Goal: Communication & Community: Share content

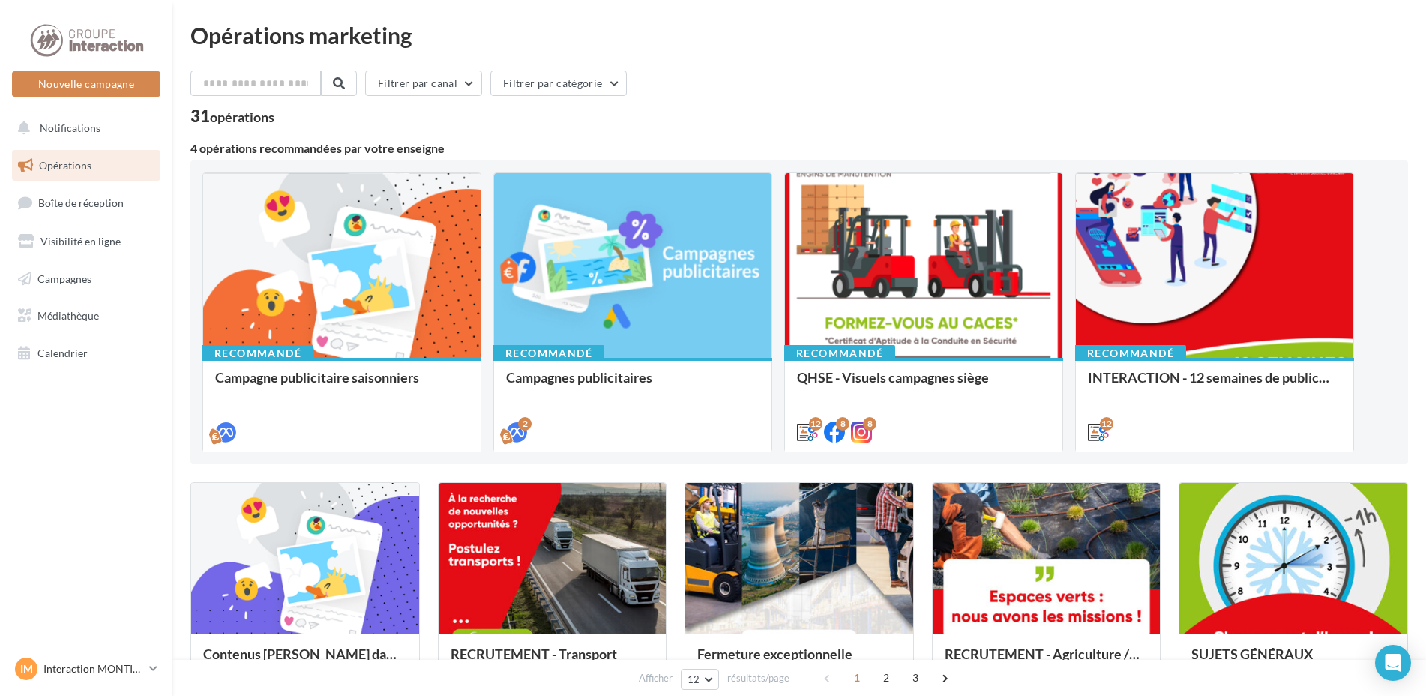
click at [85, 165] on span "Opérations" at bounding box center [65, 165] width 52 height 13
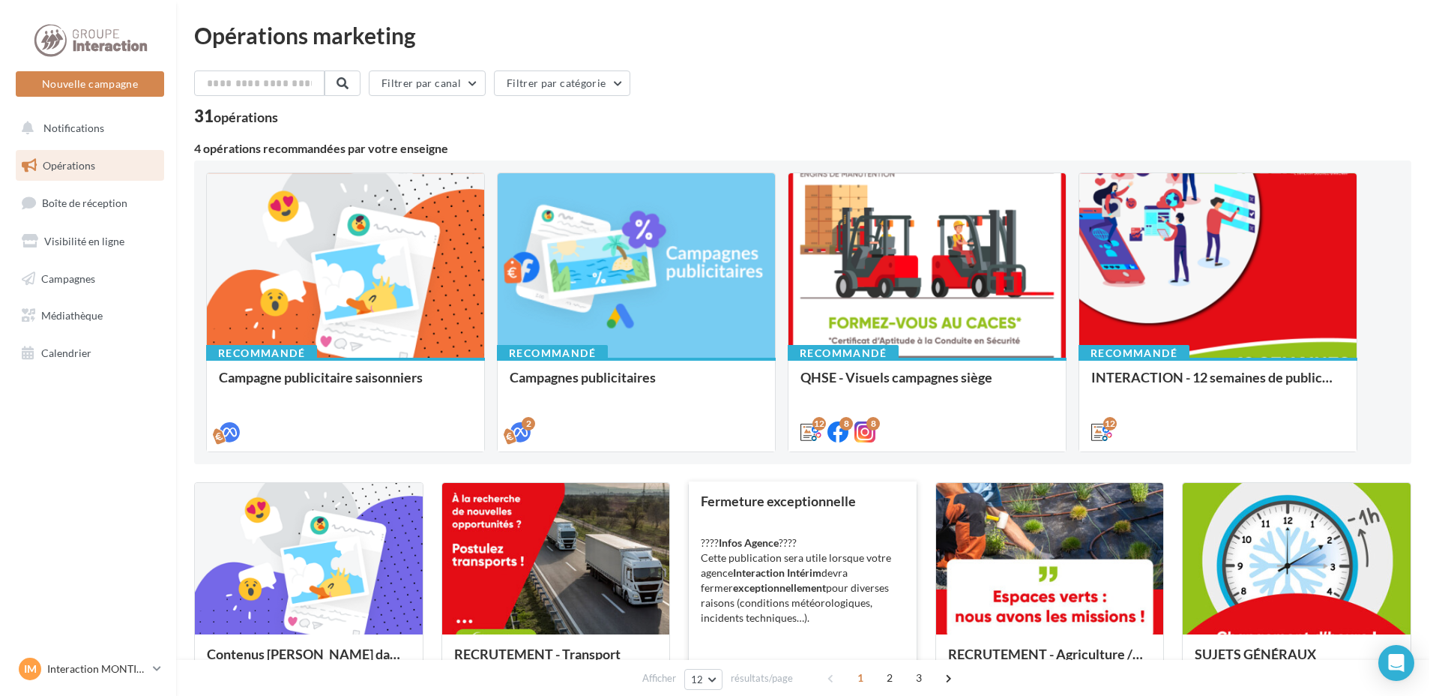
scroll to position [150, 0]
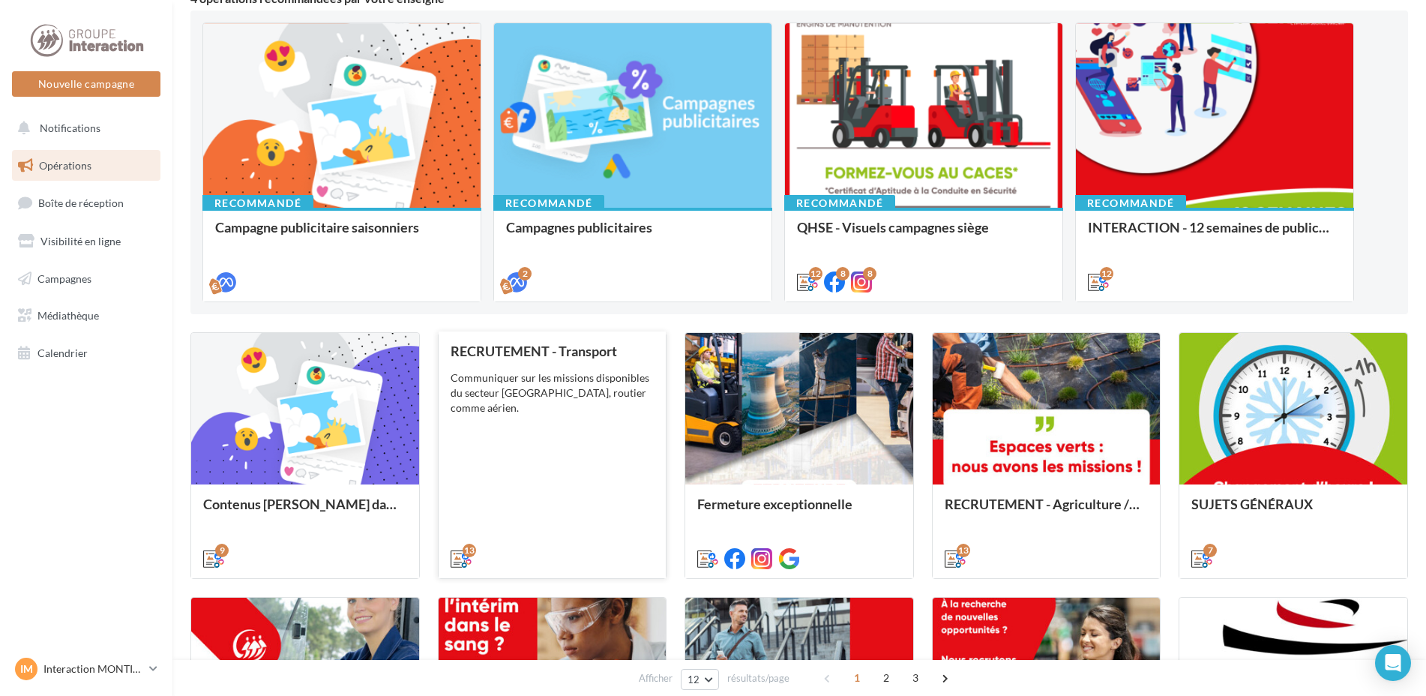
click at [582, 376] on div "Communiquer sur les missions disponibles du secteur Tranport, routier comme aér…" at bounding box center [552, 392] width 204 height 45
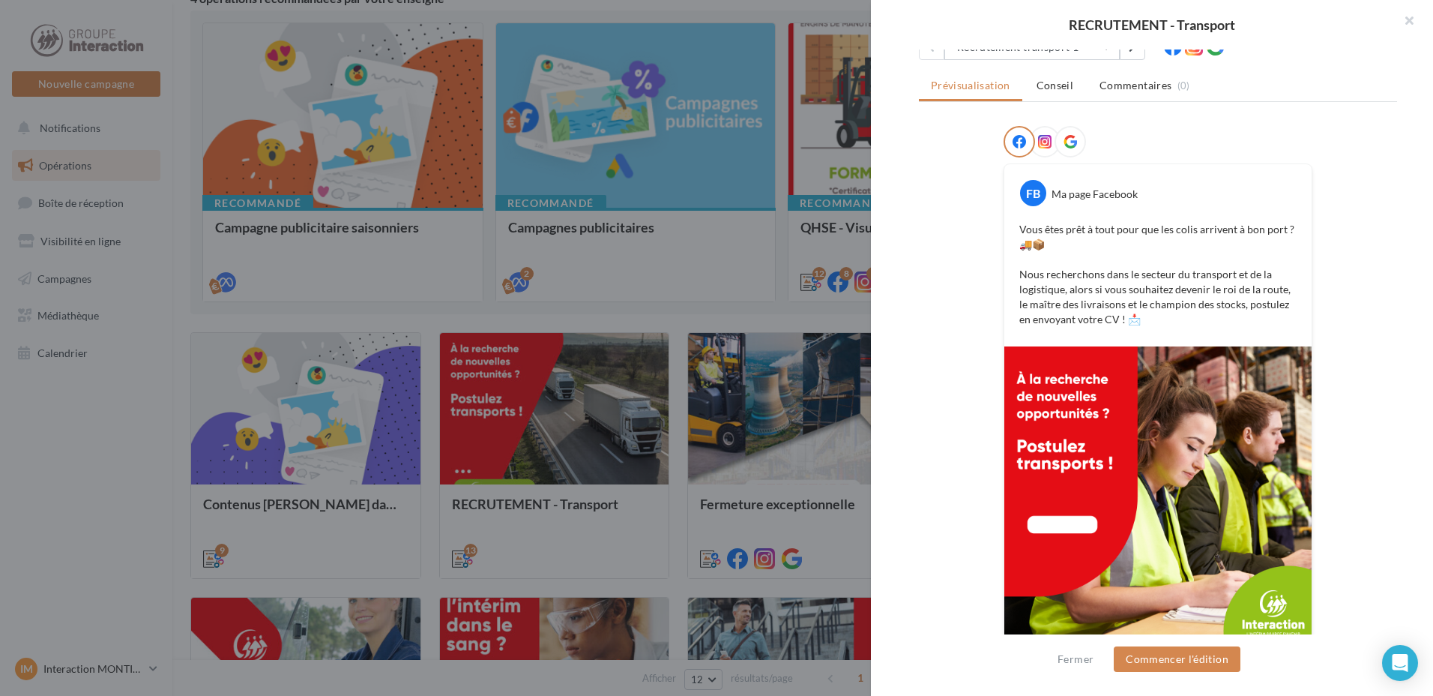
scroll to position [225, 0]
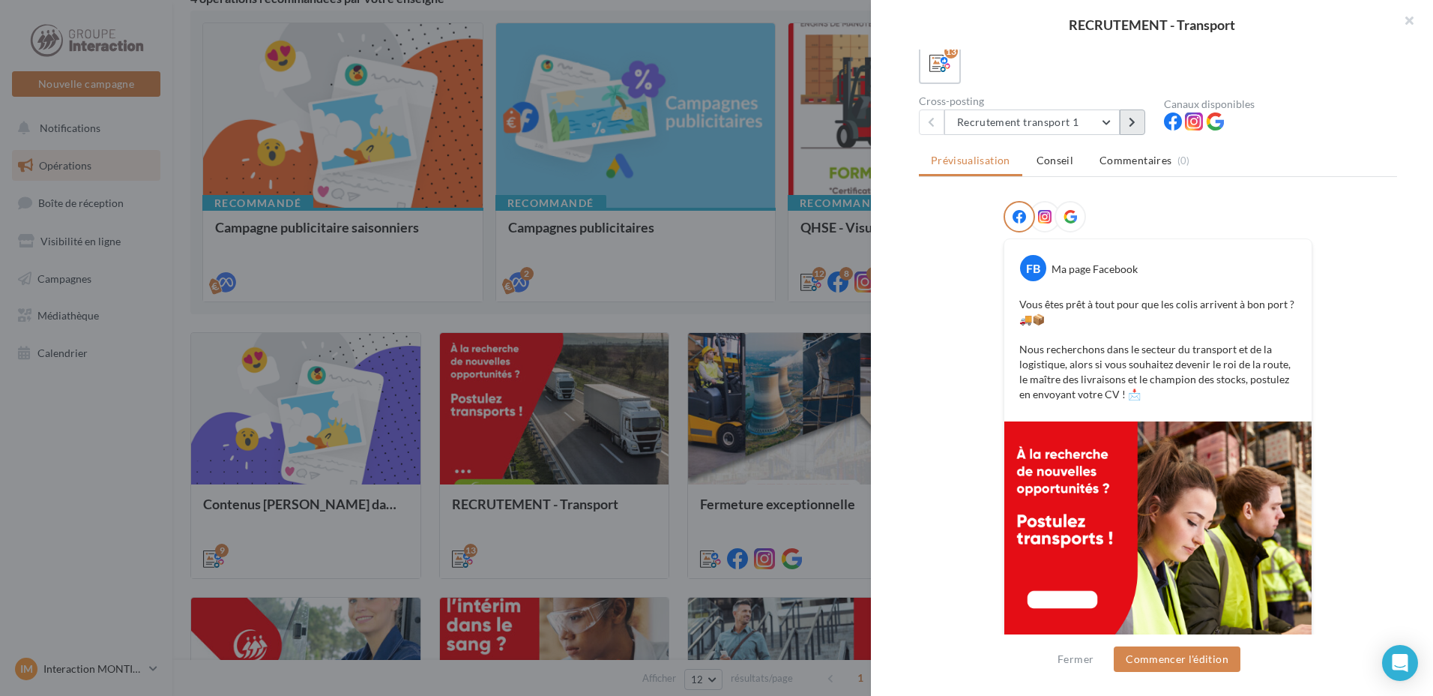
click at [1140, 118] on button at bounding box center [1132, 121] width 25 height 25
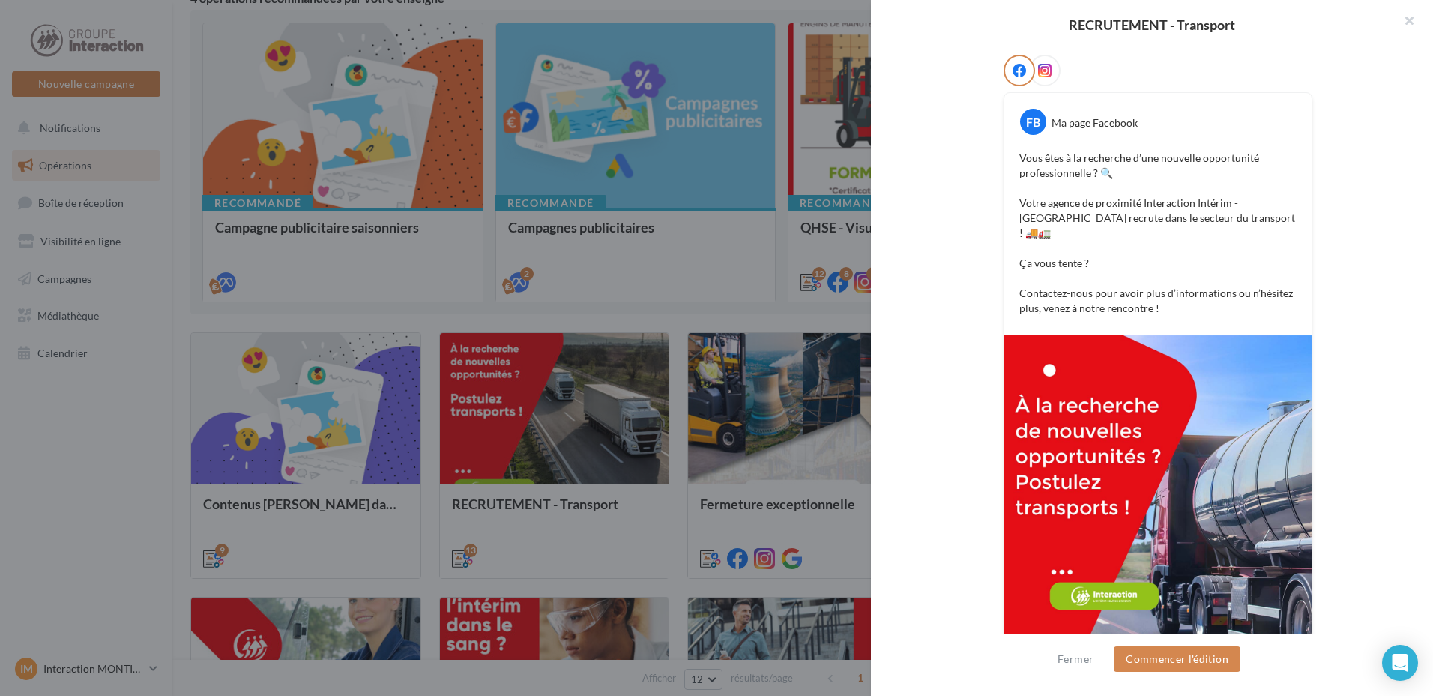
scroll to position [221, 0]
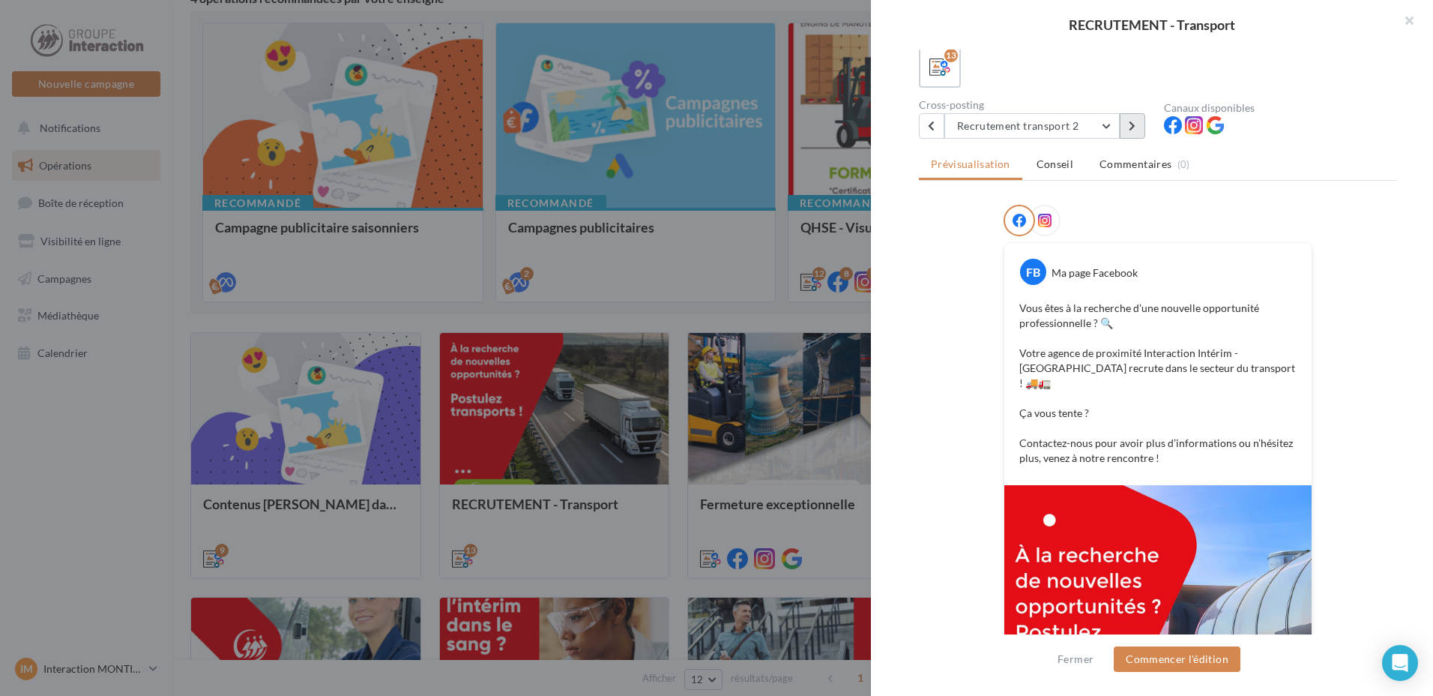
click at [1136, 127] on button at bounding box center [1132, 125] width 25 height 25
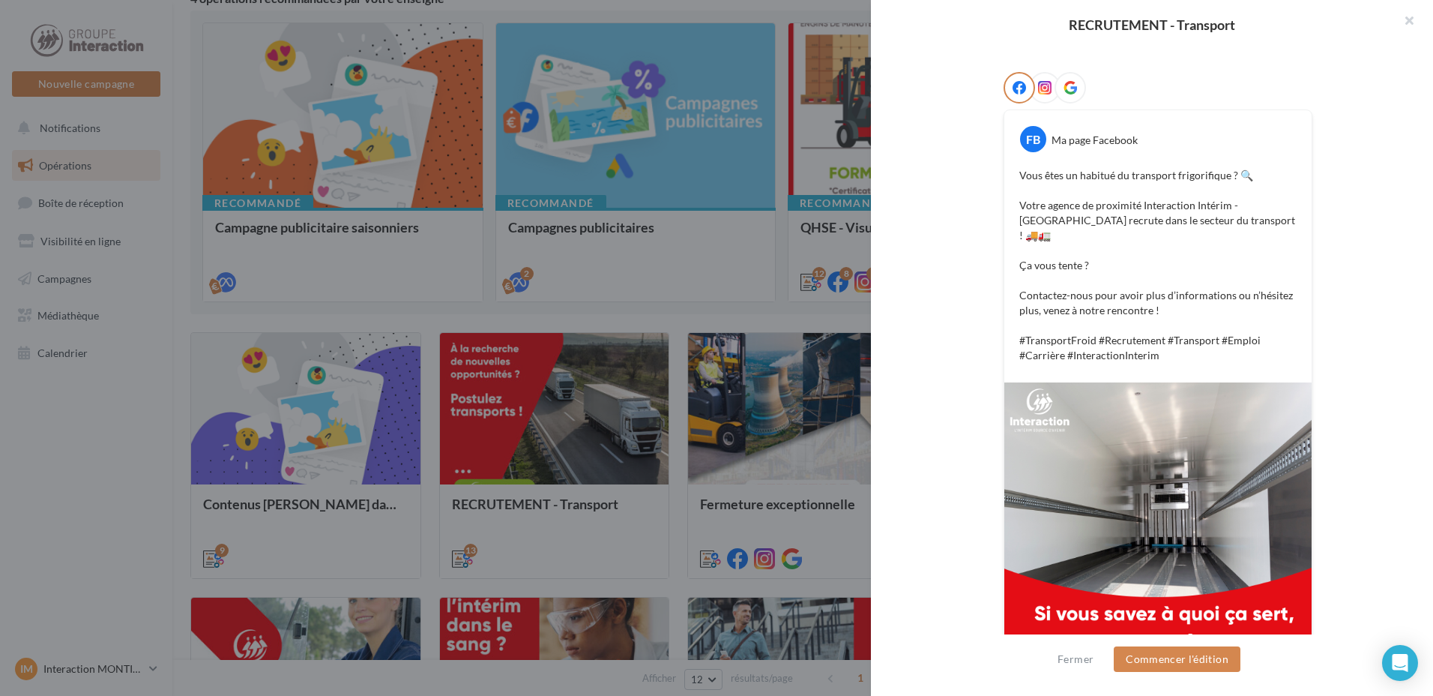
scroll to position [204, 0]
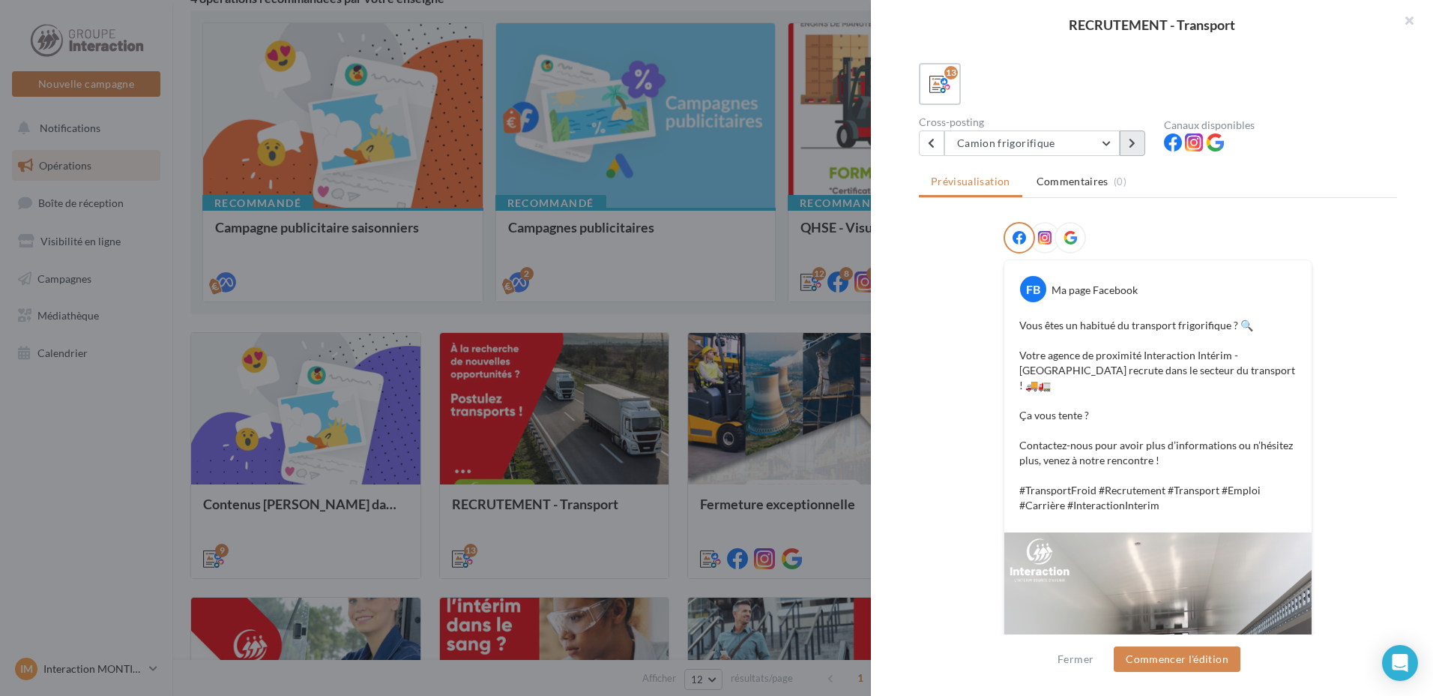
click at [1126, 152] on button at bounding box center [1132, 142] width 25 height 25
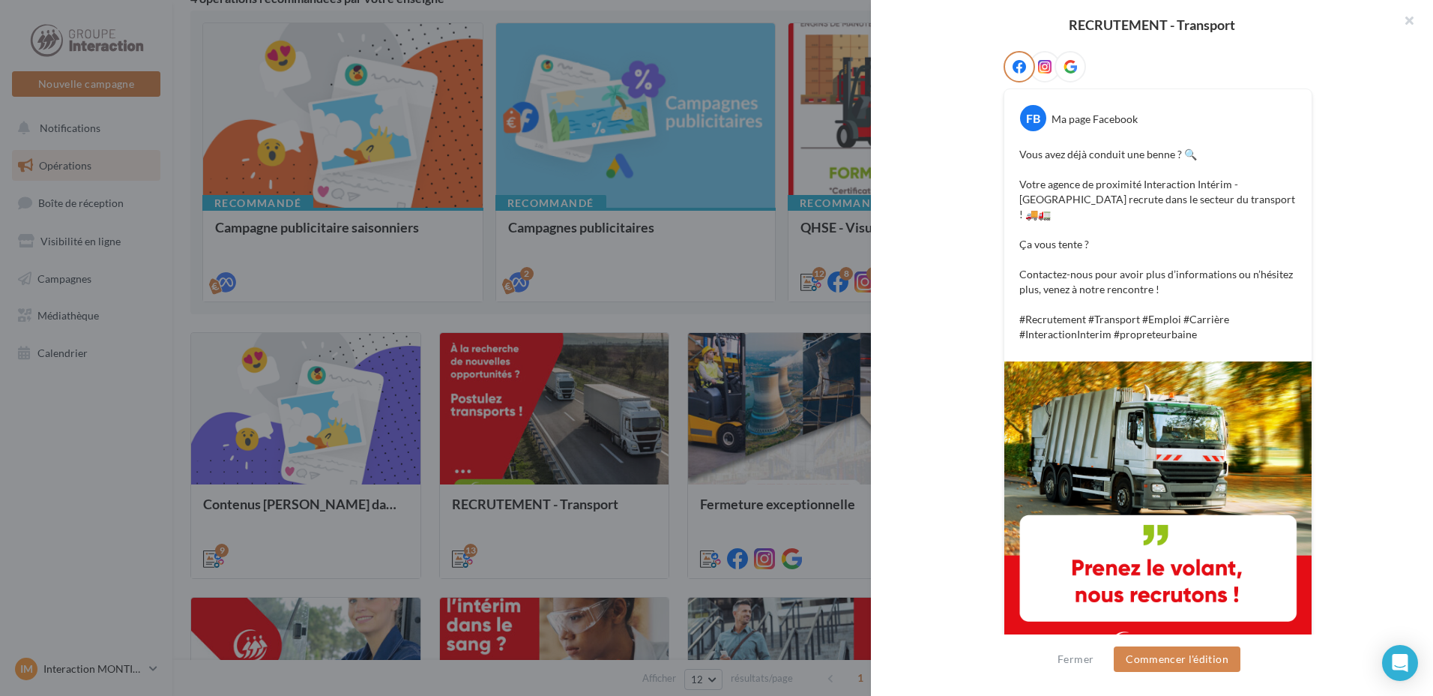
scroll to position [150, 0]
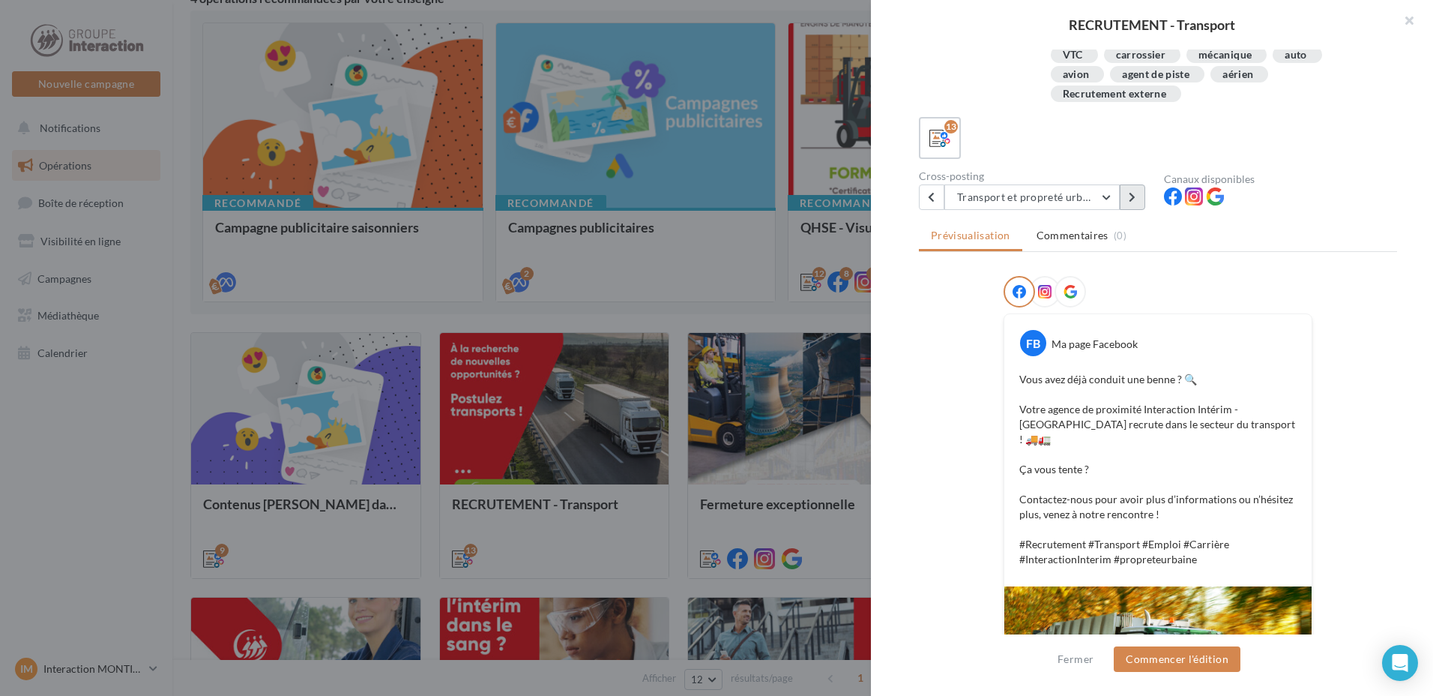
click at [1131, 195] on icon at bounding box center [1132, 197] width 7 height 10
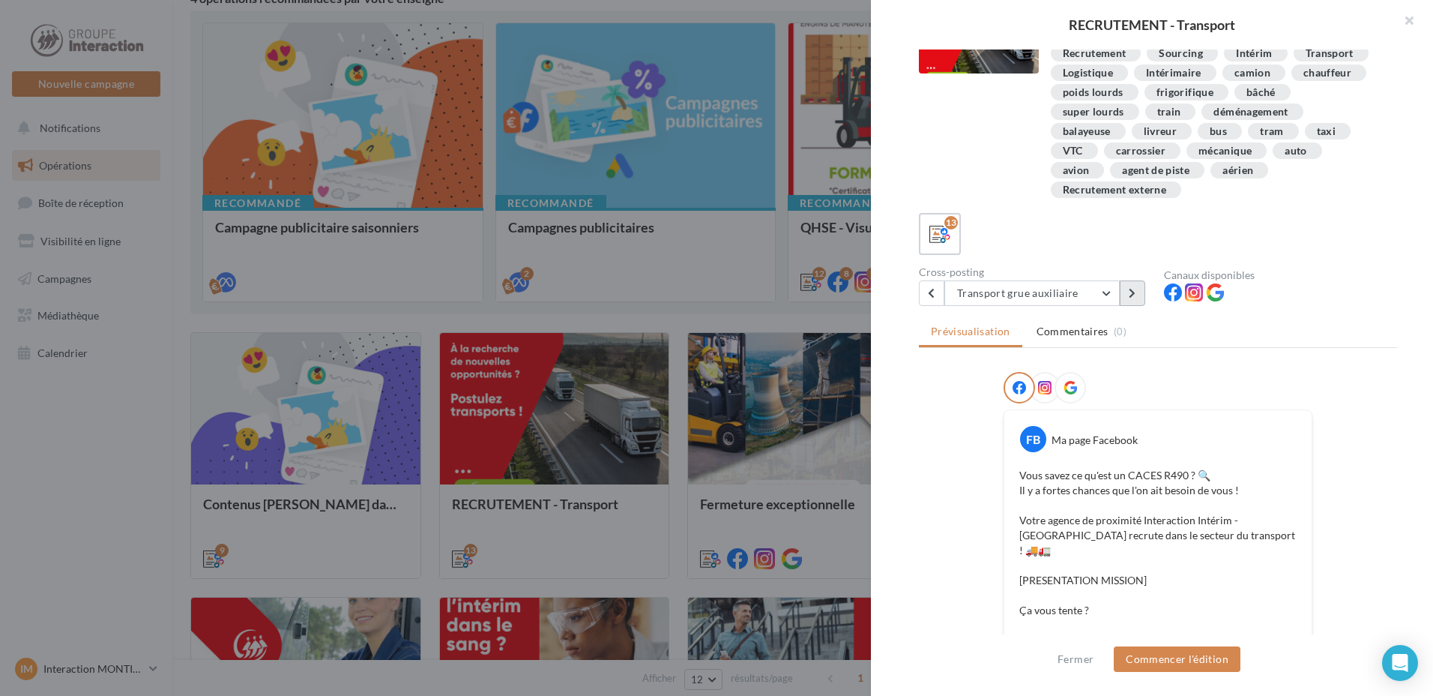
scroll to position [0, 0]
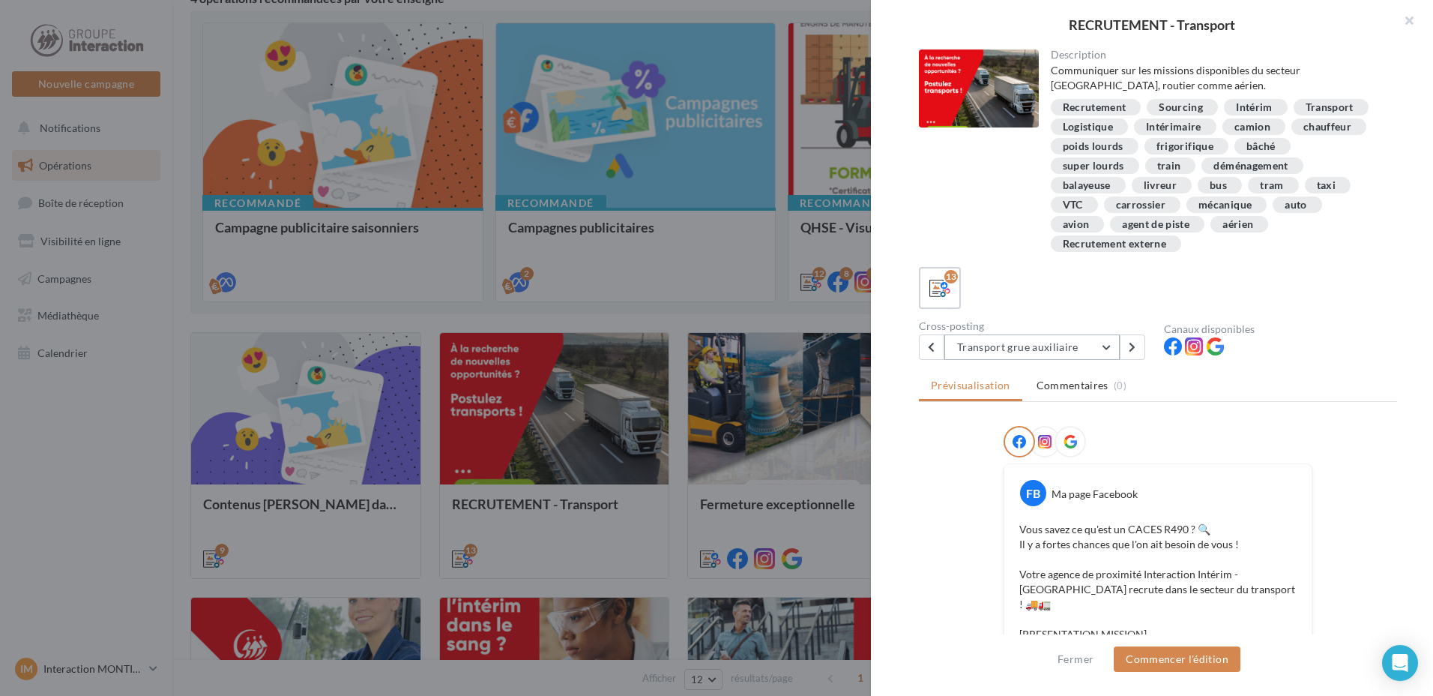
click at [1106, 349] on button "Transport grue auxiliaire" at bounding box center [1031, 346] width 175 height 25
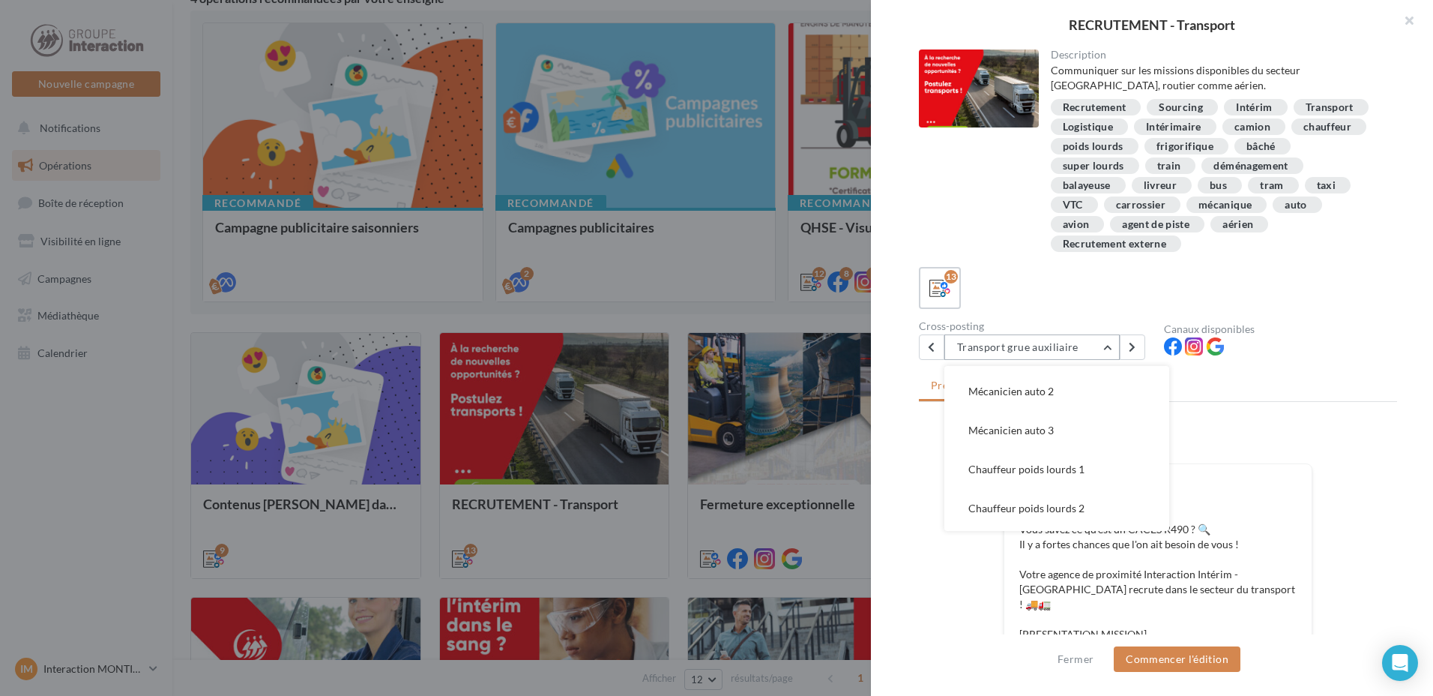
scroll to position [192, 0]
click at [1049, 401] on button "Recrutement transport 3" at bounding box center [1056, 388] width 225 height 39
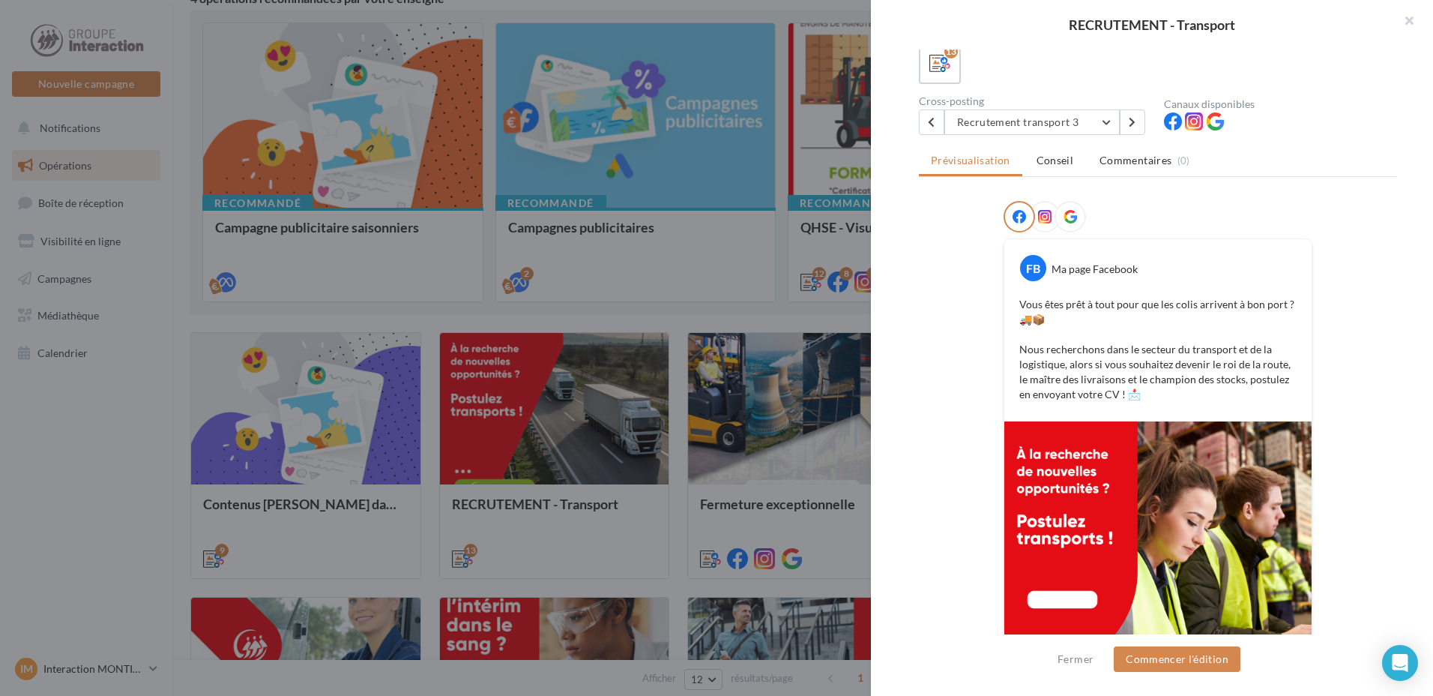
scroll to position [326, 0]
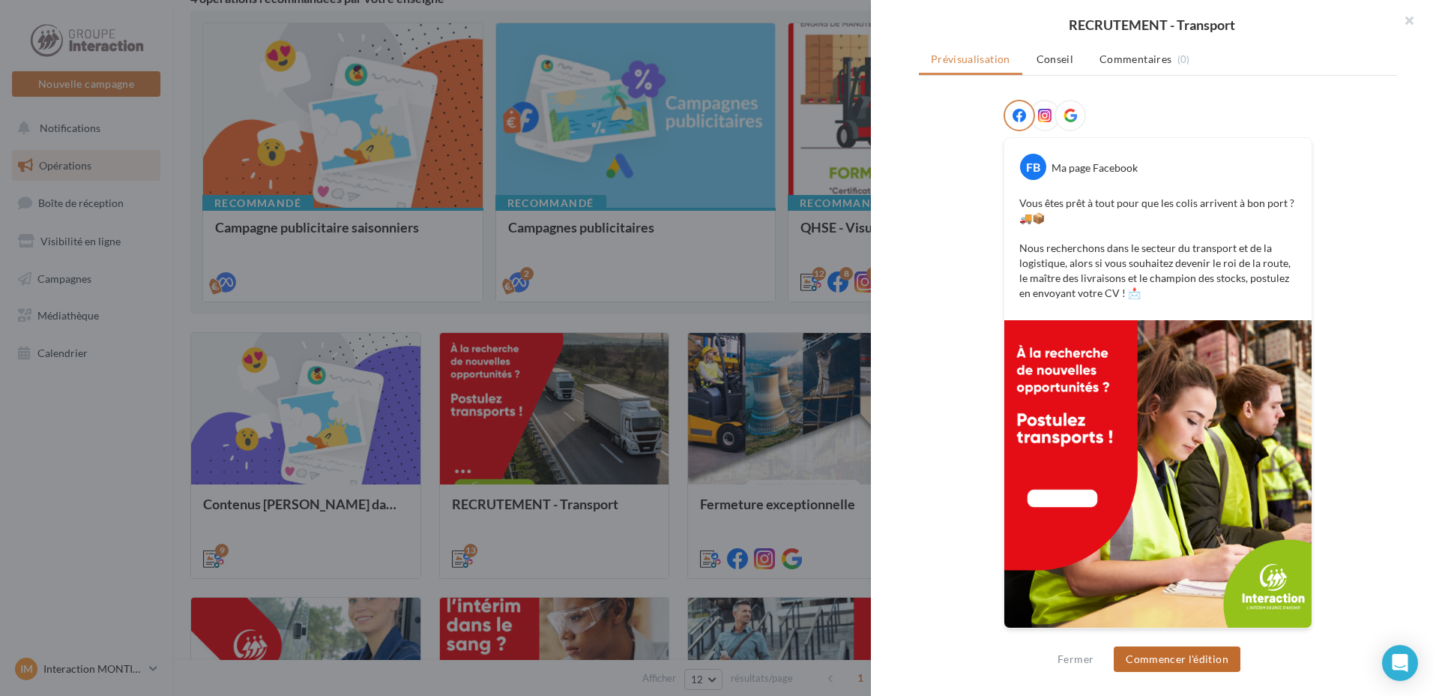
click at [1171, 665] on button "Commencer l'édition" at bounding box center [1177, 658] width 127 height 25
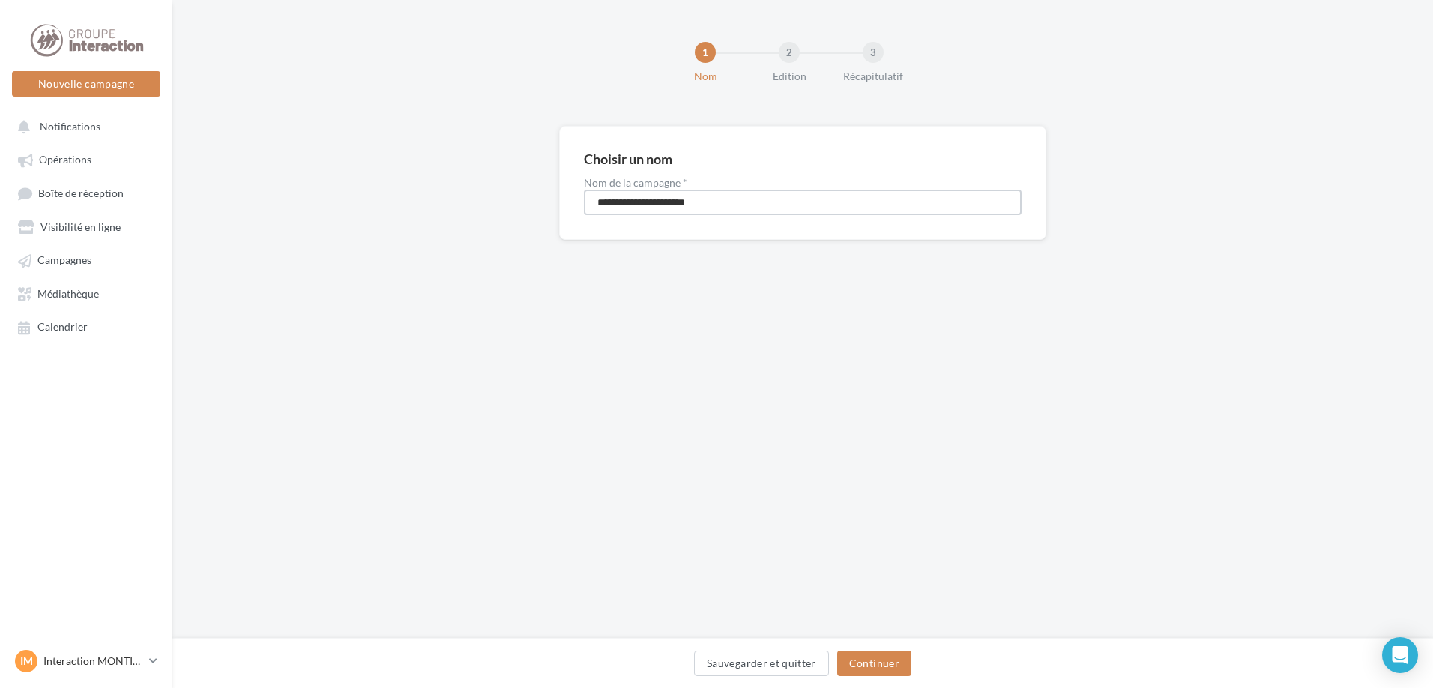
drag, startPoint x: 748, startPoint y: 206, endPoint x: 585, endPoint y: 196, distance: 162.9
click at [585, 196] on input "**********" at bounding box center [803, 202] width 438 height 25
click at [756, 202] on input "**********" at bounding box center [803, 202] width 438 height 25
type input "*"
click at [665, 202] on input "**********" at bounding box center [803, 202] width 438 height 25
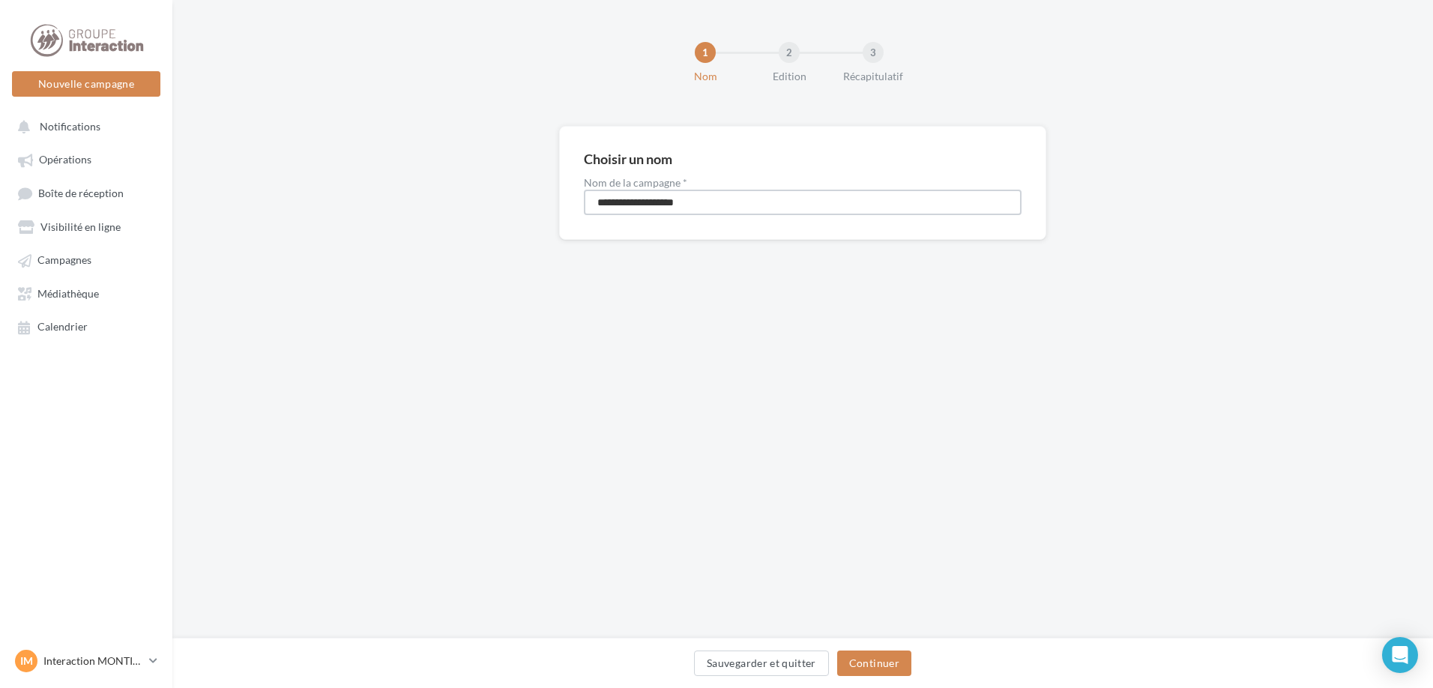
click at [755, 198] on input "**********" at bounding box center [803, 202] width 438 height 25
click at [727, 202] on input "**********" at bounding box center [803, 202] width 438 height 25
click at [708, 198] on input "**********" at bounding box center [803, 202] width 438 height 25
click at [719, 202] on input "**********" at bounding box center [803, 202] width 438 height 25
click at [726, 206] on input "**********" at bounding box center [803, 202] width 438 height 25
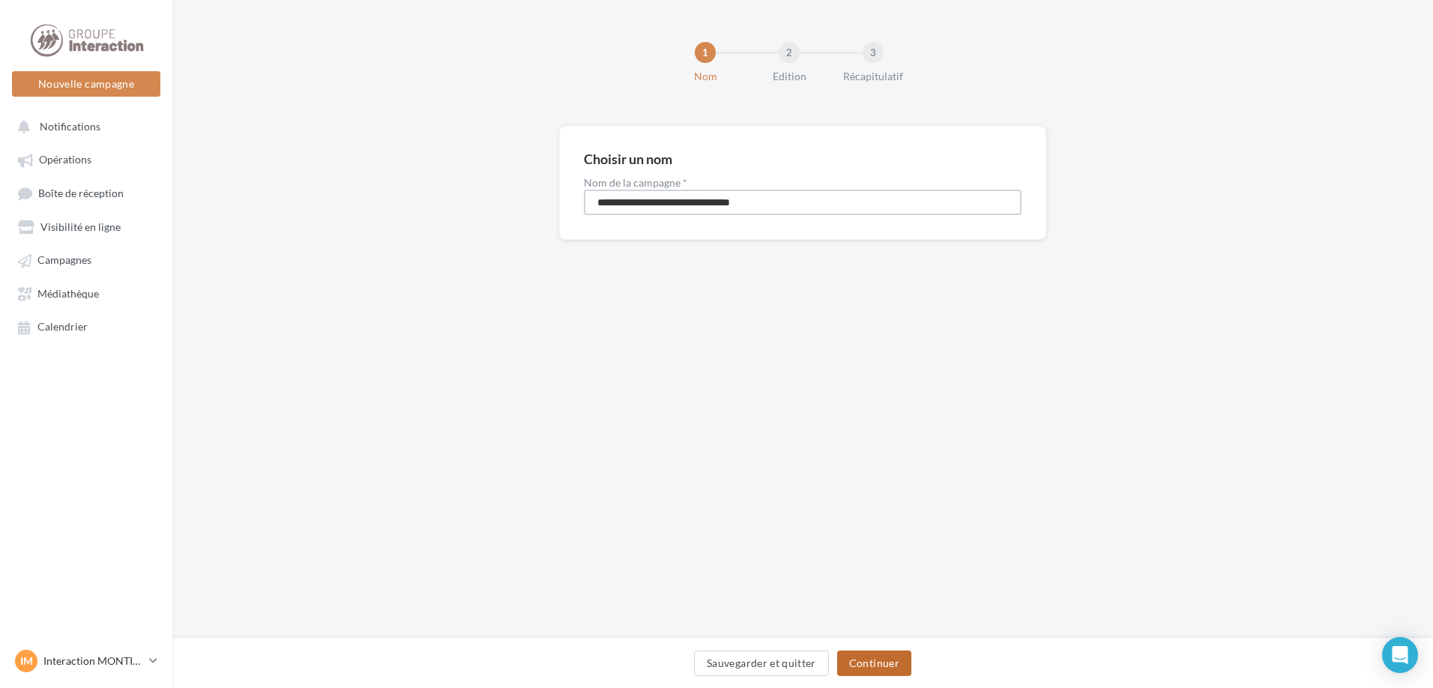
type input "**********"
click at [893, 667] on button "Continuer" at bounding box center [874, 663] width 74 height 25
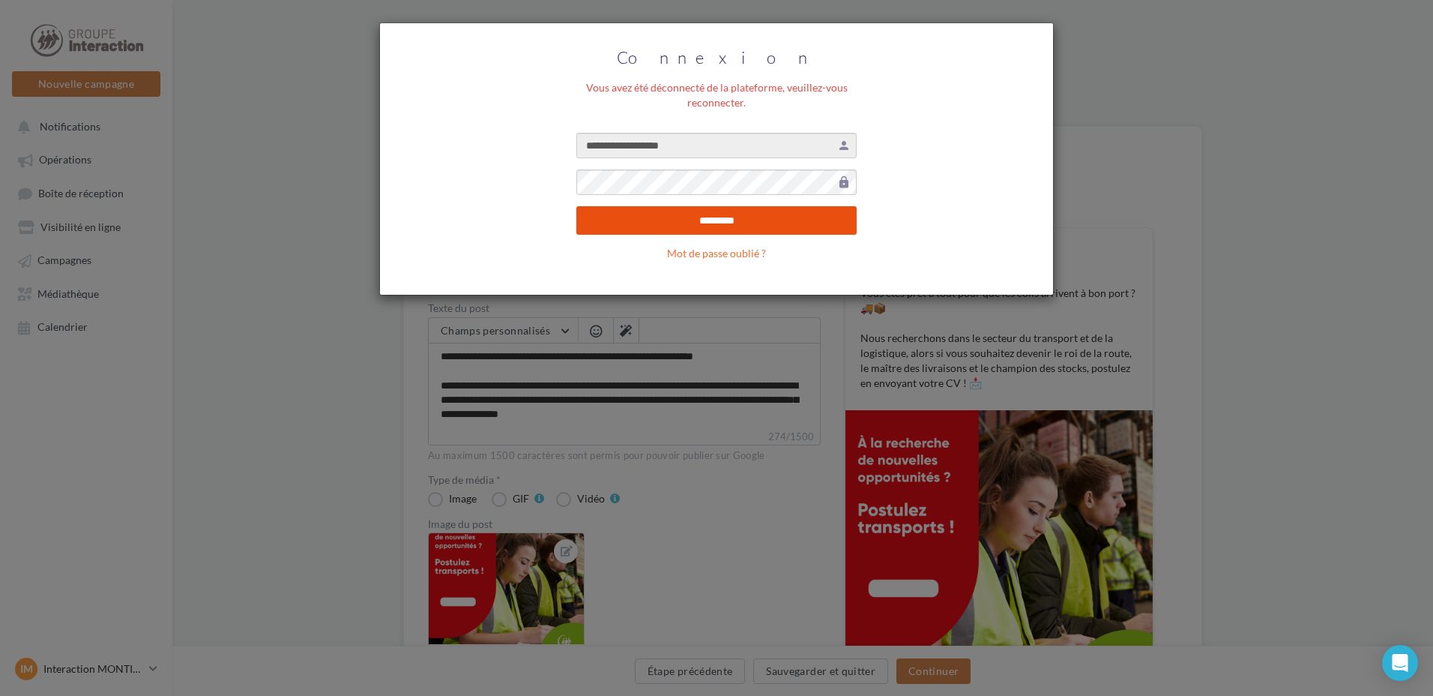
click at [683, 217] on input "*********" at bounding box center [716, 220] width 280 height 28
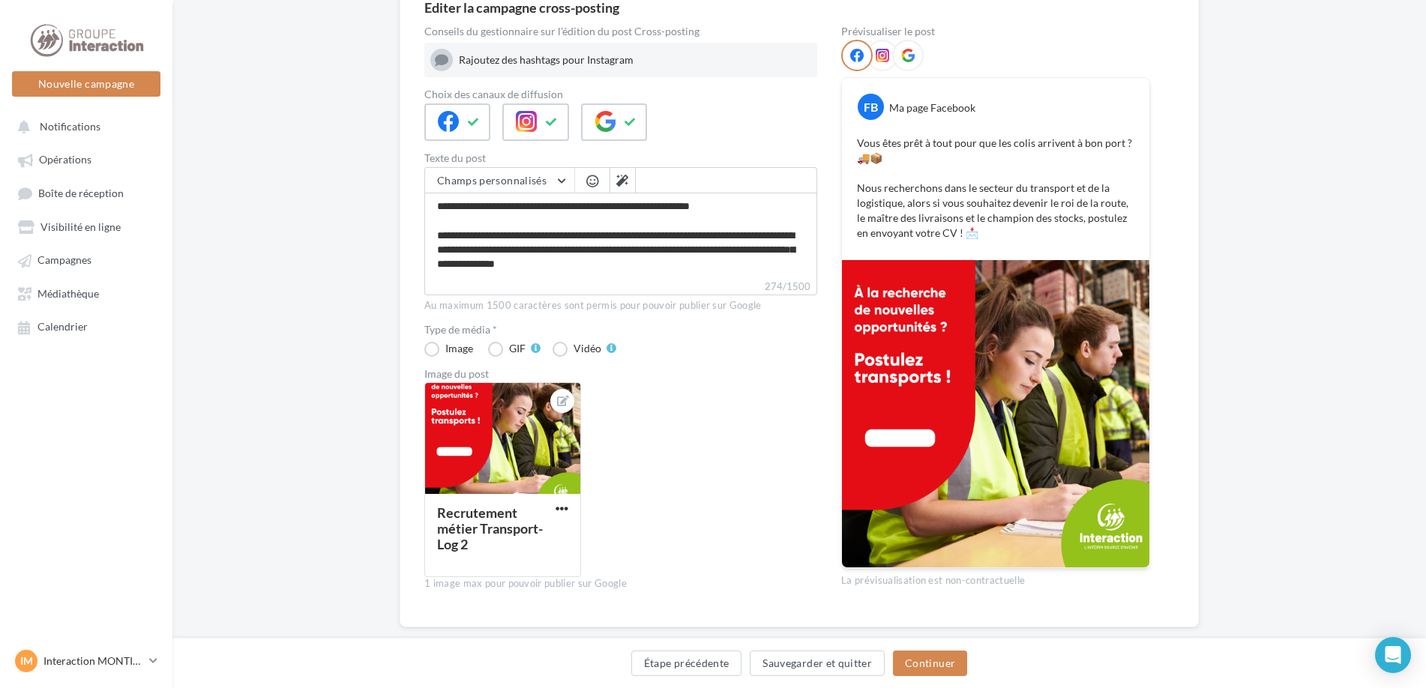
scroll to position [178, 0]
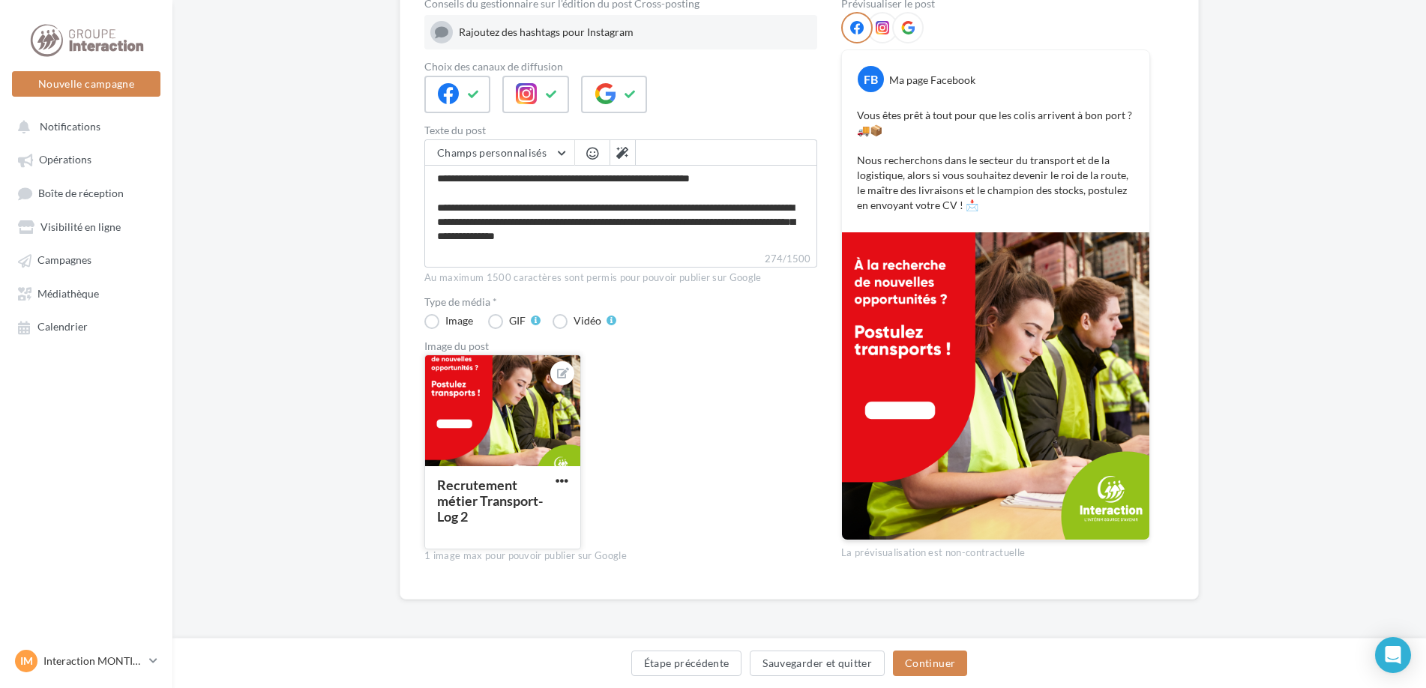
click at [531, 420] on div at bounding box center [502, 411] width 155 height 112
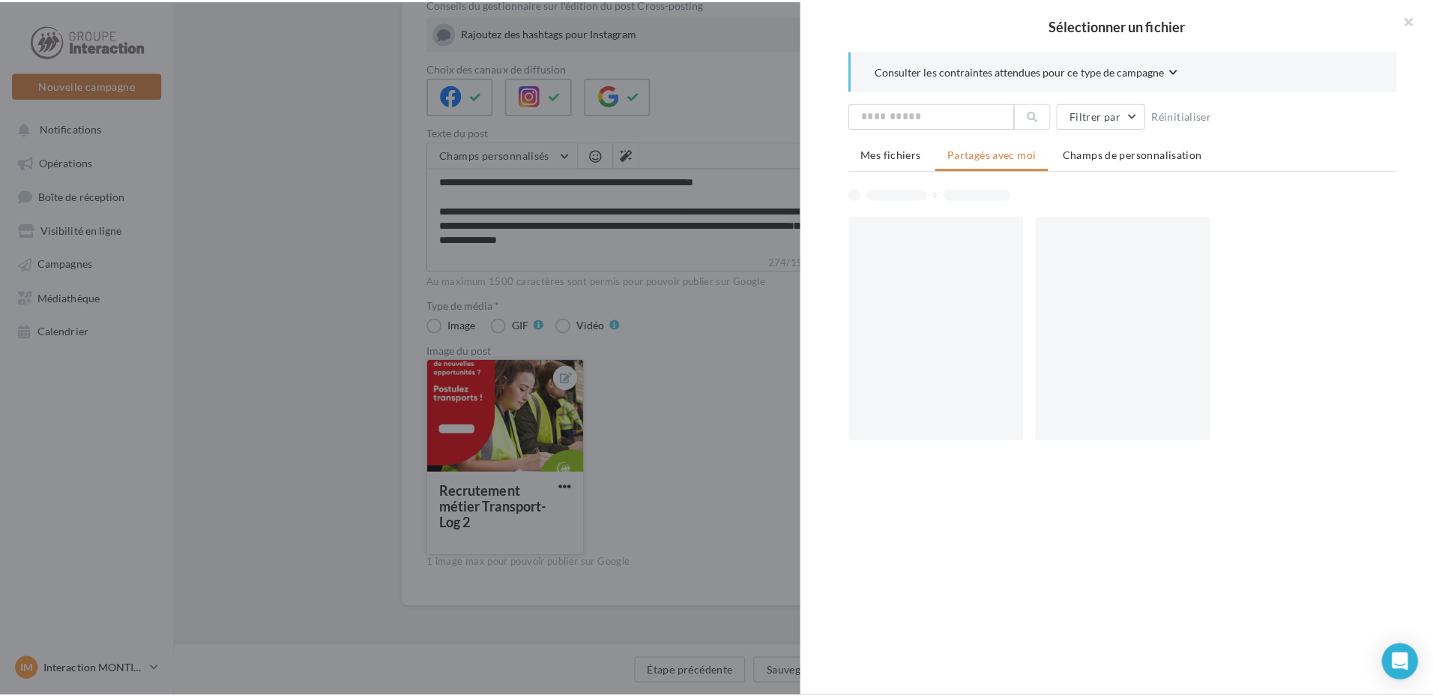
scroll to position [170, 0]
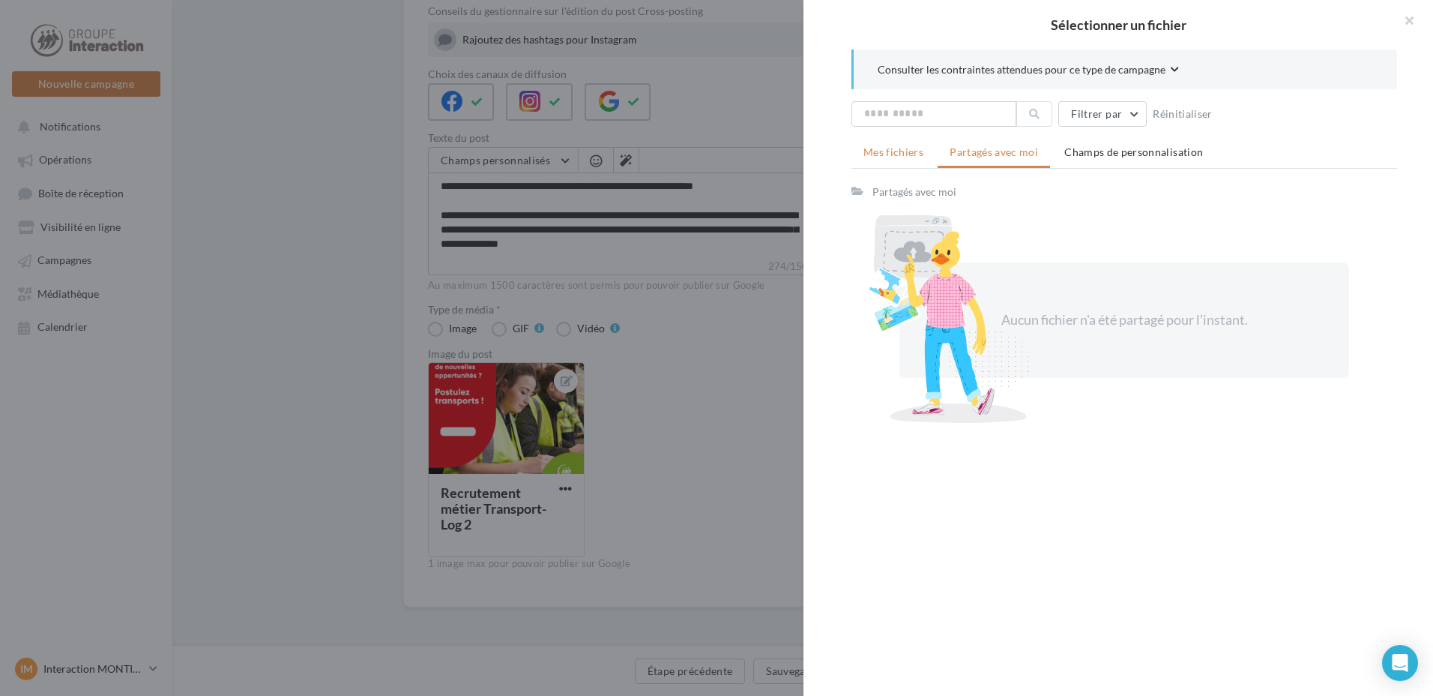
click at [900, 151] on span "Mes fichiers" at bounding box center [893, 151] width 60 height 13
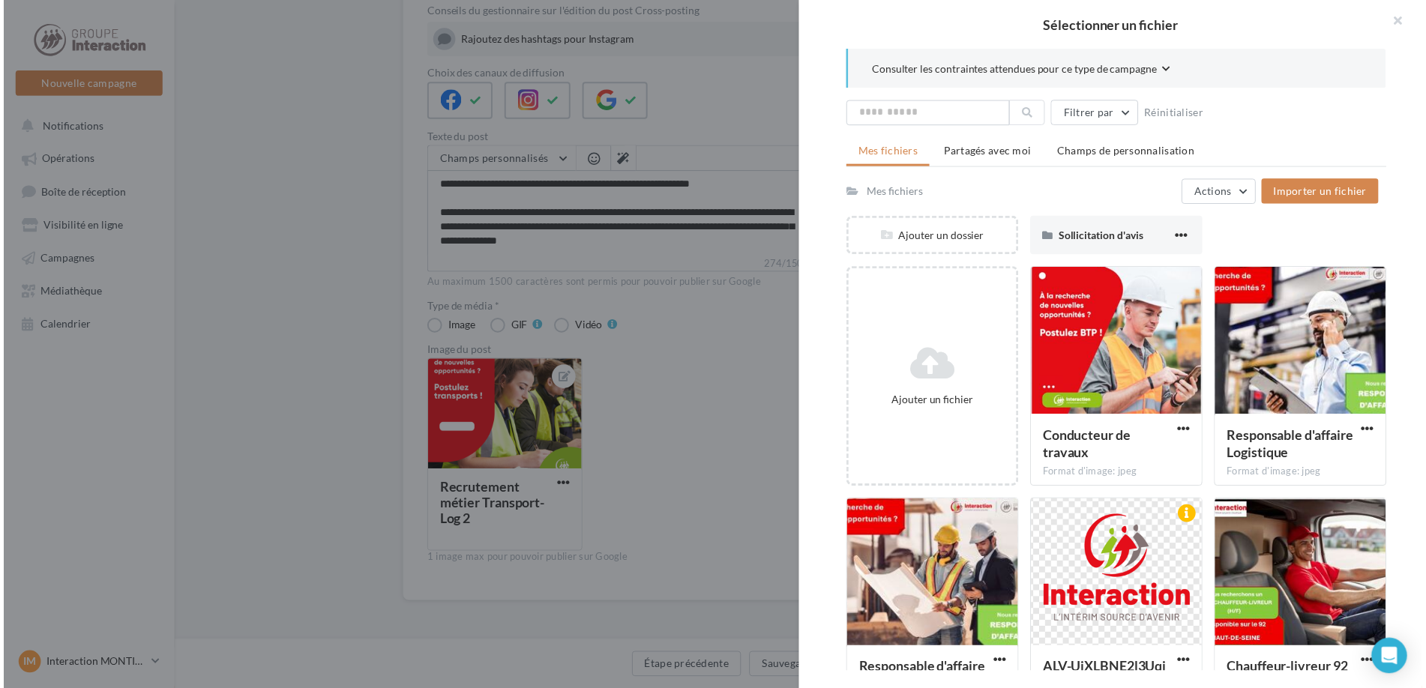
scroll to position [178, 0]
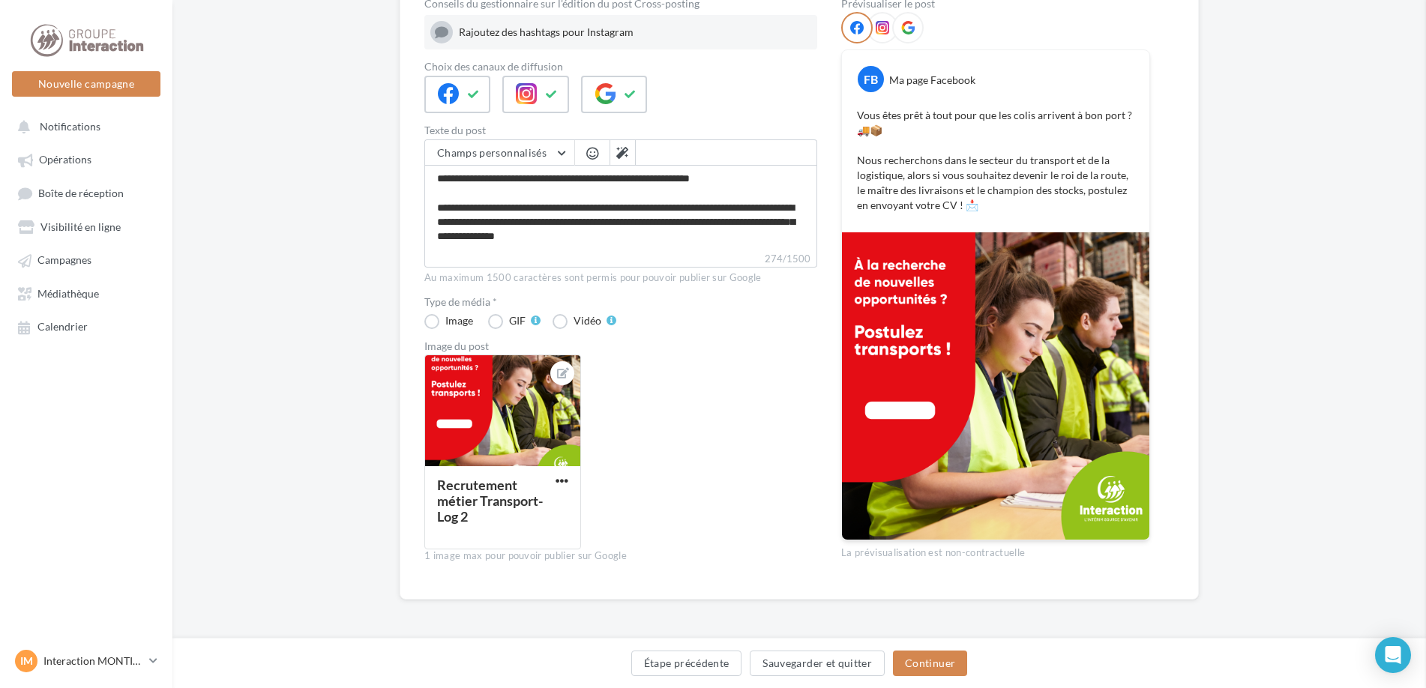
click at [558, 479] on span "button" at bounding box center [561, 480] width 13 height 13
click at [608, 430] on div "Recrutement métier Transport-Log 2 Remplacer l'image Ouvrir l'éditeur d'image S…" at bounding box center [626, 458] width 405 height 207
click at [562, 486] on span "button" at bounding box center [561, 480] width 13 height 13
click at [605, 523] on button "Remplacer l'image" at bounding box center [631, 511] width 158 height 39
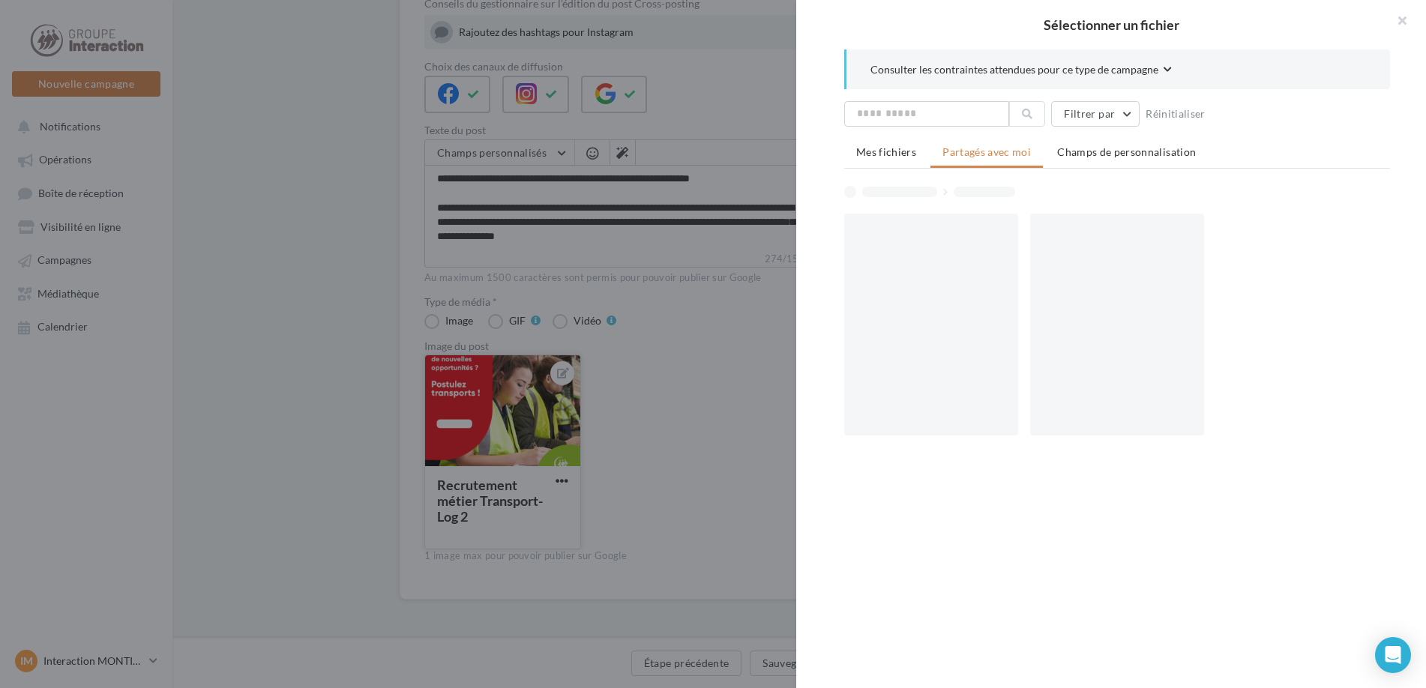
scroll to position [170, 0]
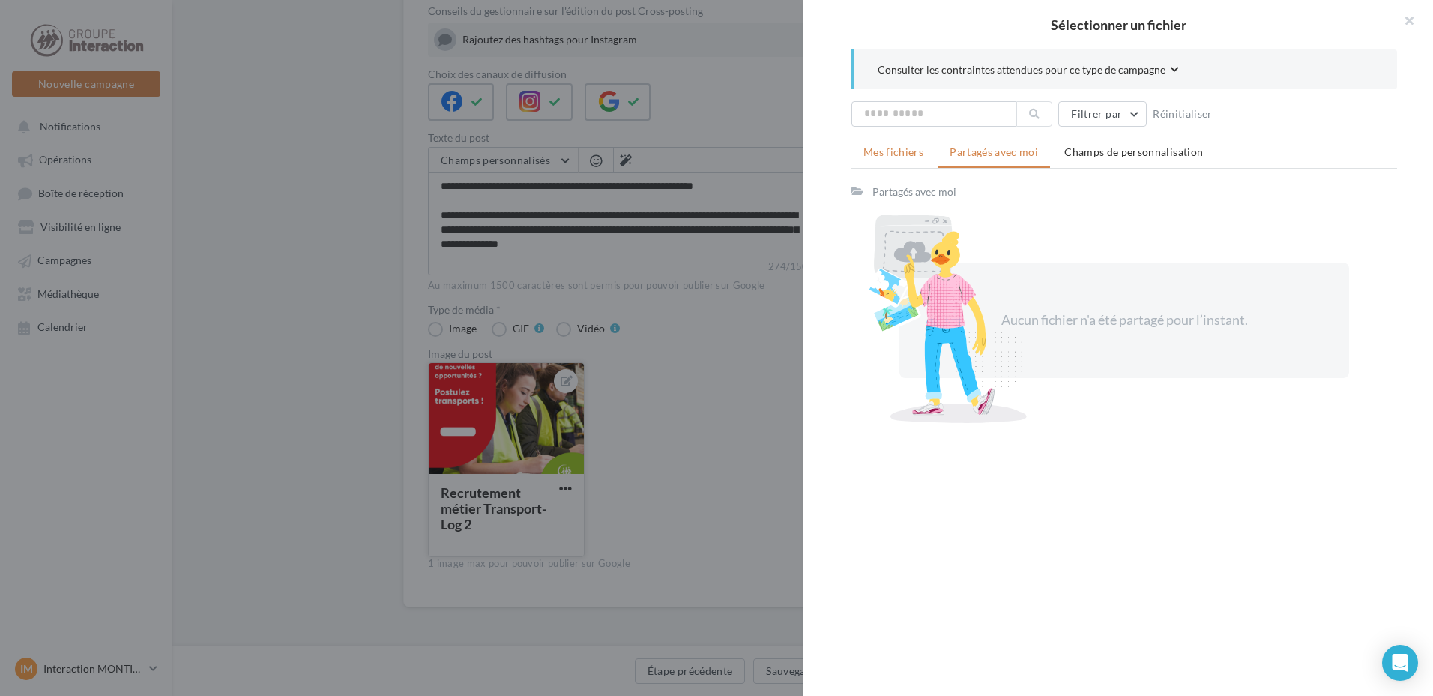
click at [915, 152] on span "Mes fichiers" at bounding box center [893, 151] width 60 height 13
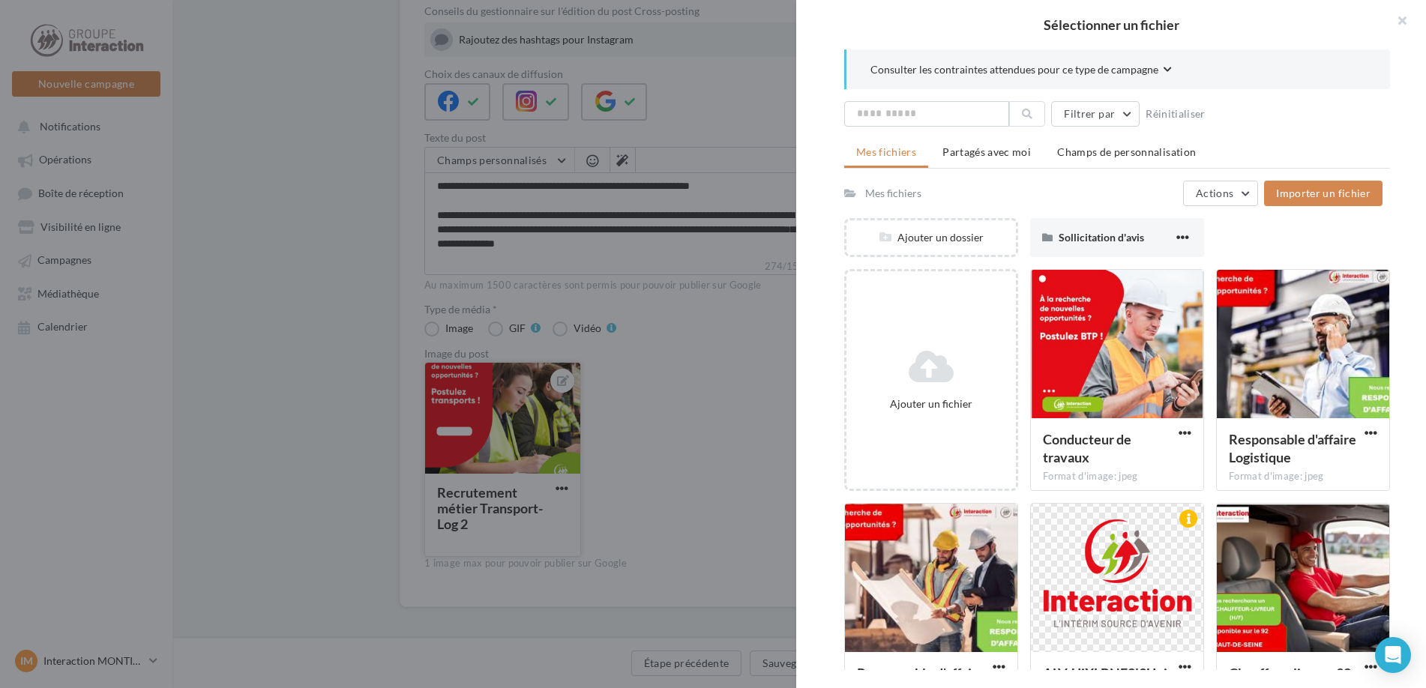
click at [657, 459] on div at bounding box center [713, 344] width 1426 height 688
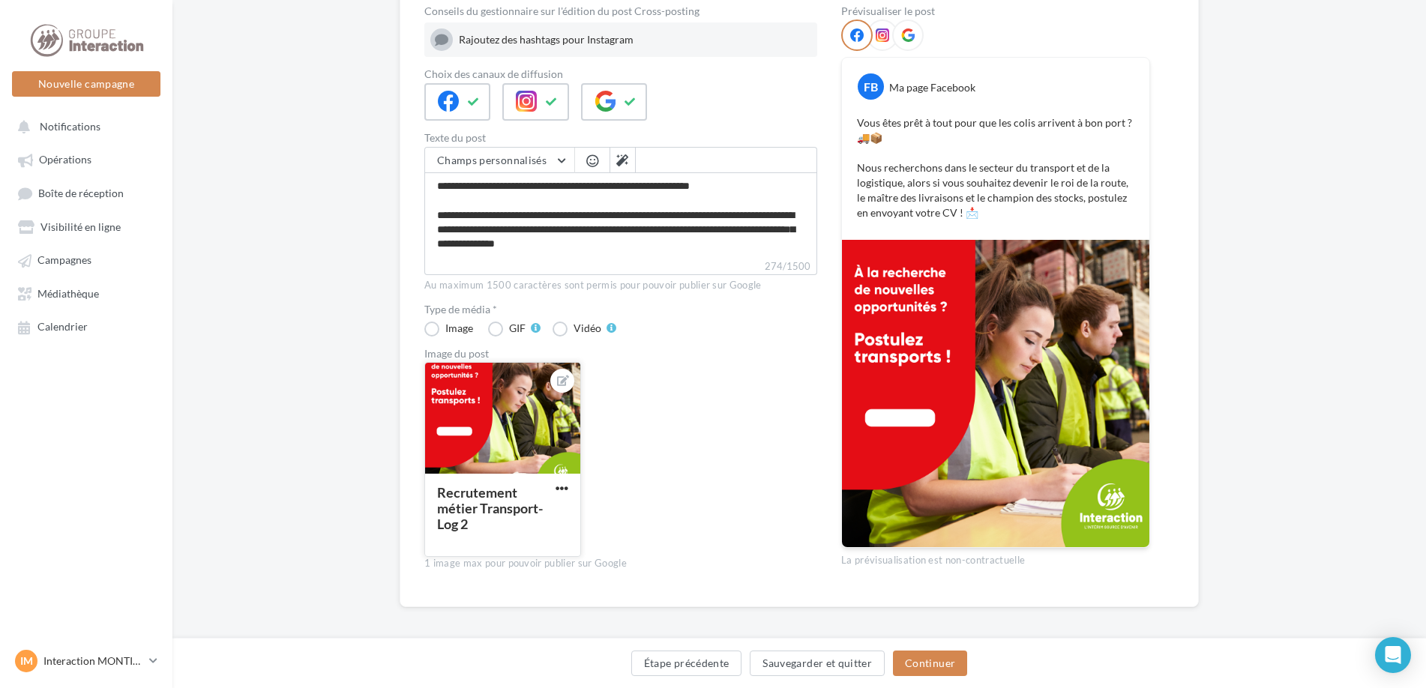
scroll to position [0, 0]
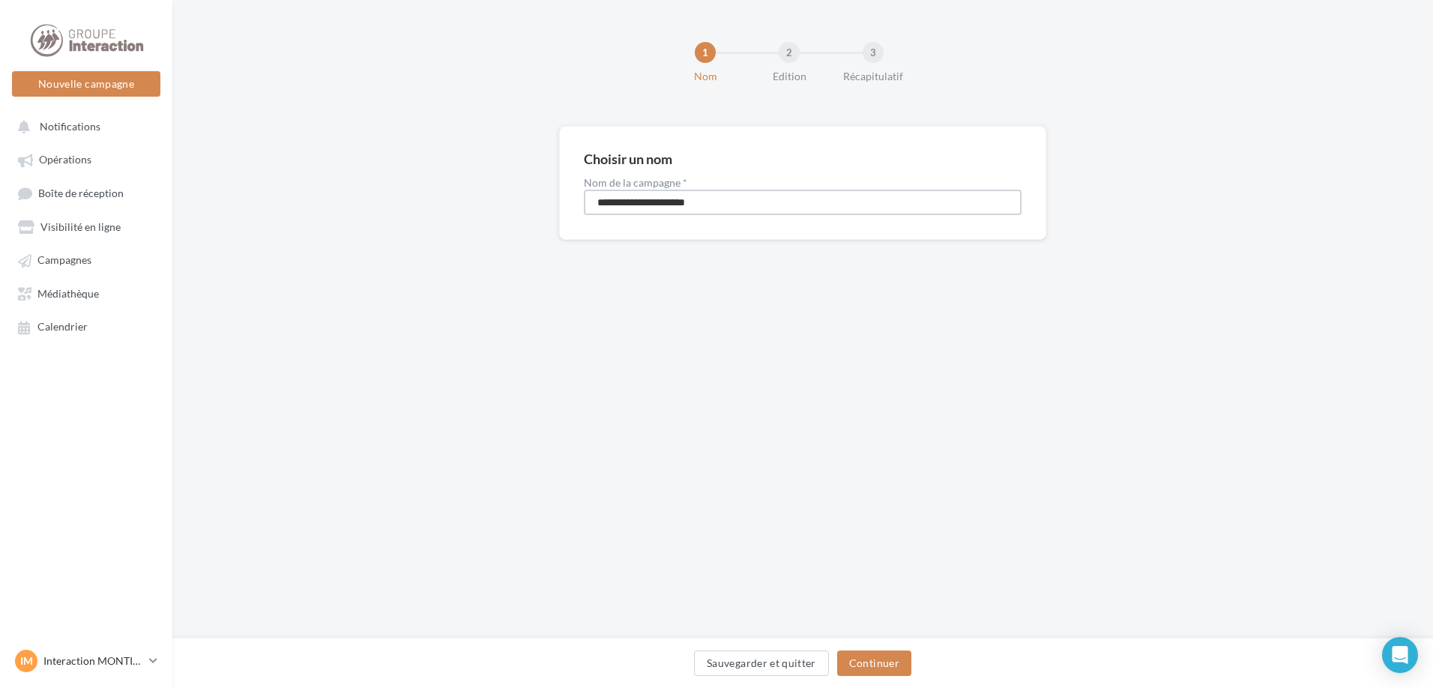
drag, startPoint x: 745, startPoint y: 199, endPoint x: 489, endPoint y: 175, distance: 257.4
click at [489, 175] on div "**********" at bounding box center [802, 207] width 1261 height 162
click at [681, 206] on input "**********" at bounding box center [803, 202] width 438 height 25
click at [693, 197] on input "**********" at bounding box center [803, 202] width 438 height 25
click at [701, 204] on input "**********" at bounding box center [803, 202] width 438 height 25
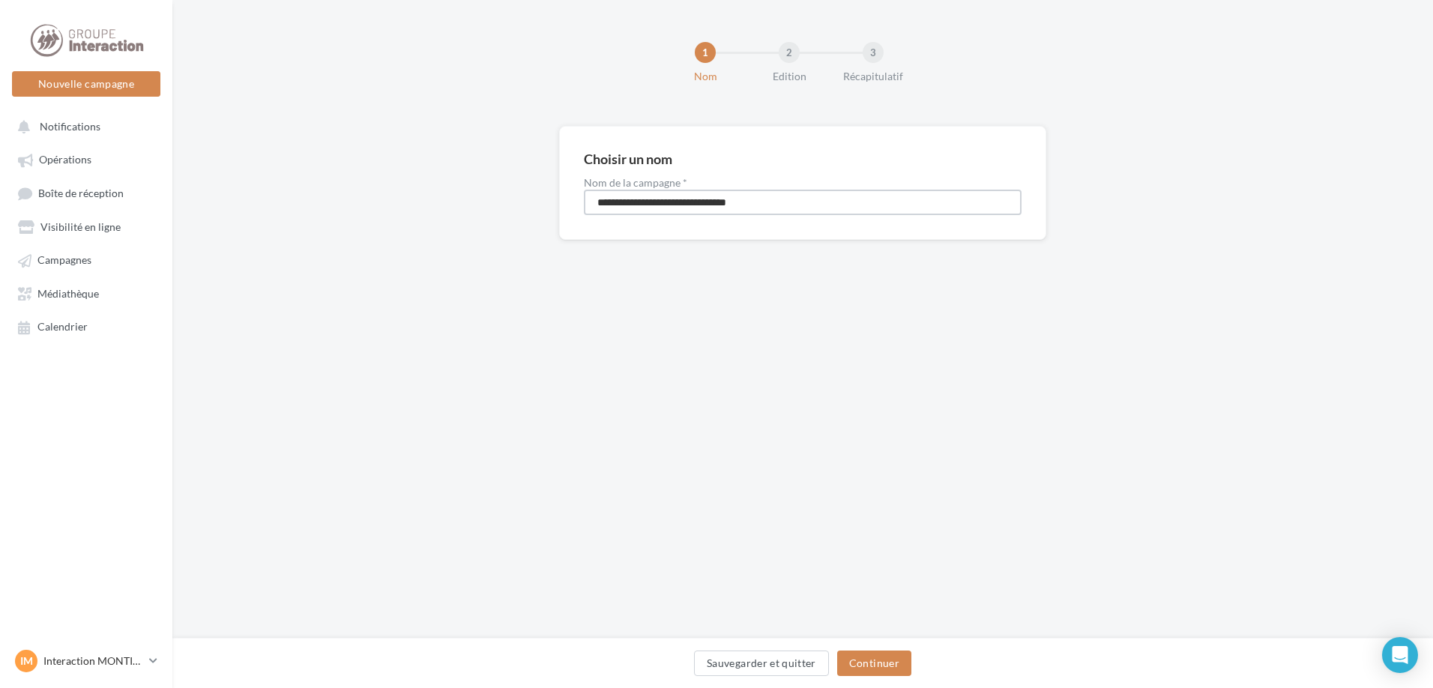
click at [789, 205] on input "**********" at bounding box center [803, 202] width 438 height 25
type input "**********"
click at [914, 669] on div "Sauvegarder et quitter Continuer" at bounding box center [802, 666] width 1237 height 31
click at [872, 662] on button "Continuer" at bounding box center [874, 663] width 74 height 25
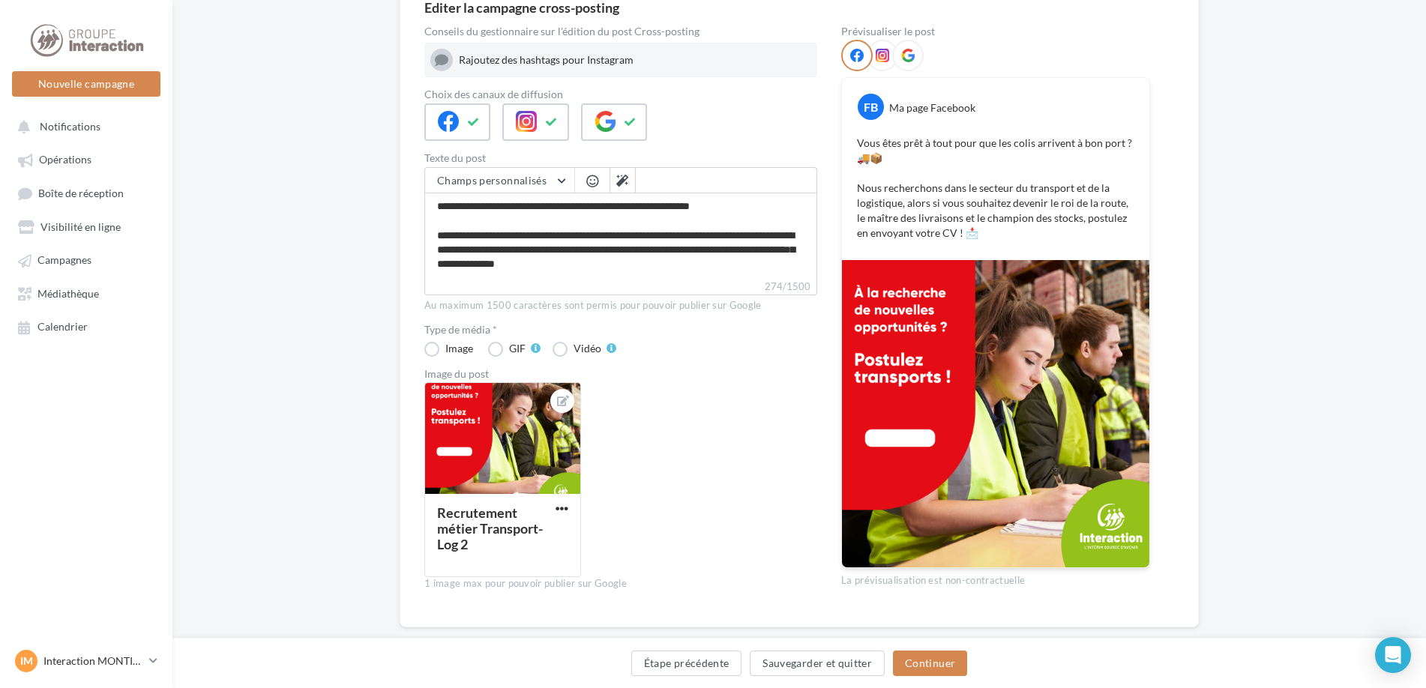
scroll to position [178, 0]
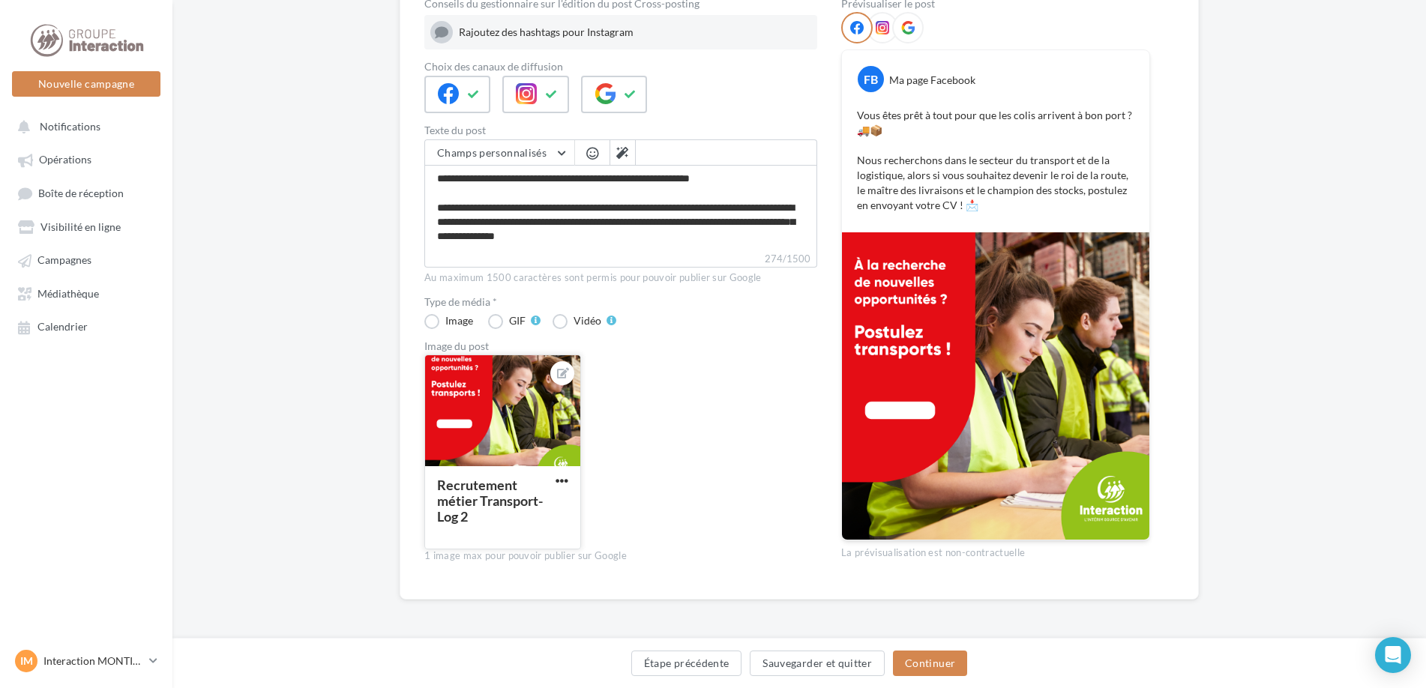
click at [555, 485] on button "button" at bounding box center [561, 481] width 19 height 15
click at [581, 517] on button "Remplacer l'image" at bounding box center [631, 511] width 158 height 39
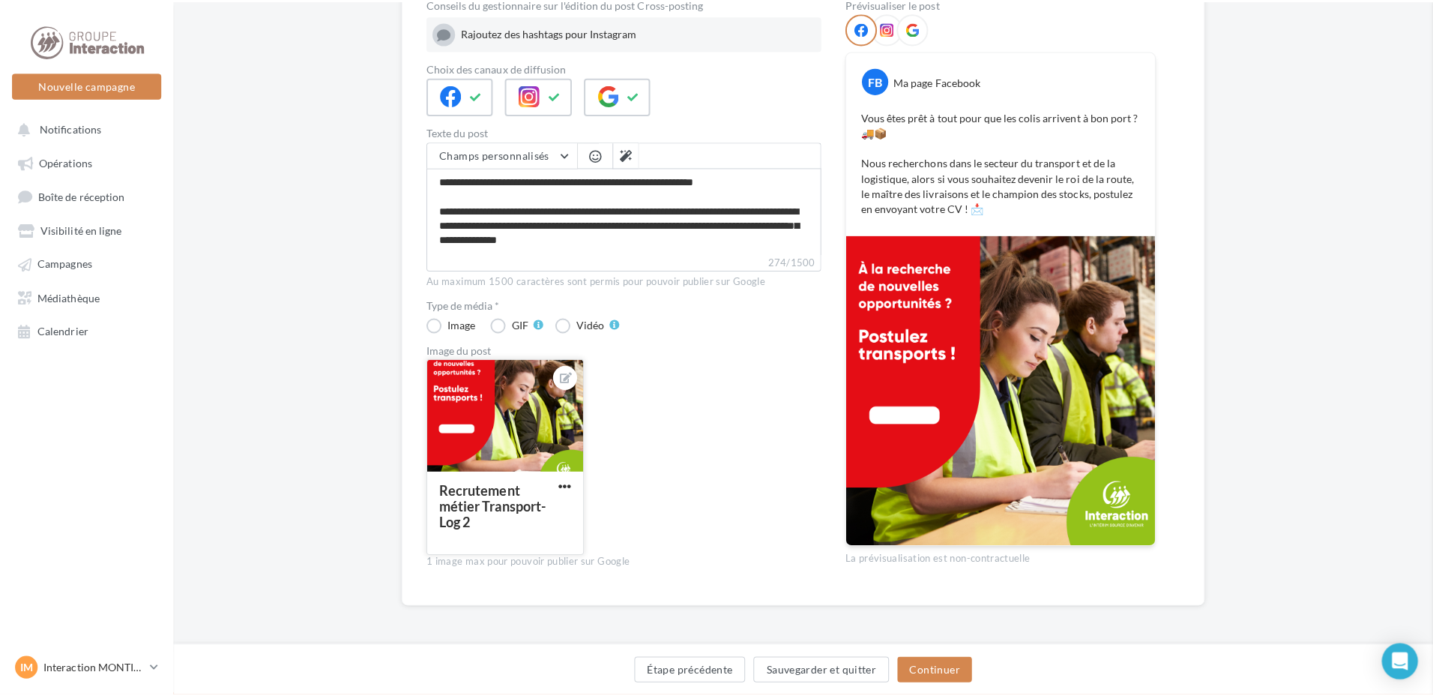
scroll to position [170, 0]
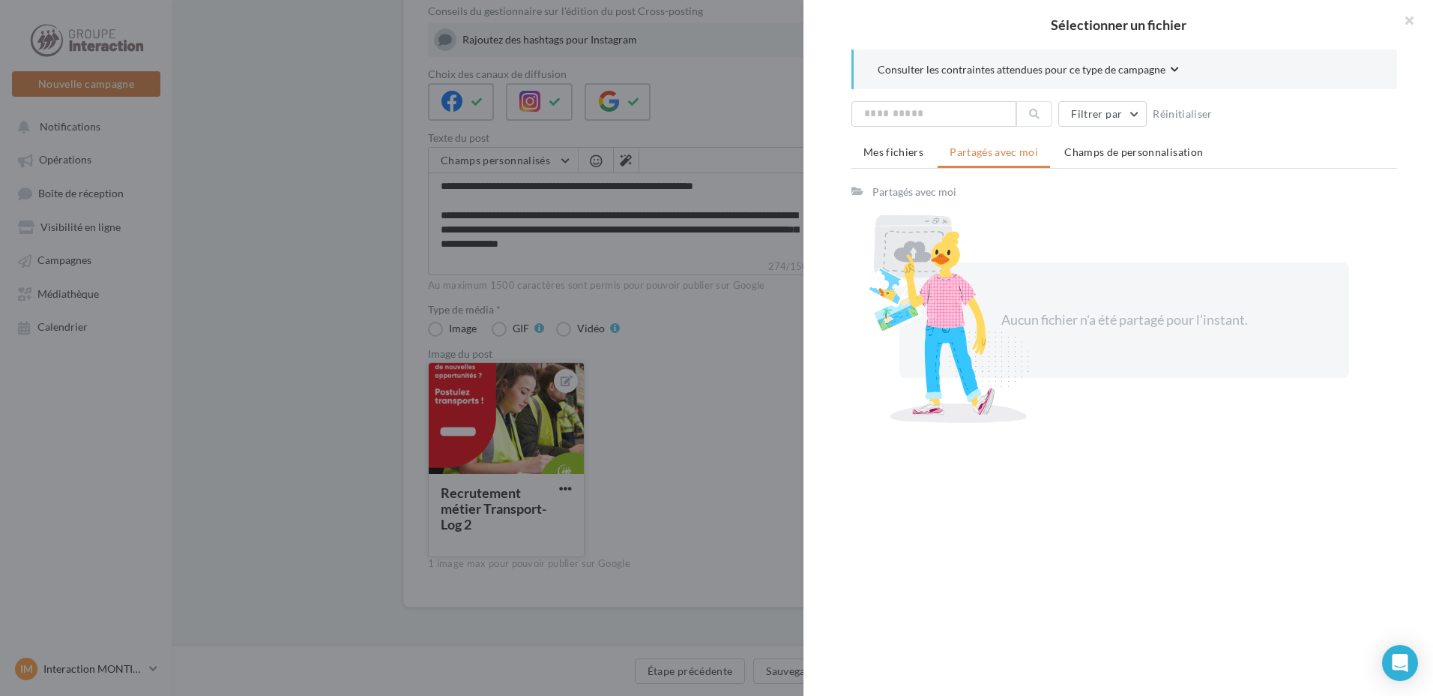
click at [904, 172] on div "Mes fichiers Partagés avec moi Champs de personnalisation Partagés avec moi Auc…" at bounding box center [1124, 282] width 546 height 287
click at [899, 160] on li "Mes fichiers" at bounding box center [893, 152] width 84 height 27
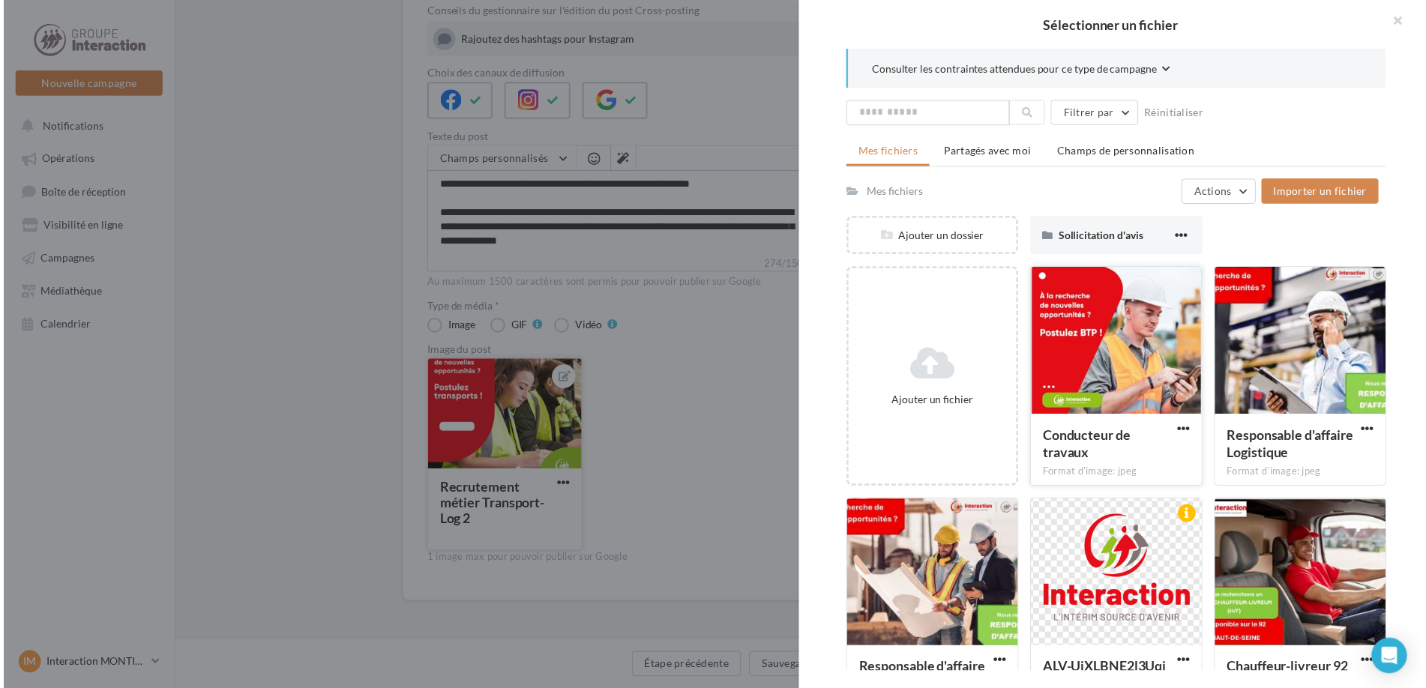
scroll to position [59, 0]
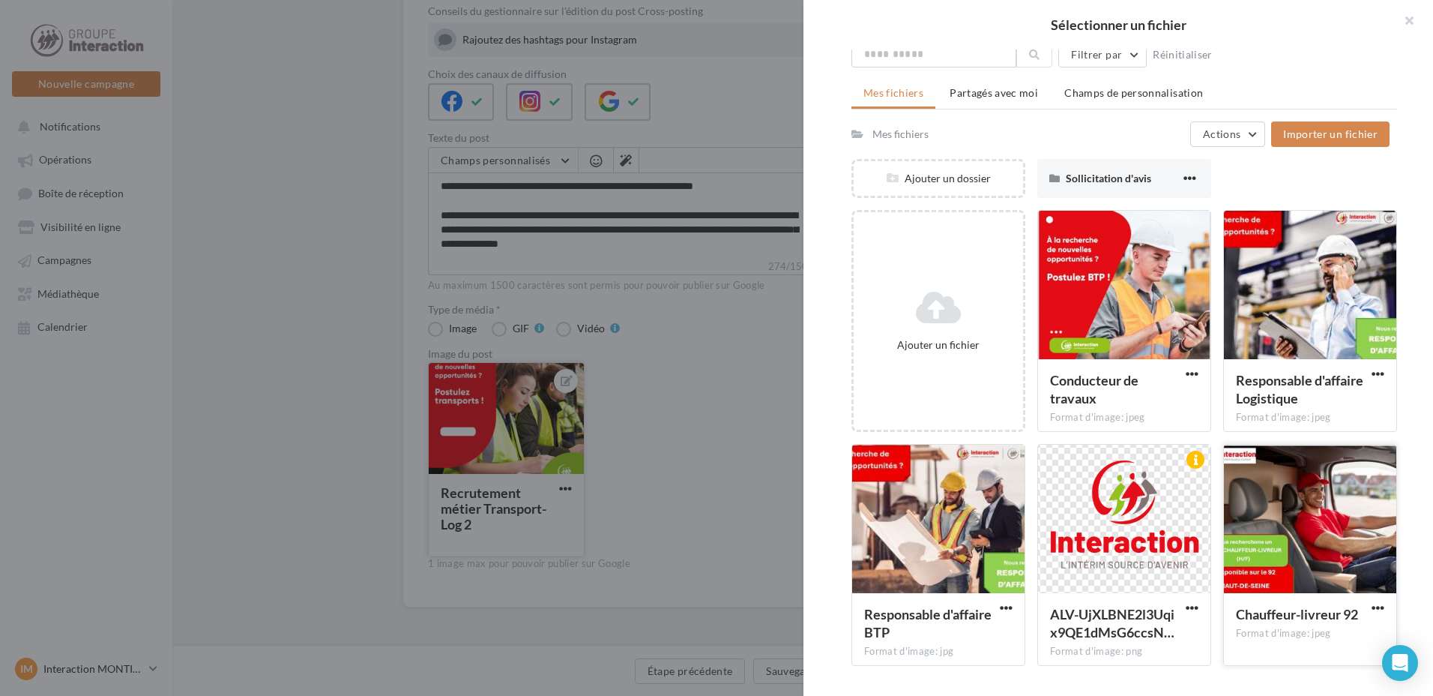
click at [1351, 522] on div at bounding box center [1310, 519] width 172 height 150
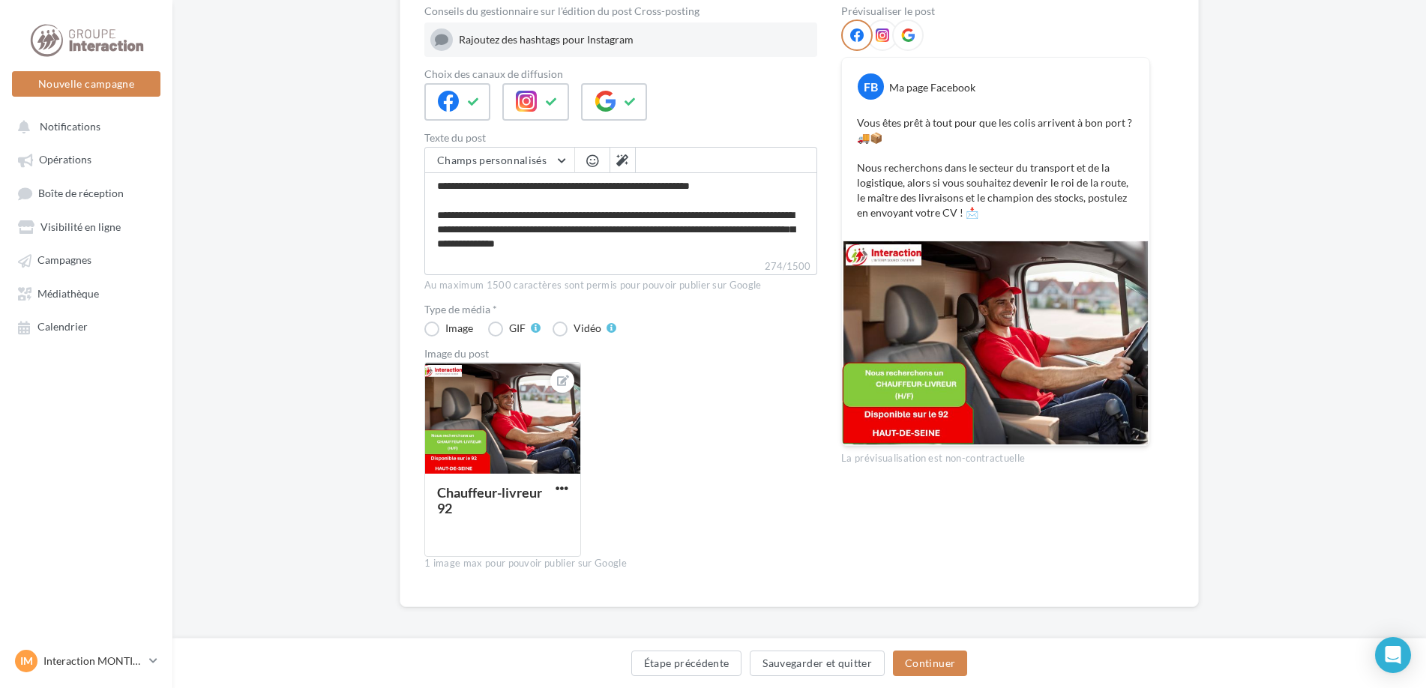
click at [1279, 396] on div "Editer la campagne cross-posting Conseils du gestionnaire sur l'édition du post…" at bounding box center [798, 305] width 1253 height 699
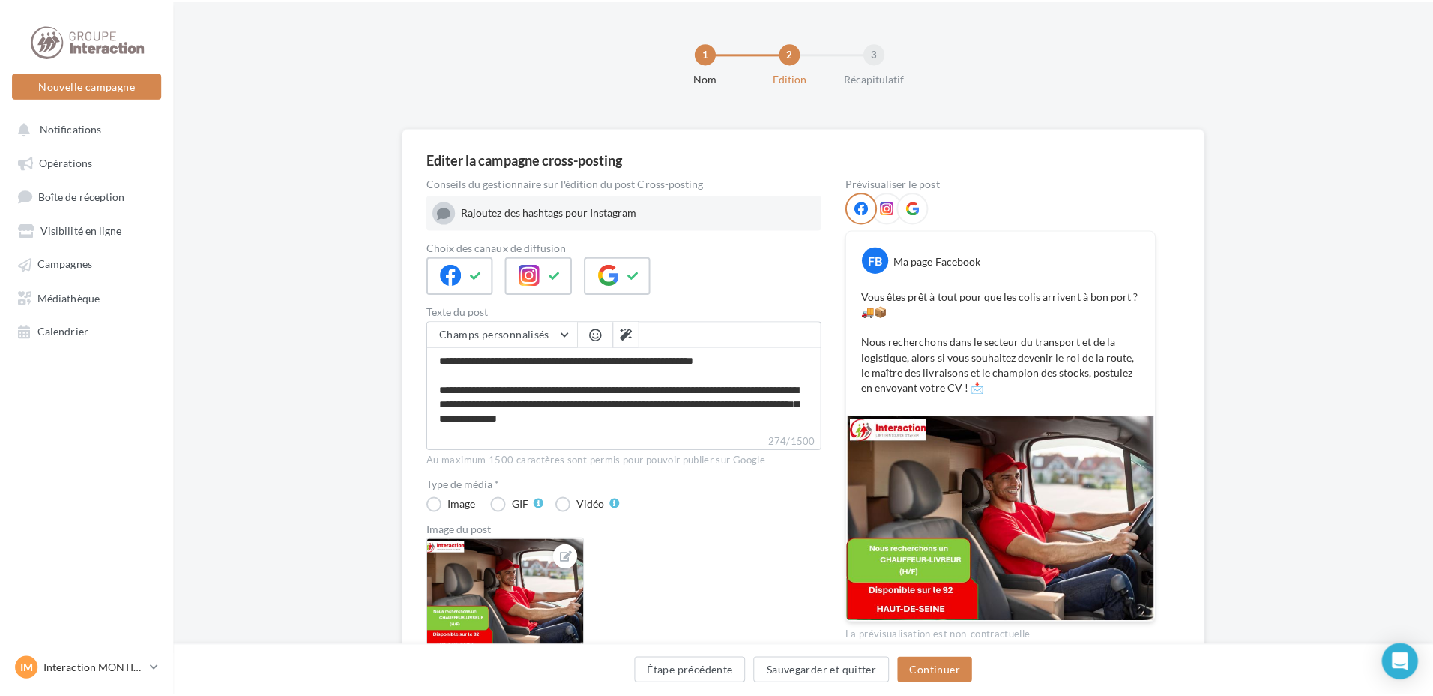
scroll to position [150, 0]
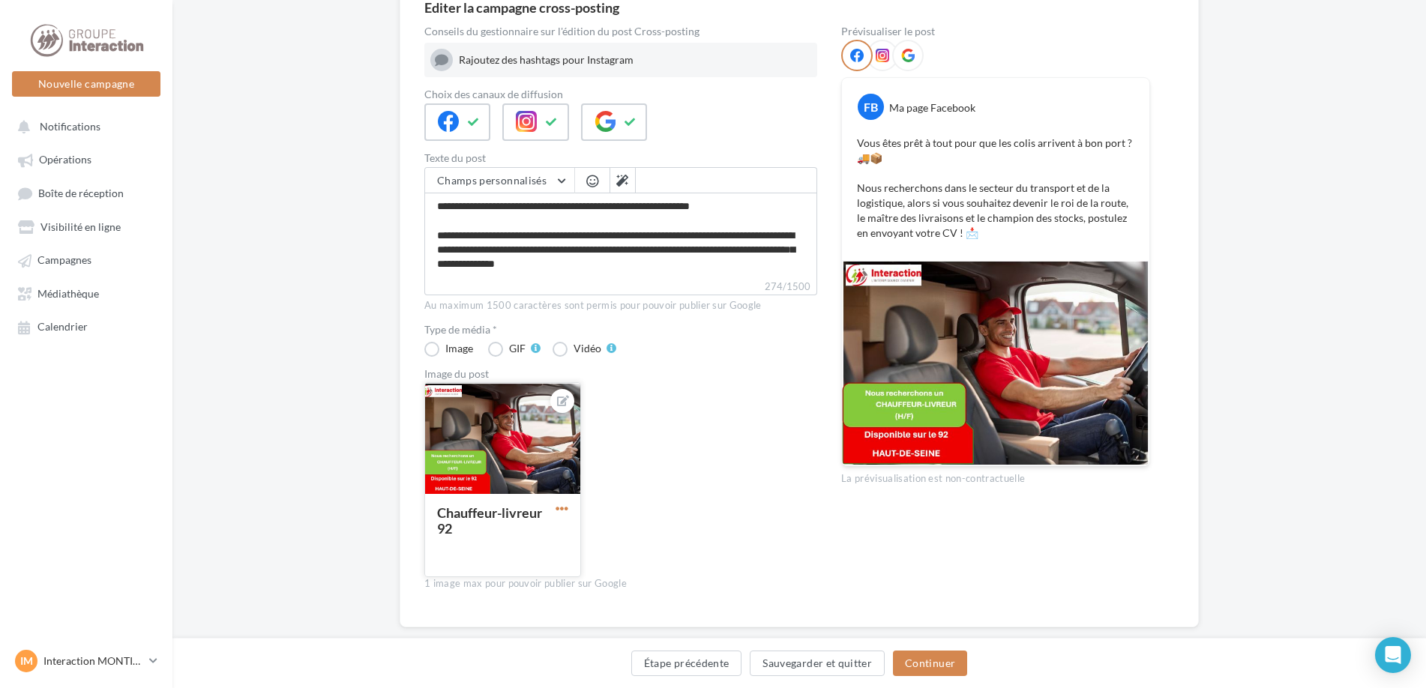
click at [562, 512] on span "button" at bounding box center [561, 508] width 13 height 13
click at [597, 541] on button "Remplacer l'image" at bounding box center [631, 538] width 158 height 39
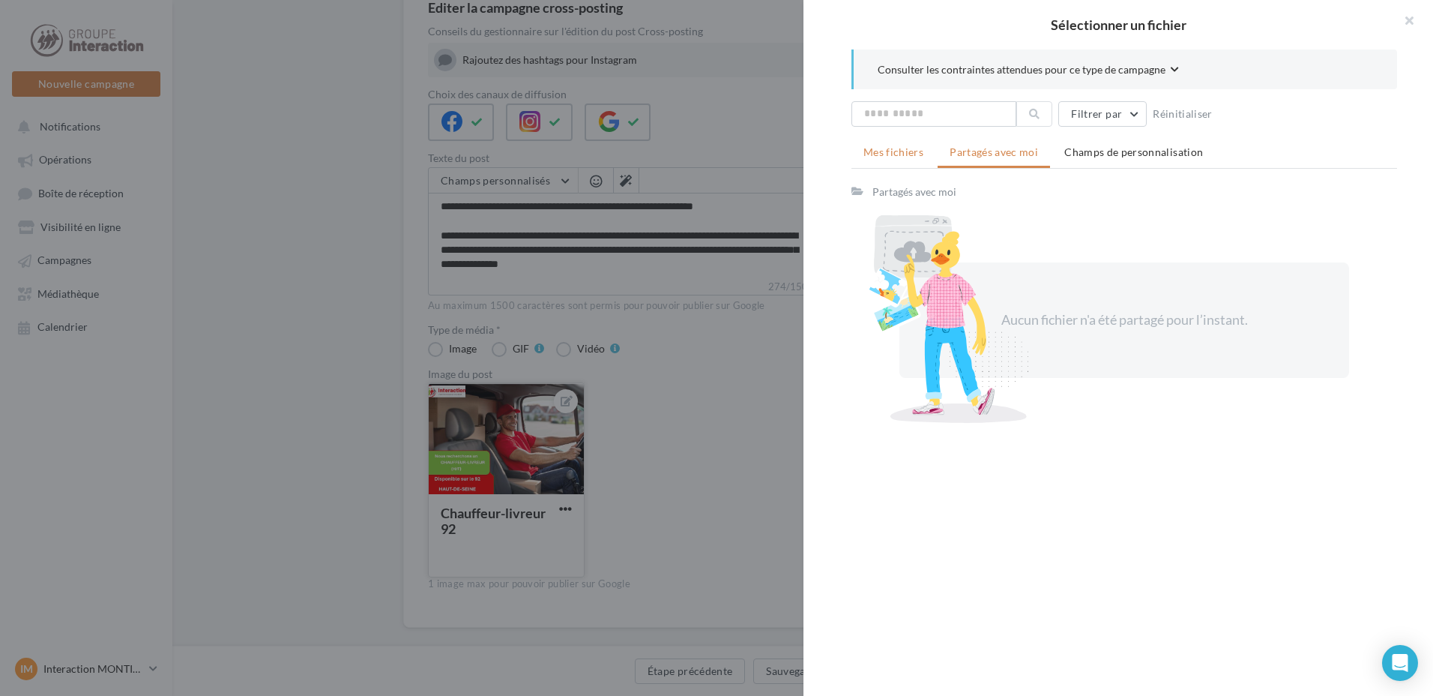
click at [911, 160] on li "Mes fichiers" at bounding box center [893, 152] width 84 height 27
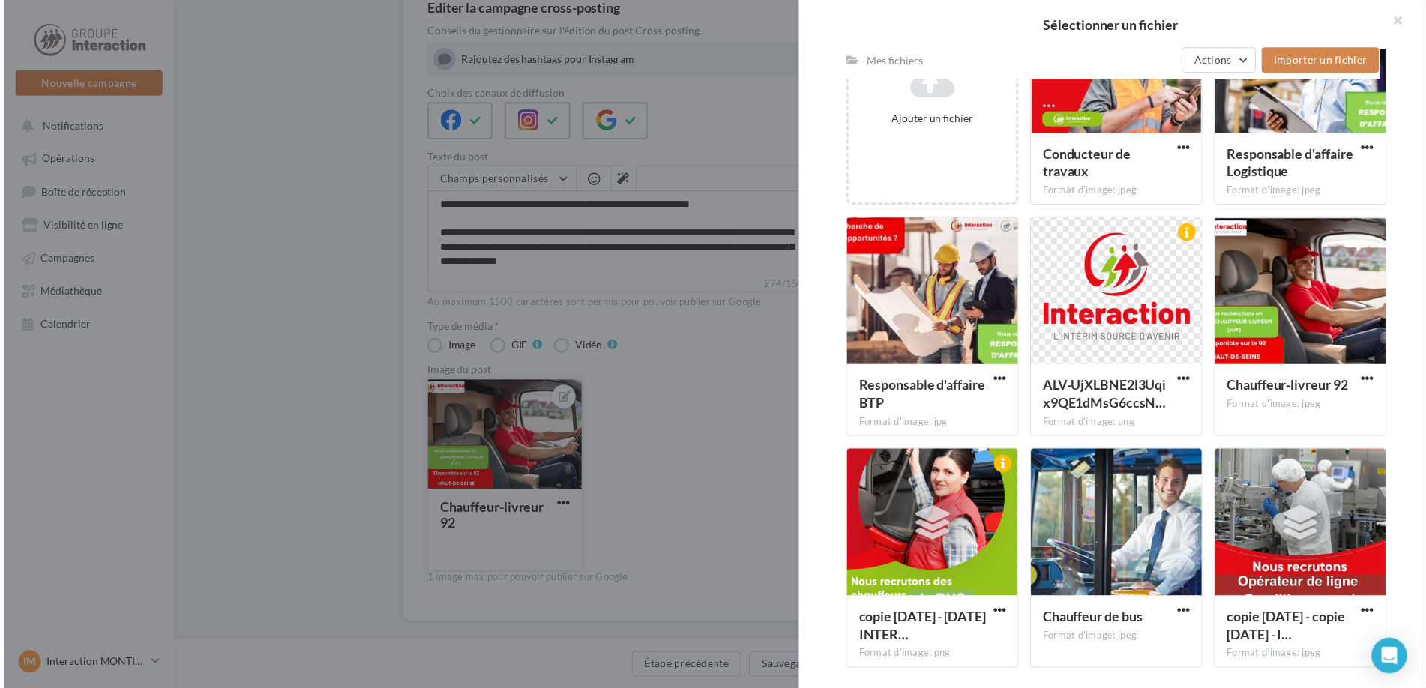
scroll to position [0, 0]
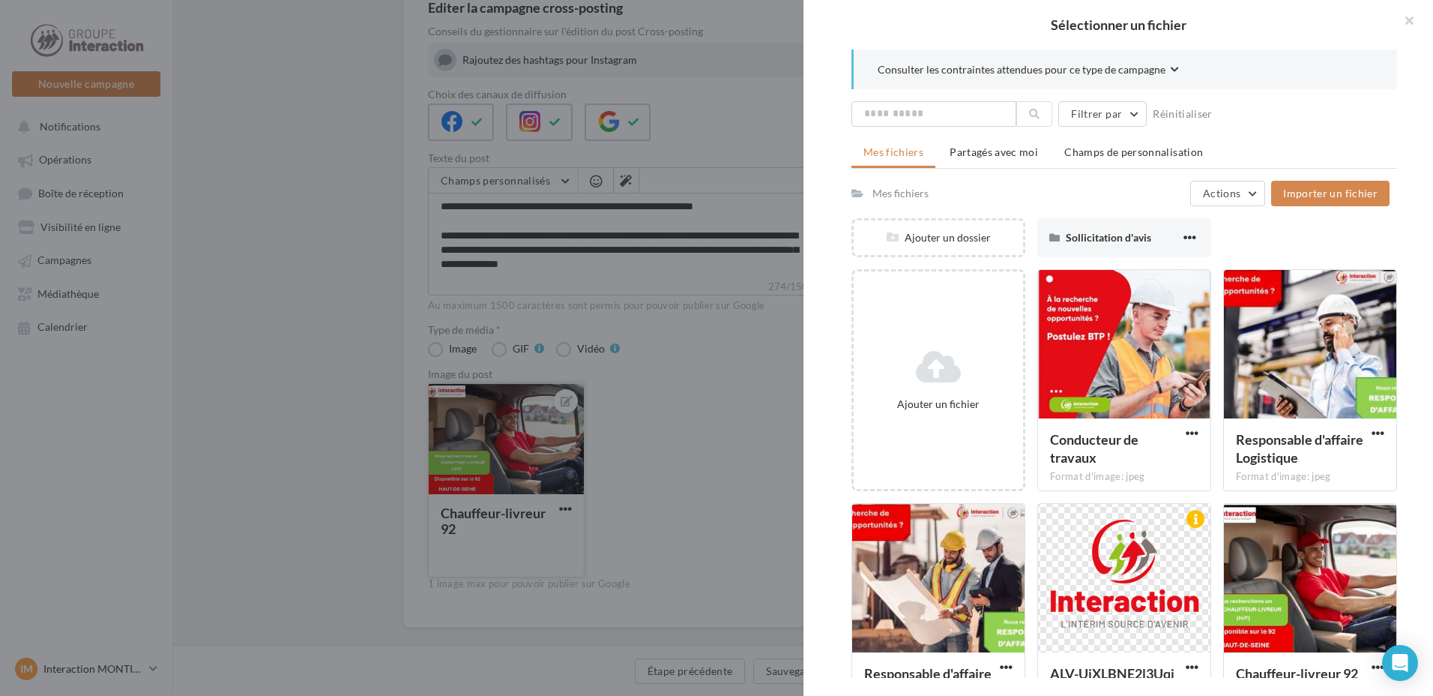
click at [888, 196] on div "Mes fichiers" at bounding box center [900, 193] width 56 height 15
click at [1344, 196] on span "Importer un fichier" at bounding box center [1330, 193] width 94 height 13
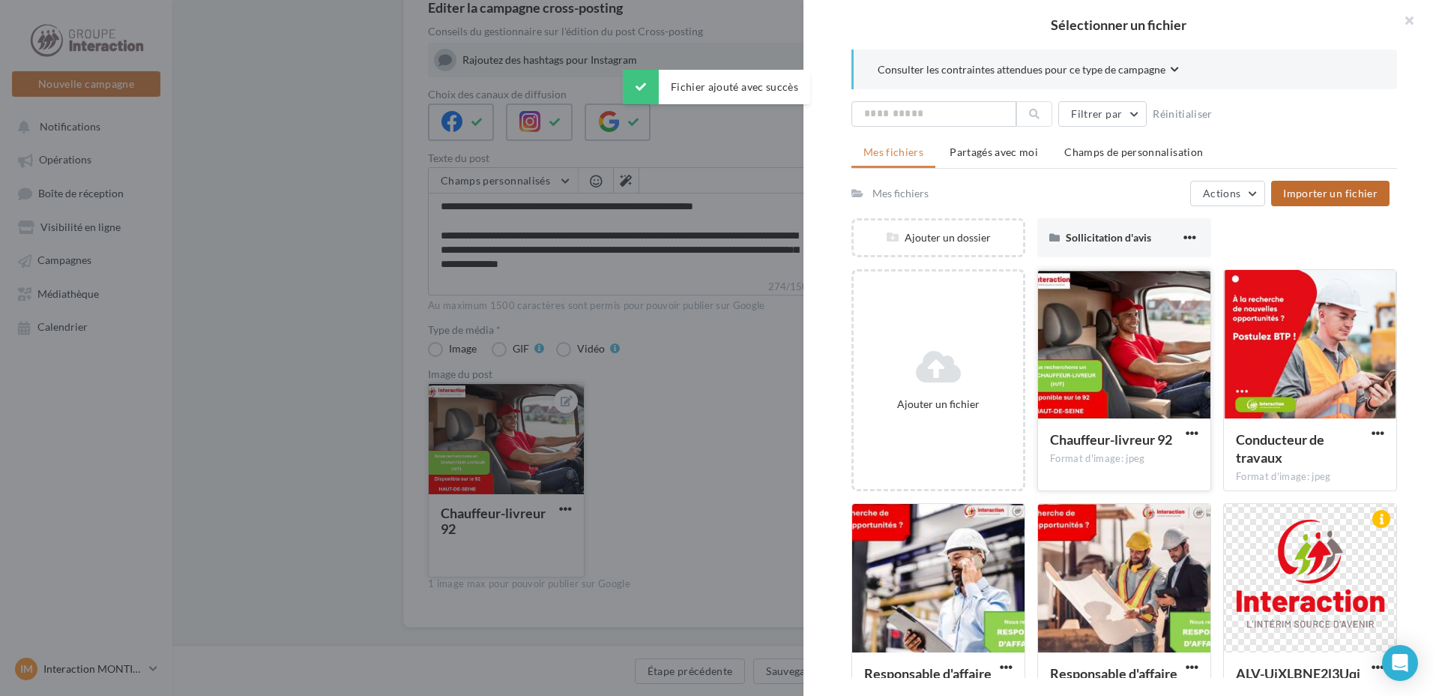
click at [1113, 357] on div at bounding box center [1124, 345] width 172 height 150
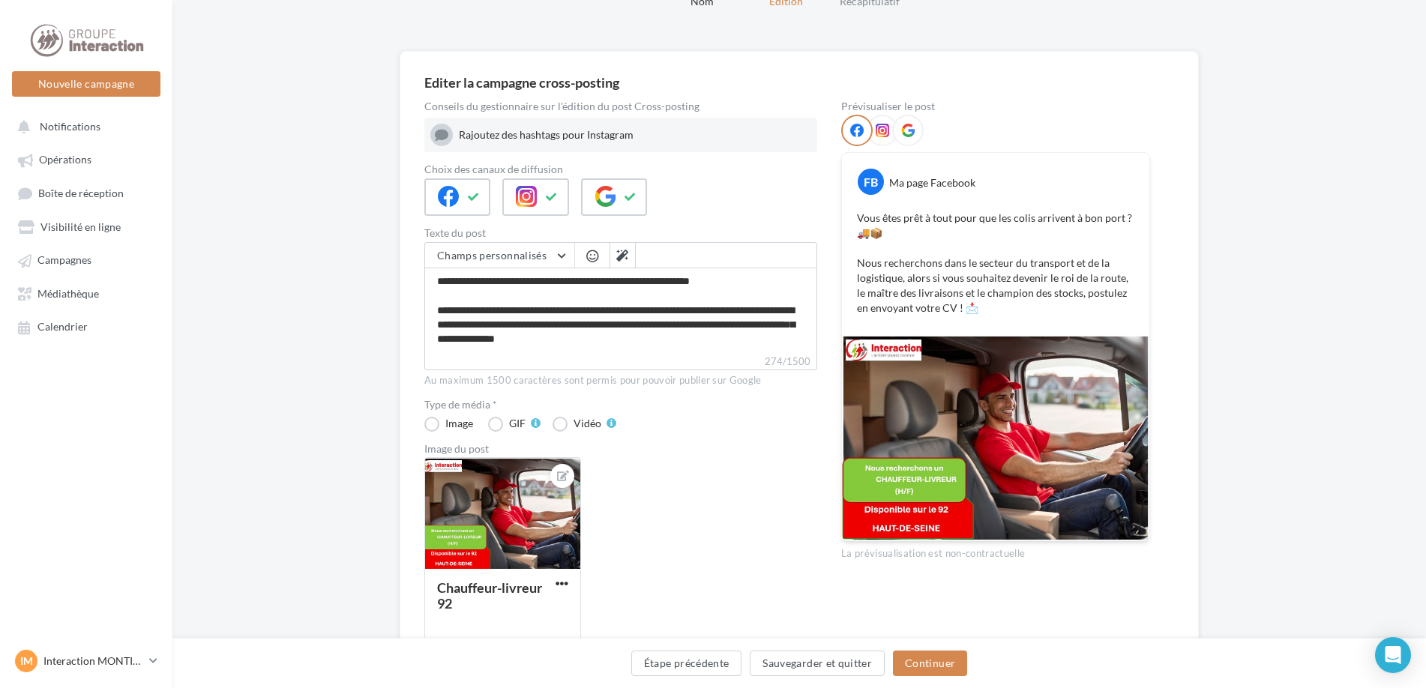
scroll to position [178, 0]
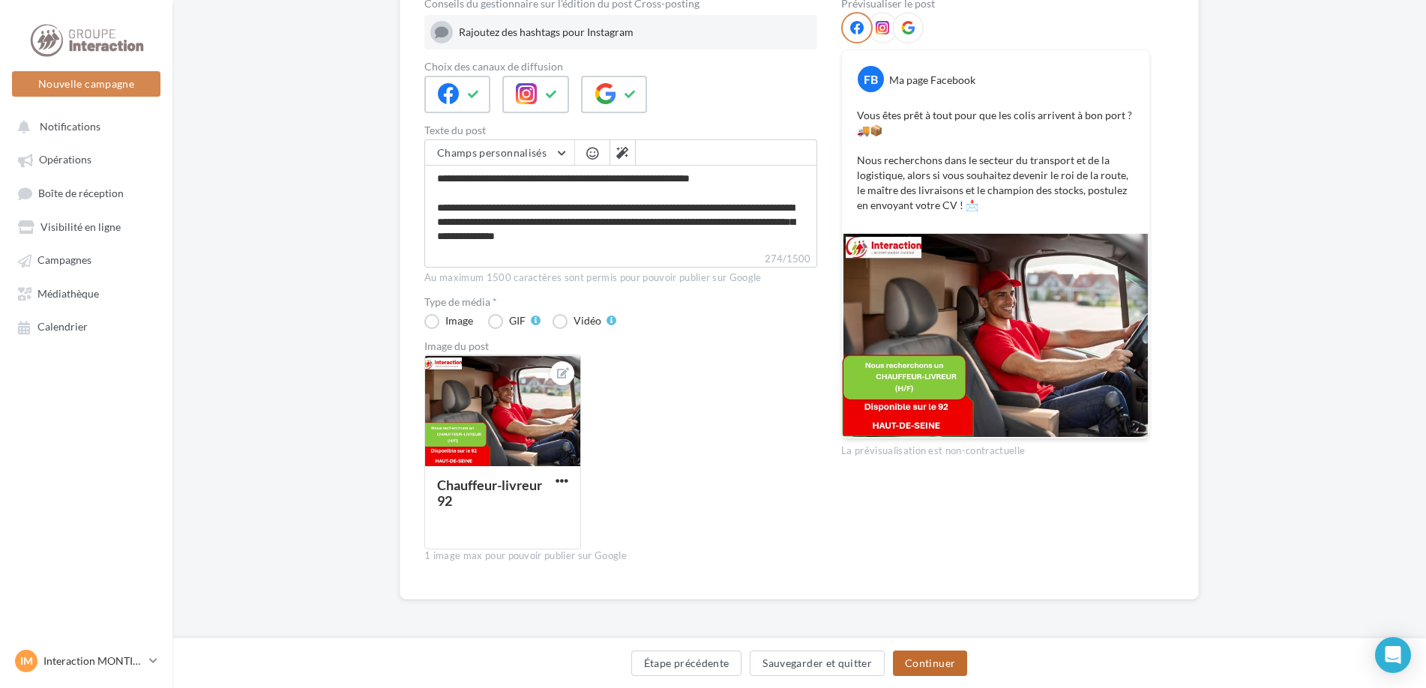
click at [921, 661] on button "Continuer" at bounding box center [930, 663] width 74 height 25
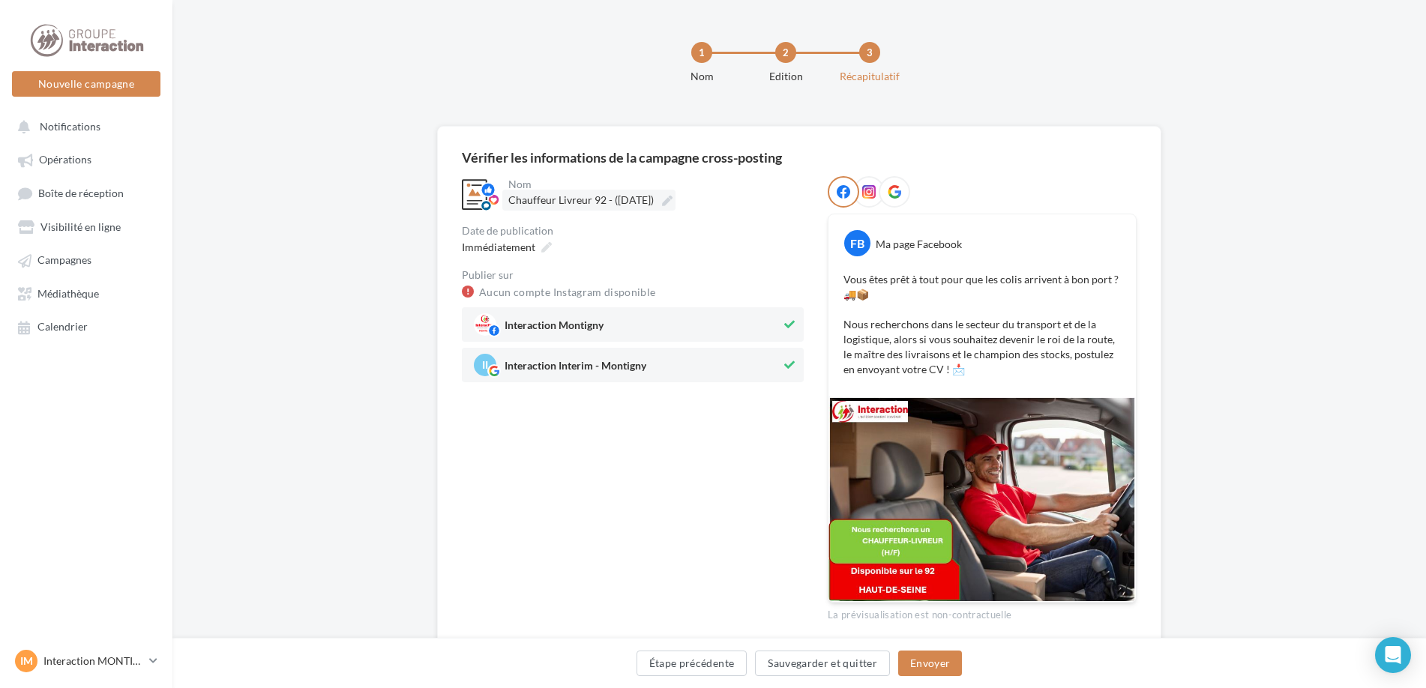
click at [636, 202] on span "Chauffeur Livreur 92 - (05/09/2025)" at bounding box center [580, 199] width 145 height 13
click at [636, 202] on input "**********" at bounding box center [574, 202] width 132 height 25
click at [661, 535] on div "**********" at bounding box center [633, 399] width 342 height 446
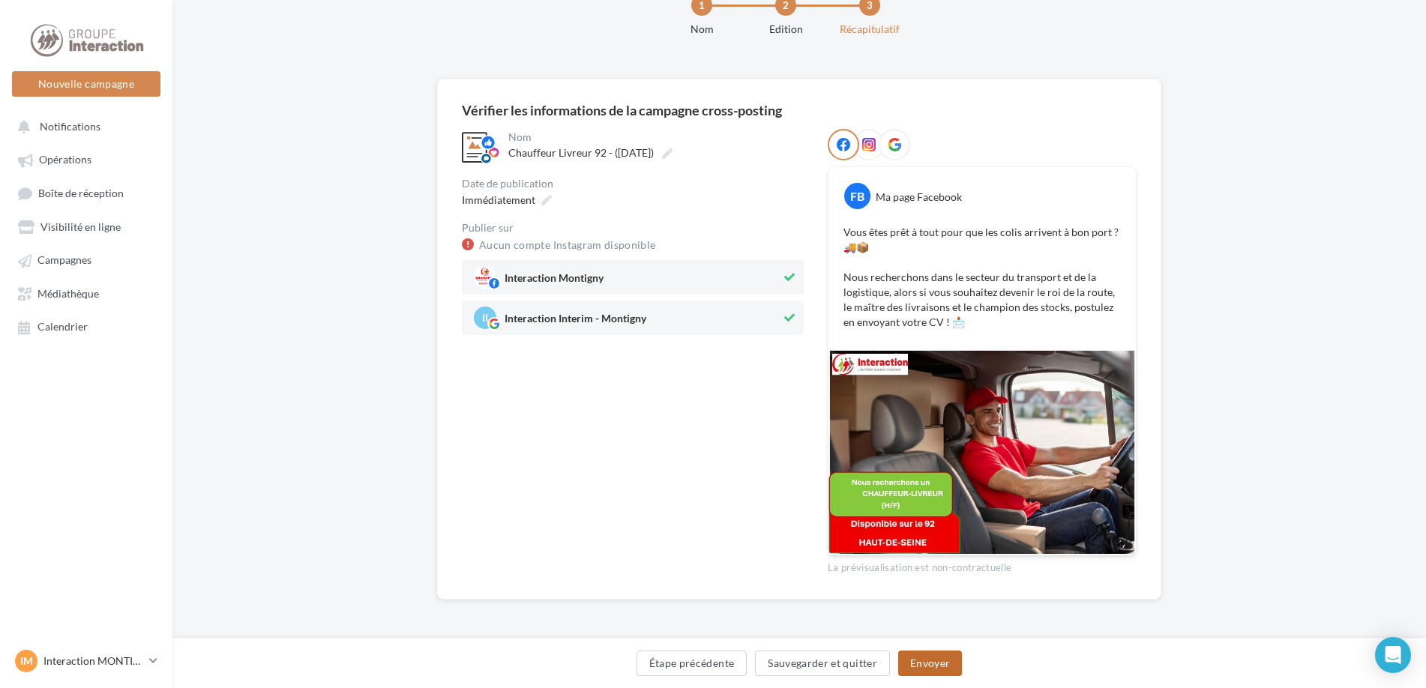
click at [920, 659] on button "Envoyer" at bounding box center [930, 663] width 64 height 25
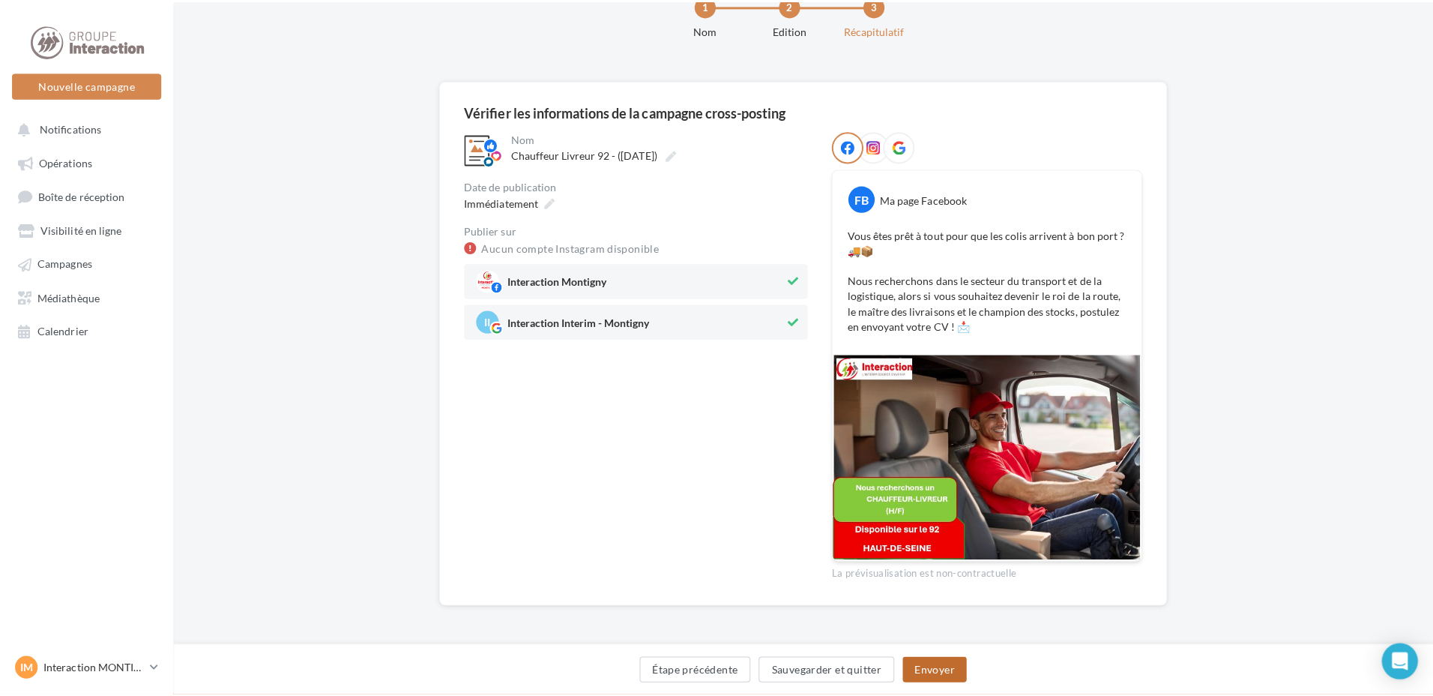
scroll to position [40, 0]
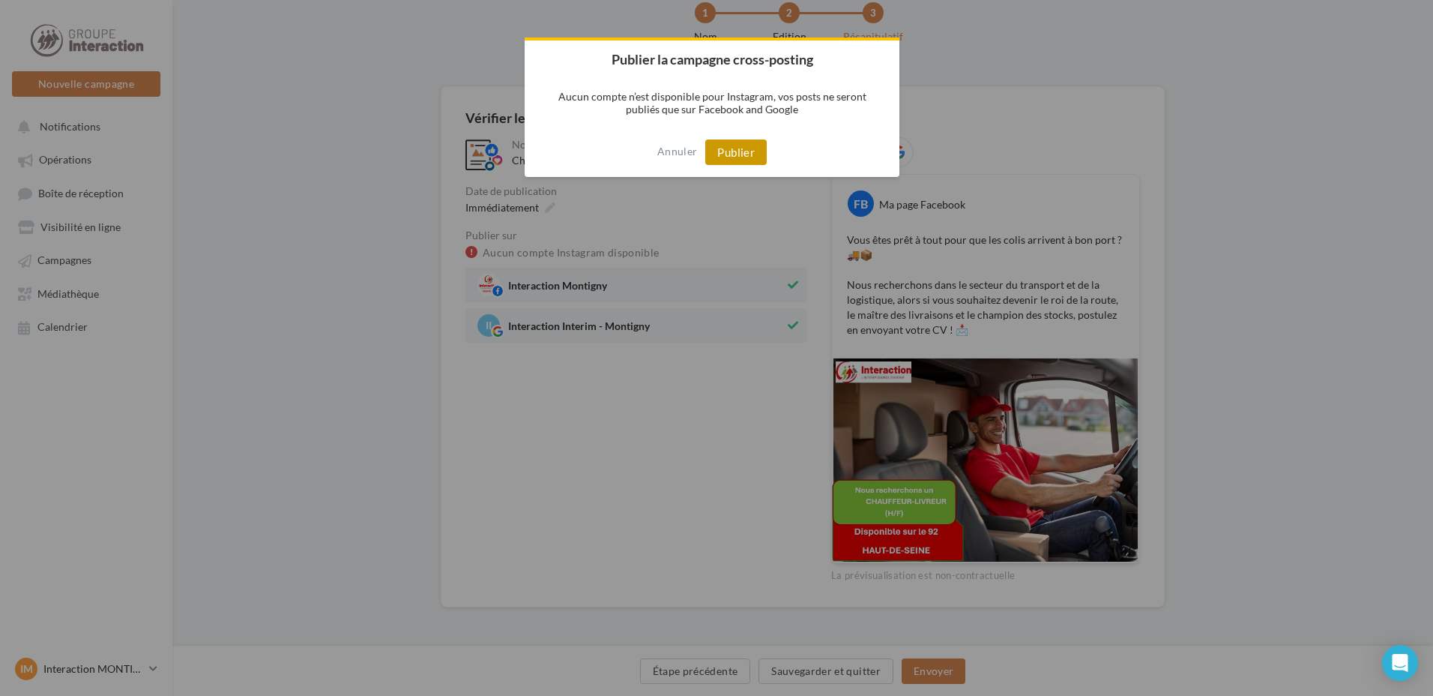
click at [732, 148] on button "Publier" at bounding box center [735, 151] width 61 height 25
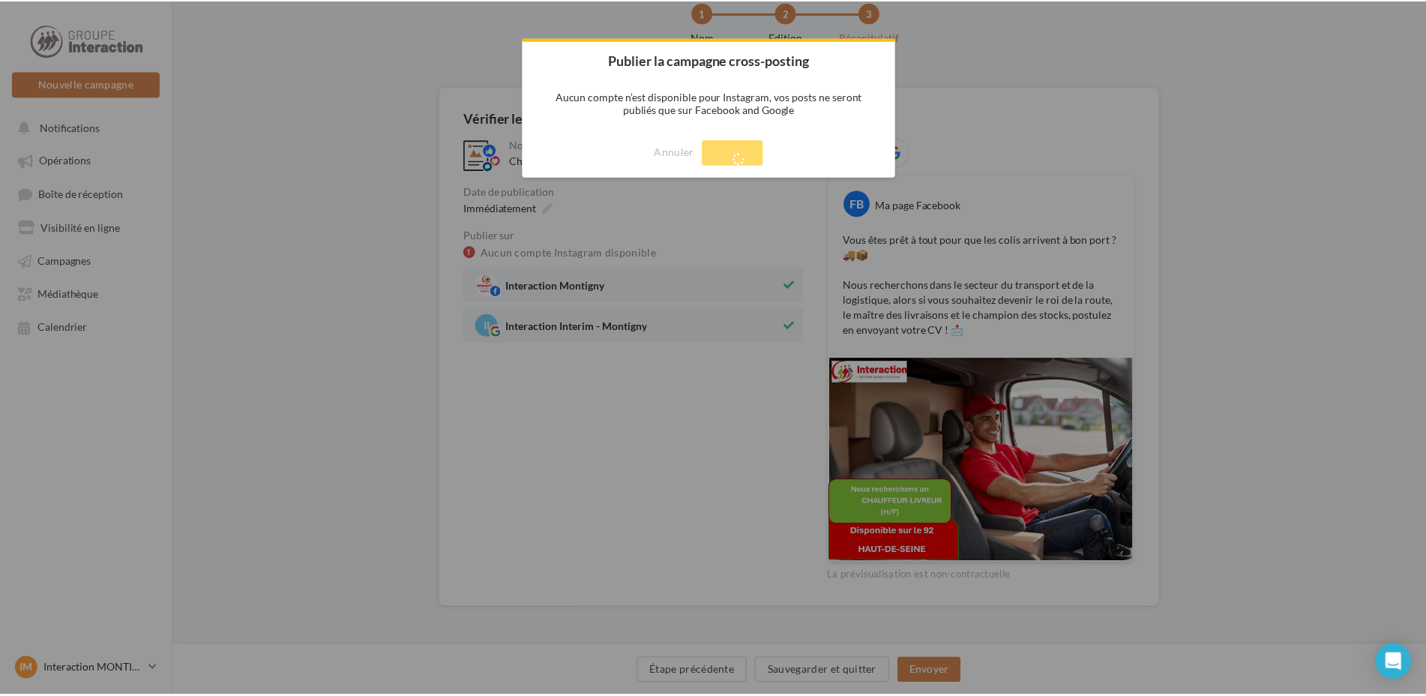
scroll to position [24, 0]
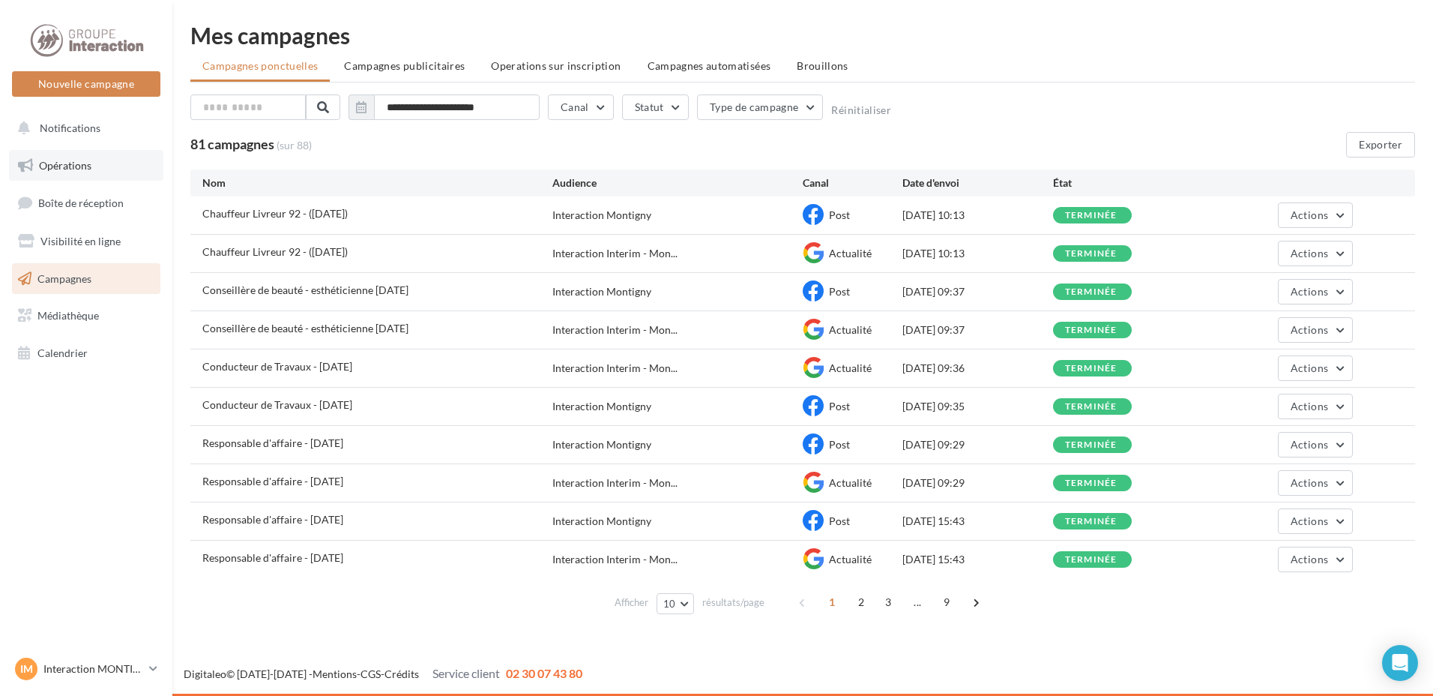
click at [82, 172] on link "Opérations" at bounding box center [86, 165] width 154 height 31
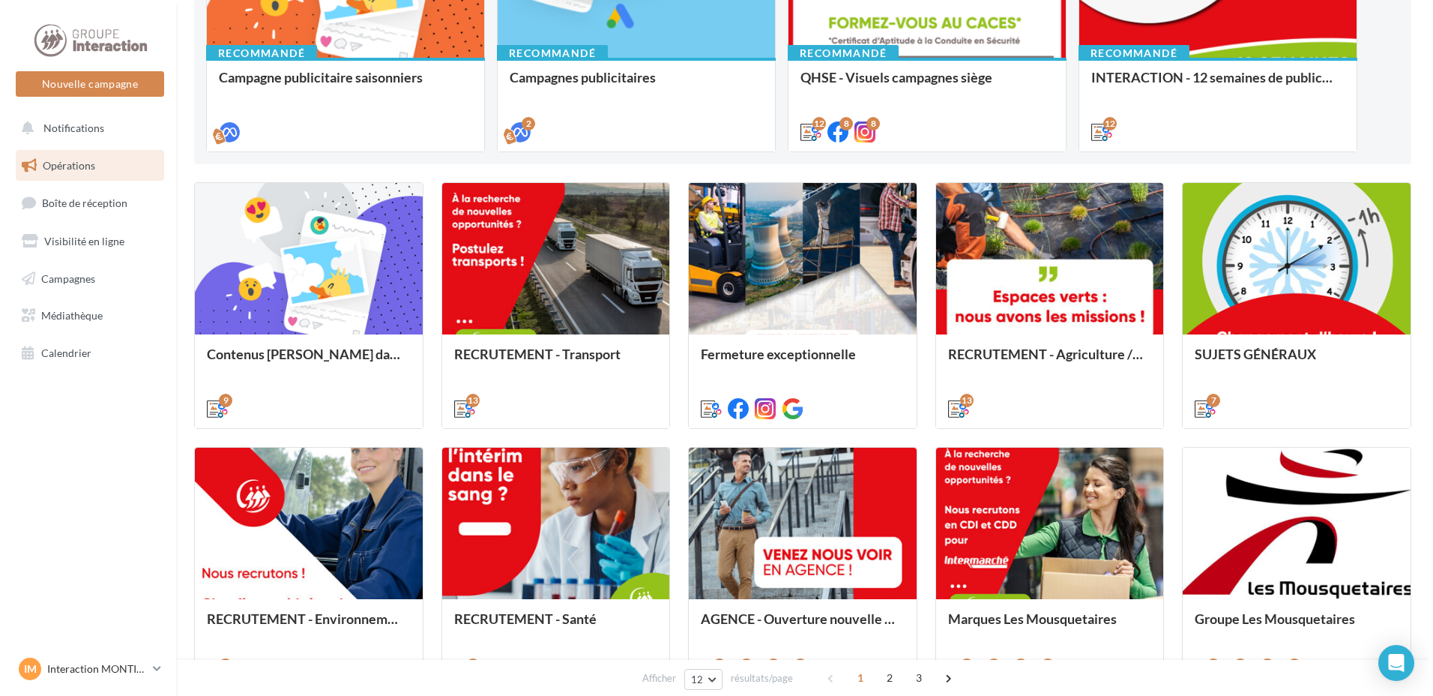
scroll to position [375, 0]
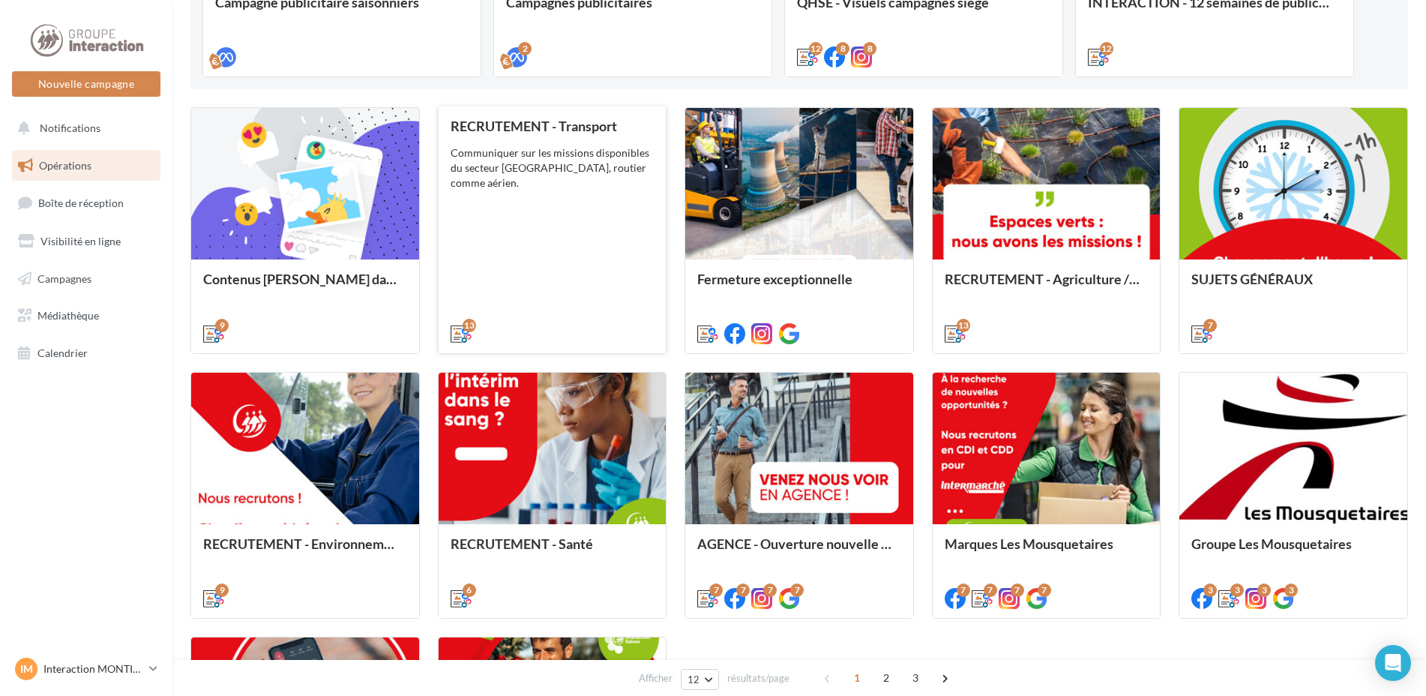
click at [542, 167] on div "Communiquer sur les missions disponibles du secteur [GEOGRAPHIC_DATA], routier …" at bounding box center [552, 167] width 204 height 45
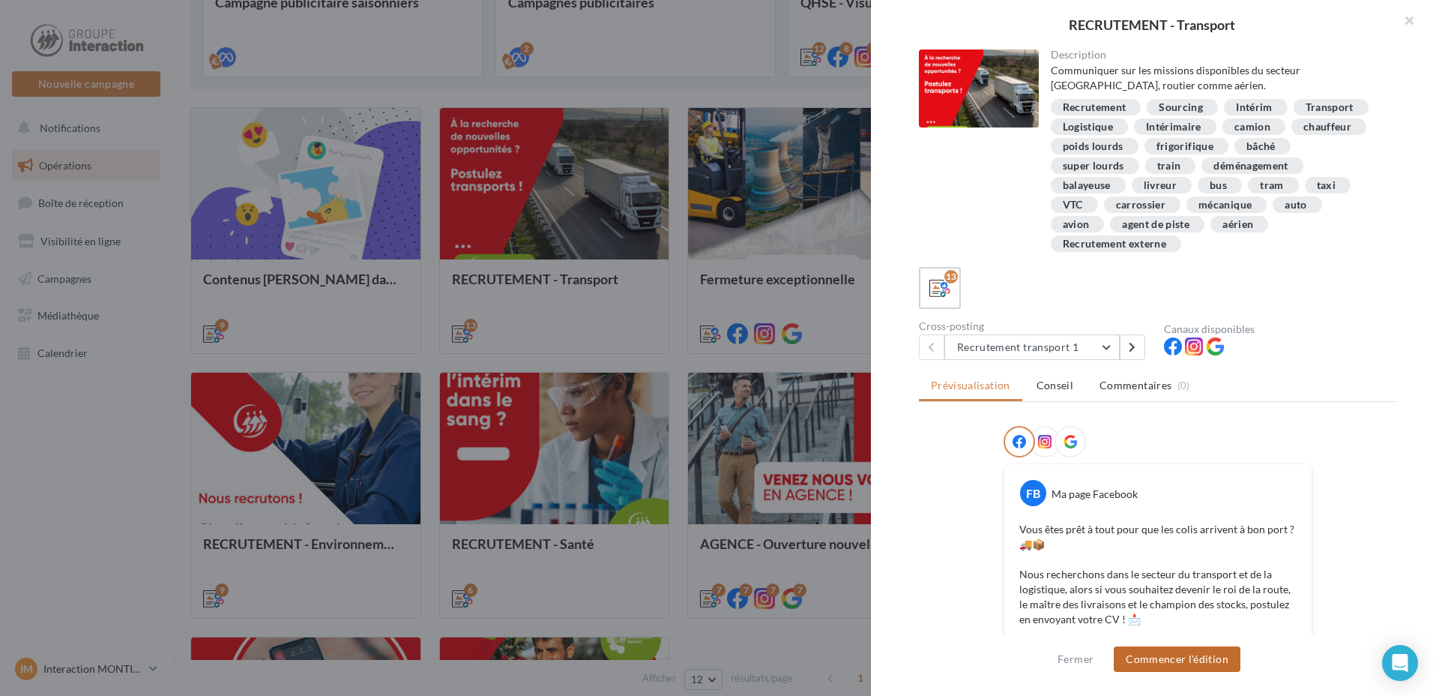
click at [1172, 658] on button "Commencer l'édition" at bounding box center [1177, 658] width 127 height 25
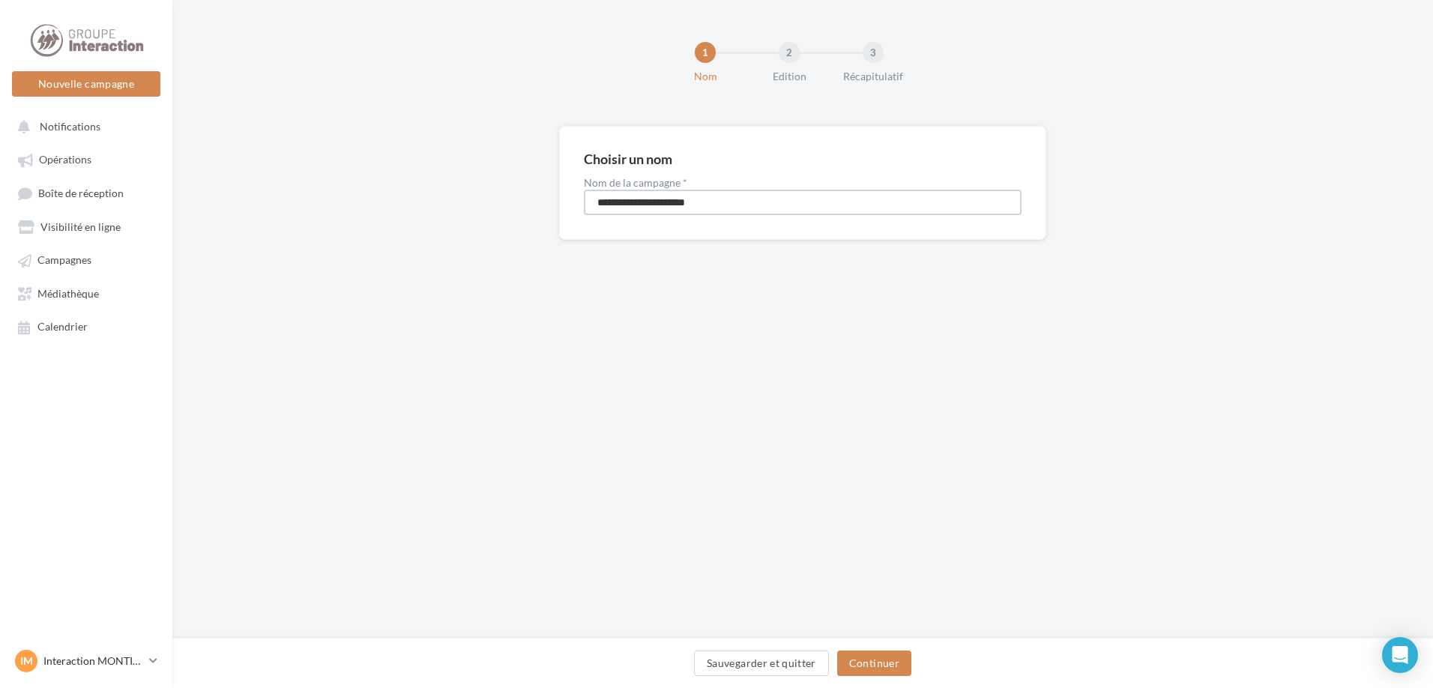
drag, startPoint x: 747, startPoint y: 197, endPoint x: 579, endPoint y: 185, distance: 169.1
click at [579, 185] on div "**********" at bounding box center [802, 183] width 487 height 114
click at [700, 199] on input "**********" at bounding box center [803, 202] width 438 height 25
type input "**********"
click at [879, 660] on button "Continuer" at bounding box center [874, 663] width 74 height 25
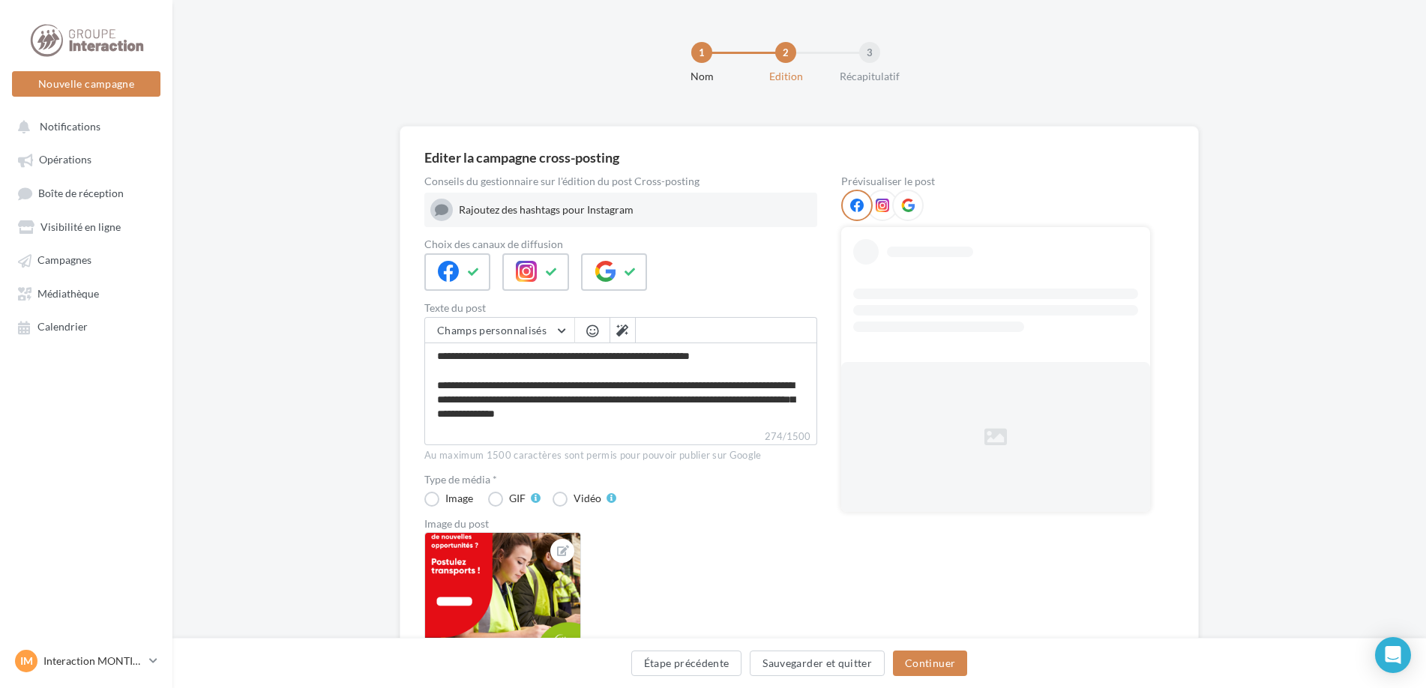
scroll to position [178, 0]
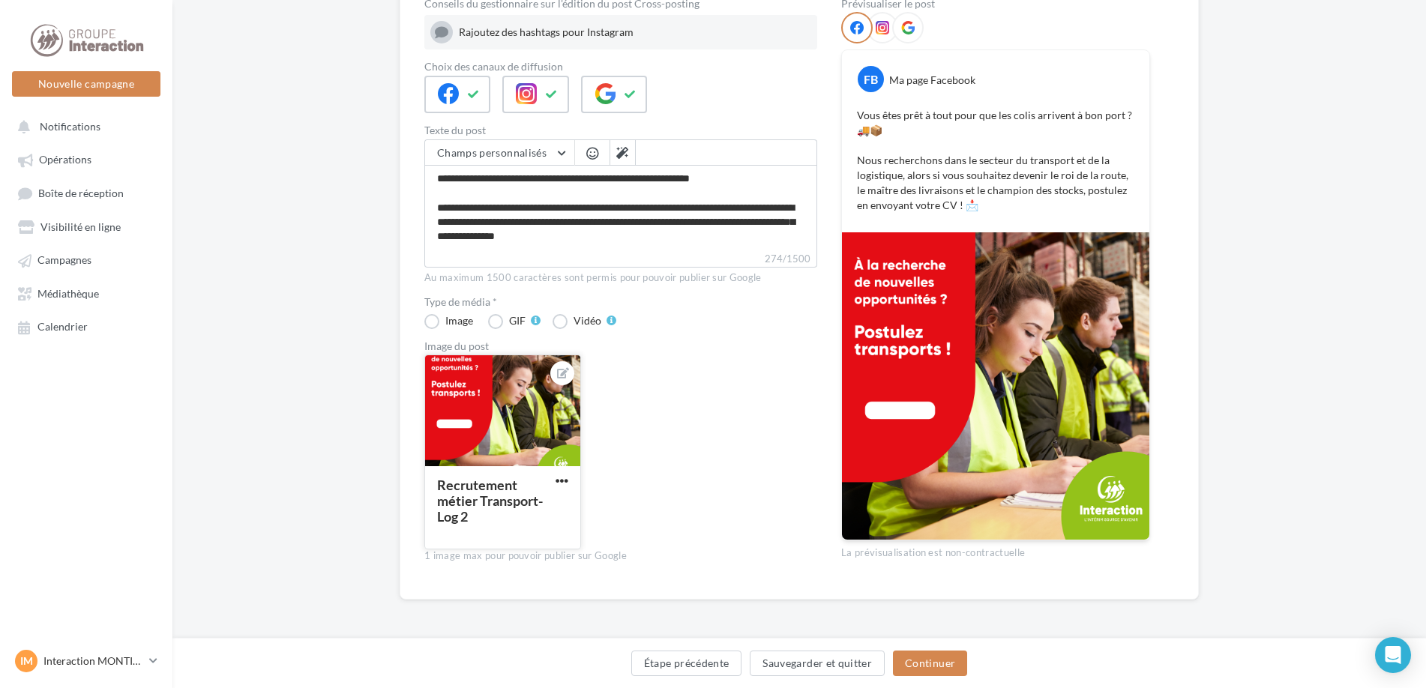
click at [569, 485] on button "button" at bounding box center [561, 481] width 19 height 15
click at [609, 516] on button "Remplacer l'image" at bounding box center [631, 511] width 158 height 39
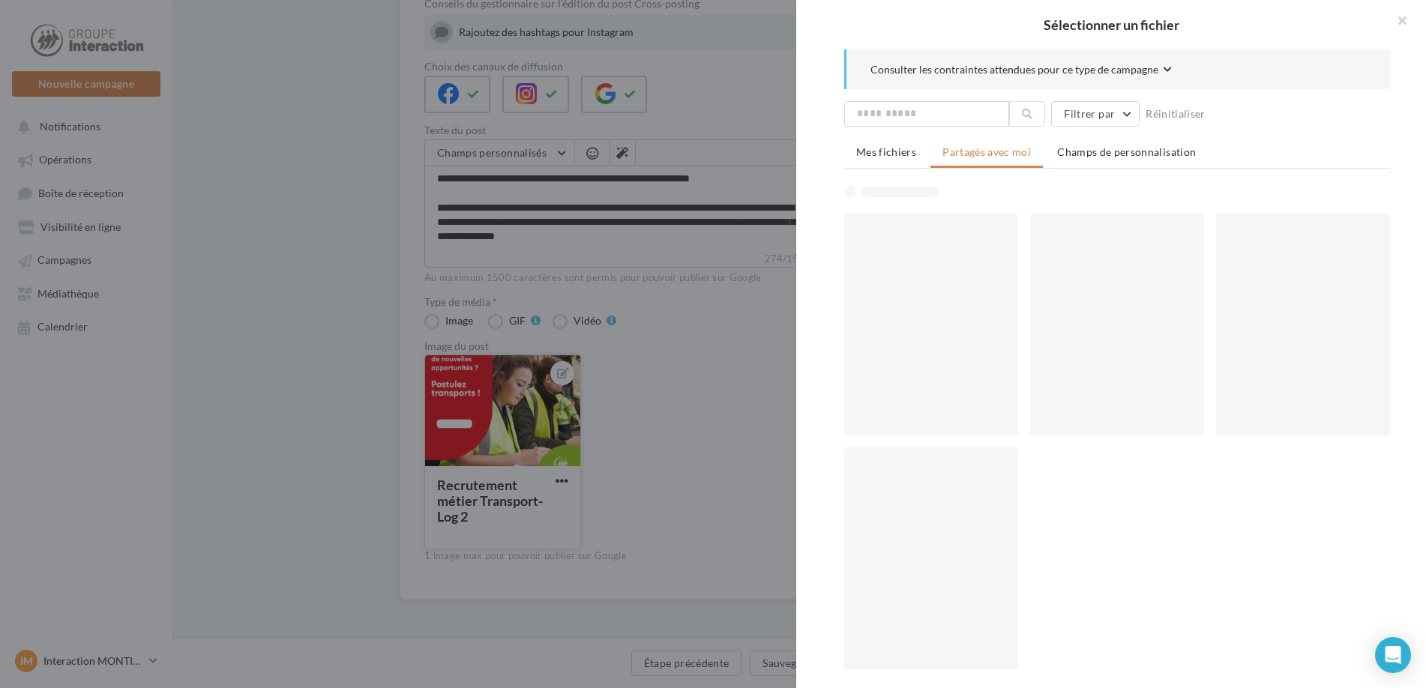
scroll to position [170, 0]
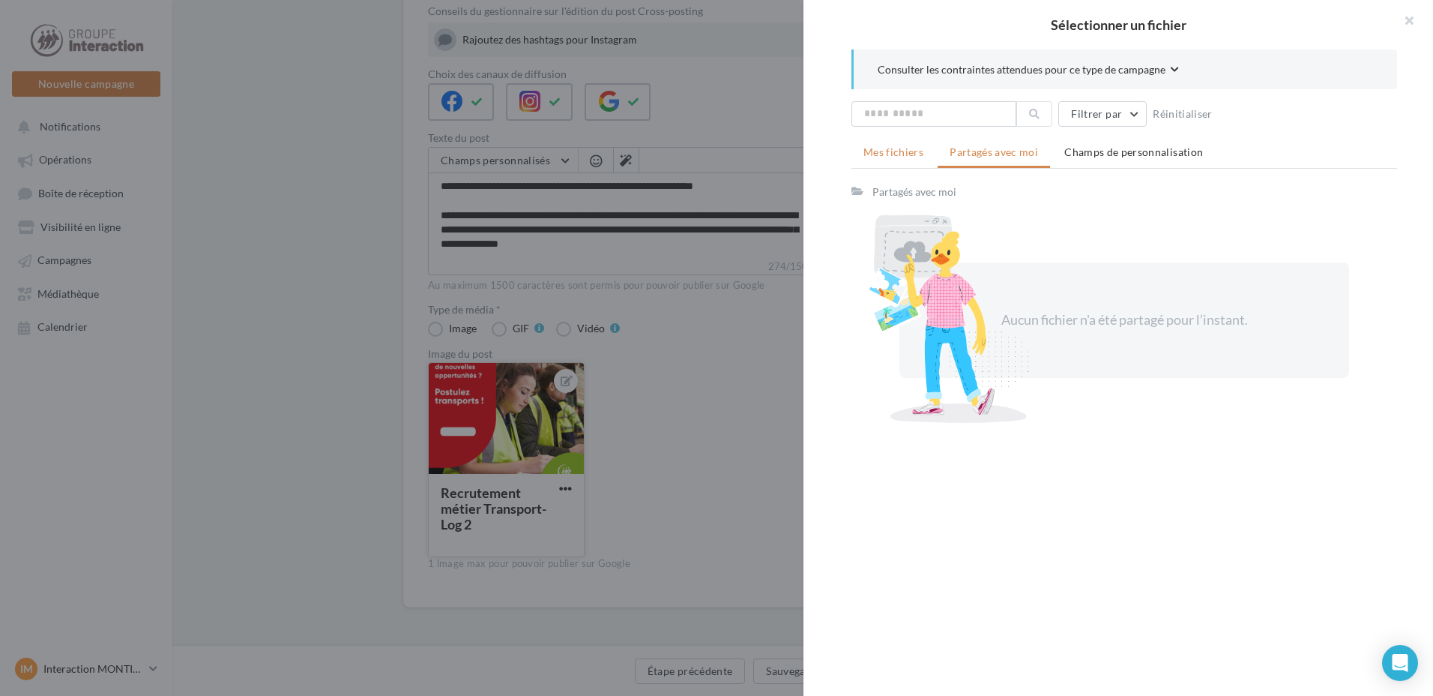
click at [911, 160] on li "Mes fichiers" at bounding box center [893, 152] width 84 height 27
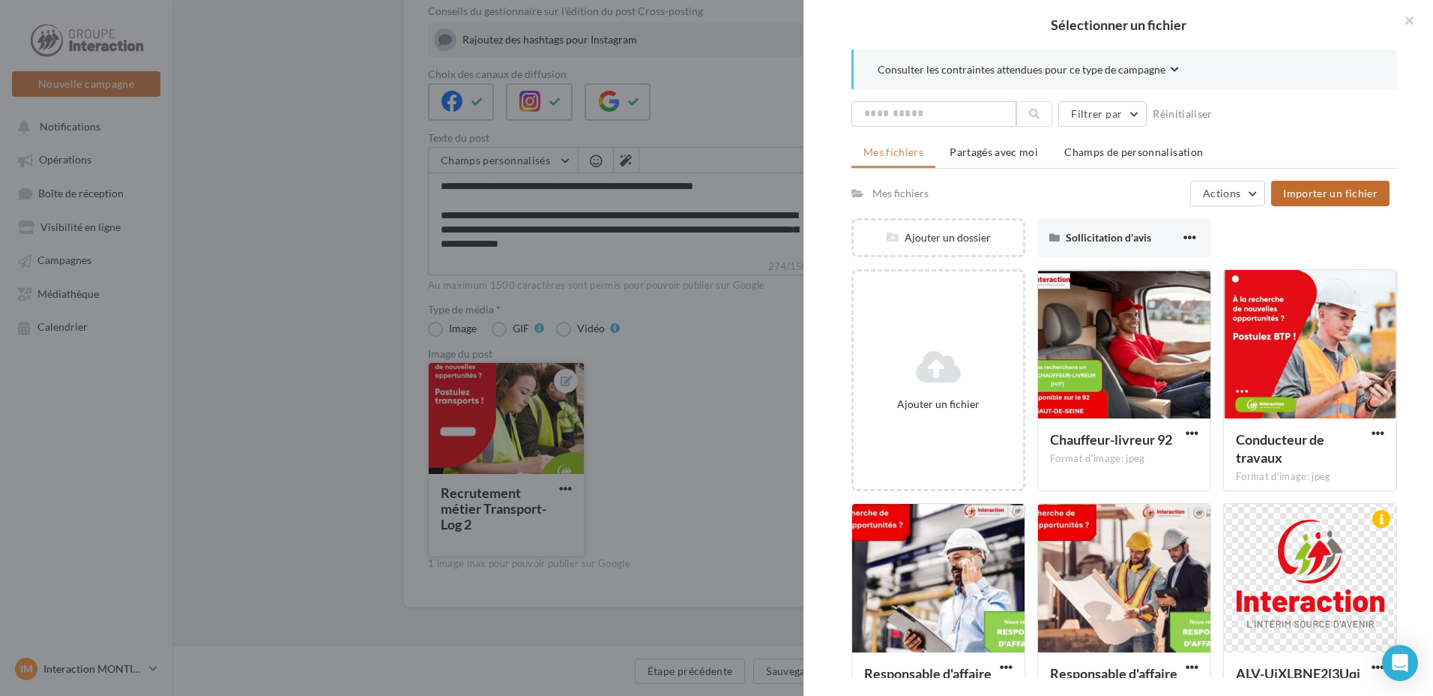
drag, startPoint x: 1305, startPoint y: 198, endPoint x: 1300, endPoint y: 205, distance: 9.1
click at [1300, 205] on button "Importer un fichier" at bounding box center [1330, 193] width 118 height 25
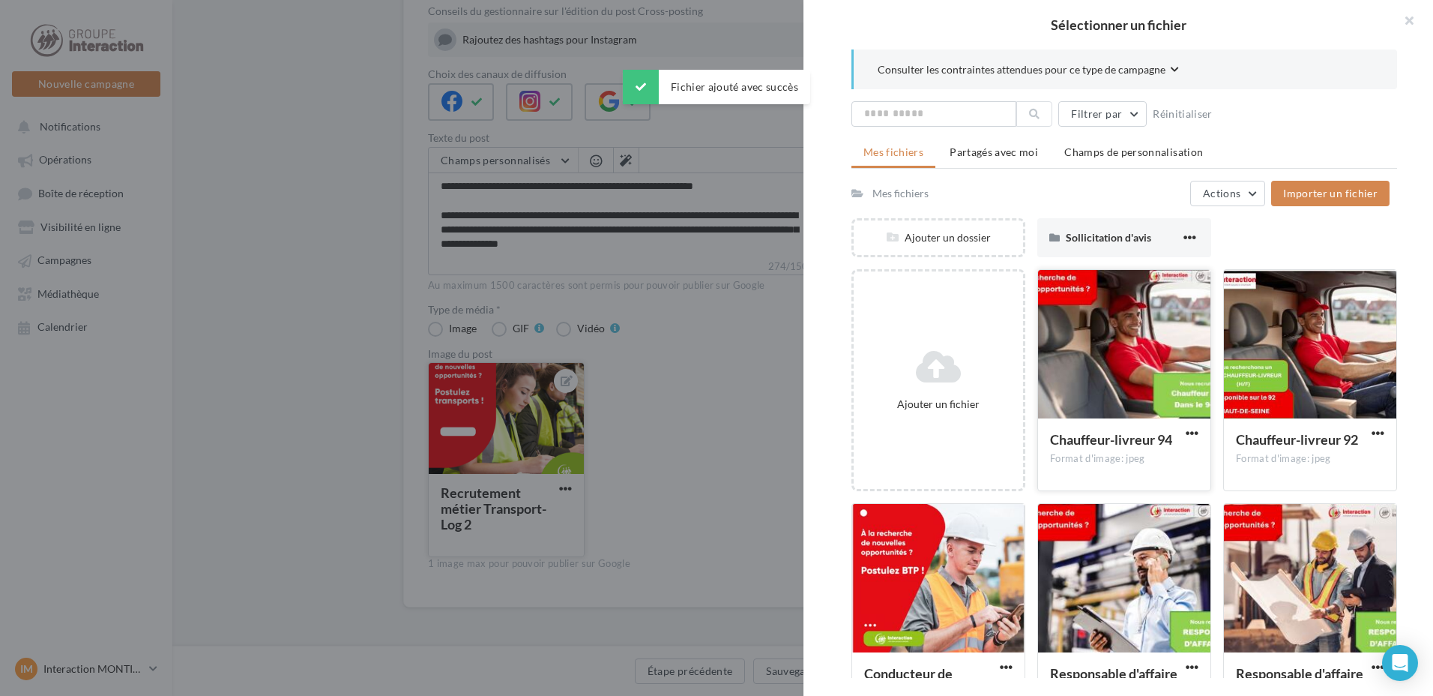
click at [1102, 372] on div at bounding box center [1124, 345] width 172 height 150
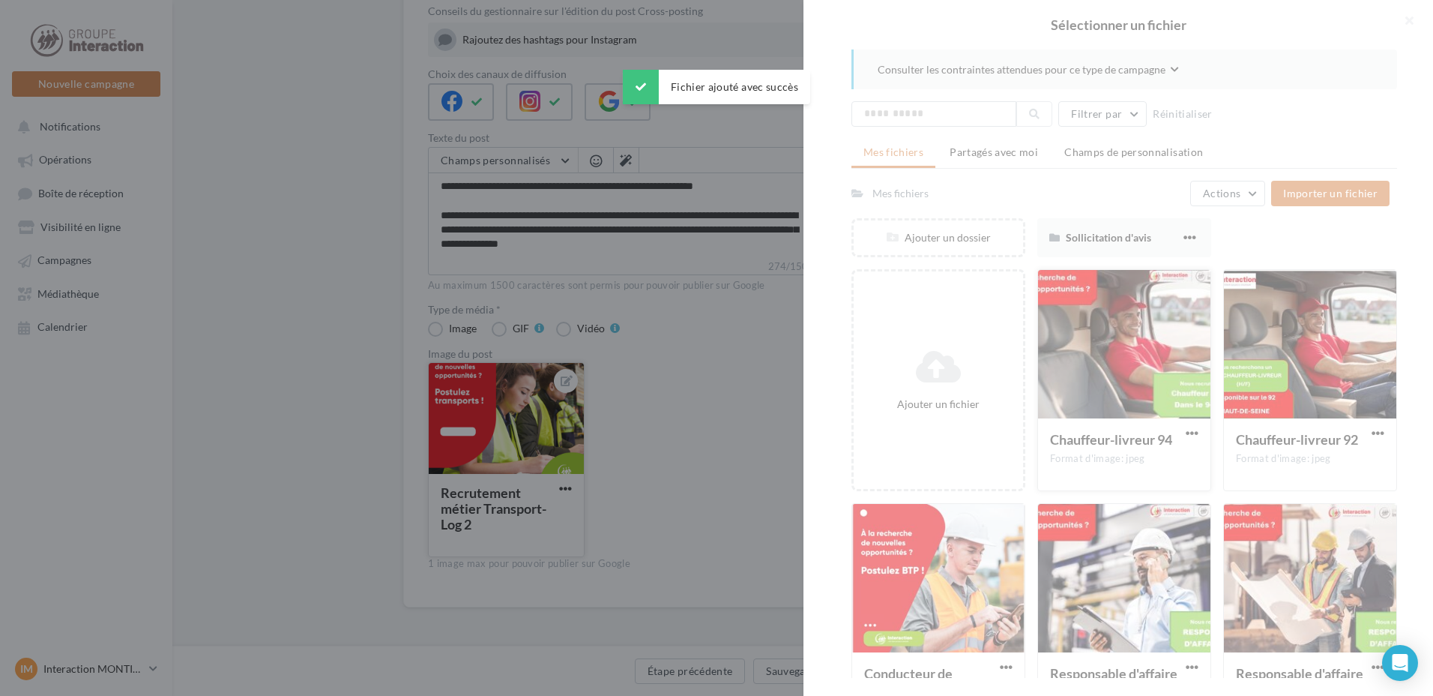
click at [1102, 372] on div at bounding box center [1118, 348] width 630 height 696
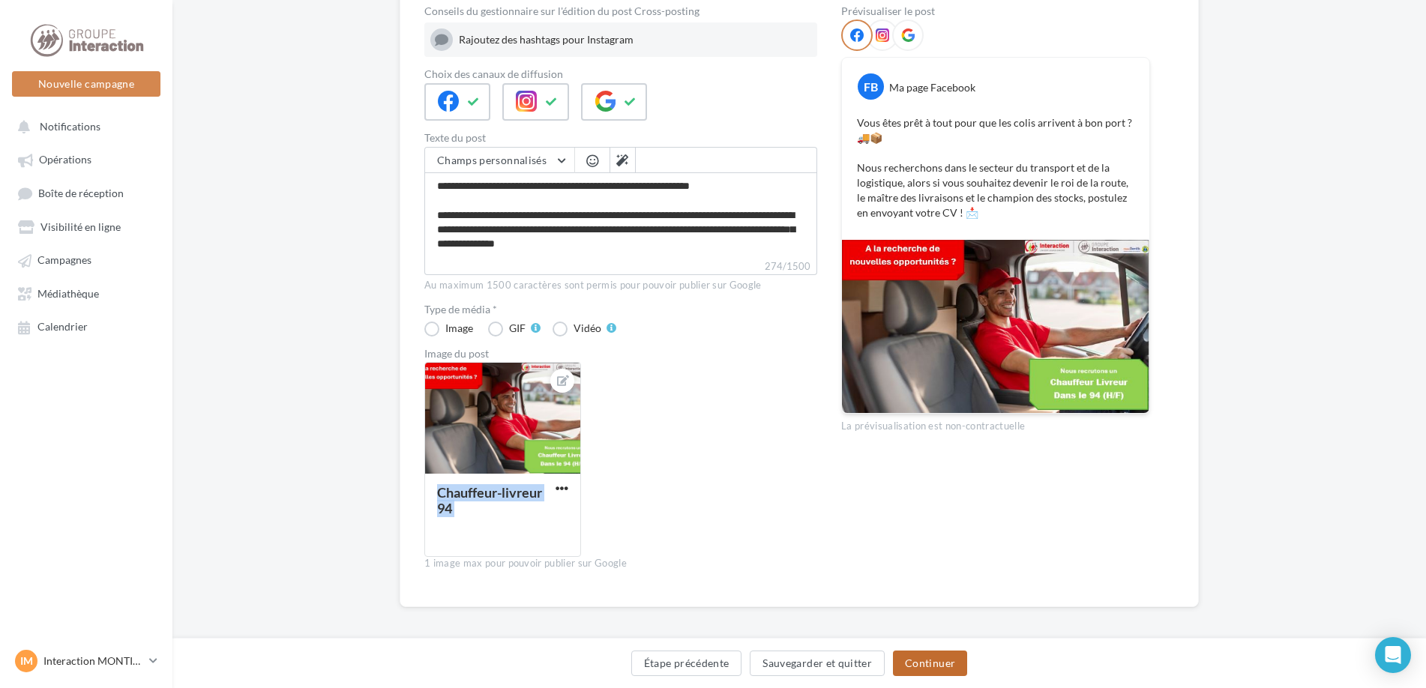
click at [944, 663] on button "Continuer" at bounding box center [930, 663] width 74 height 25
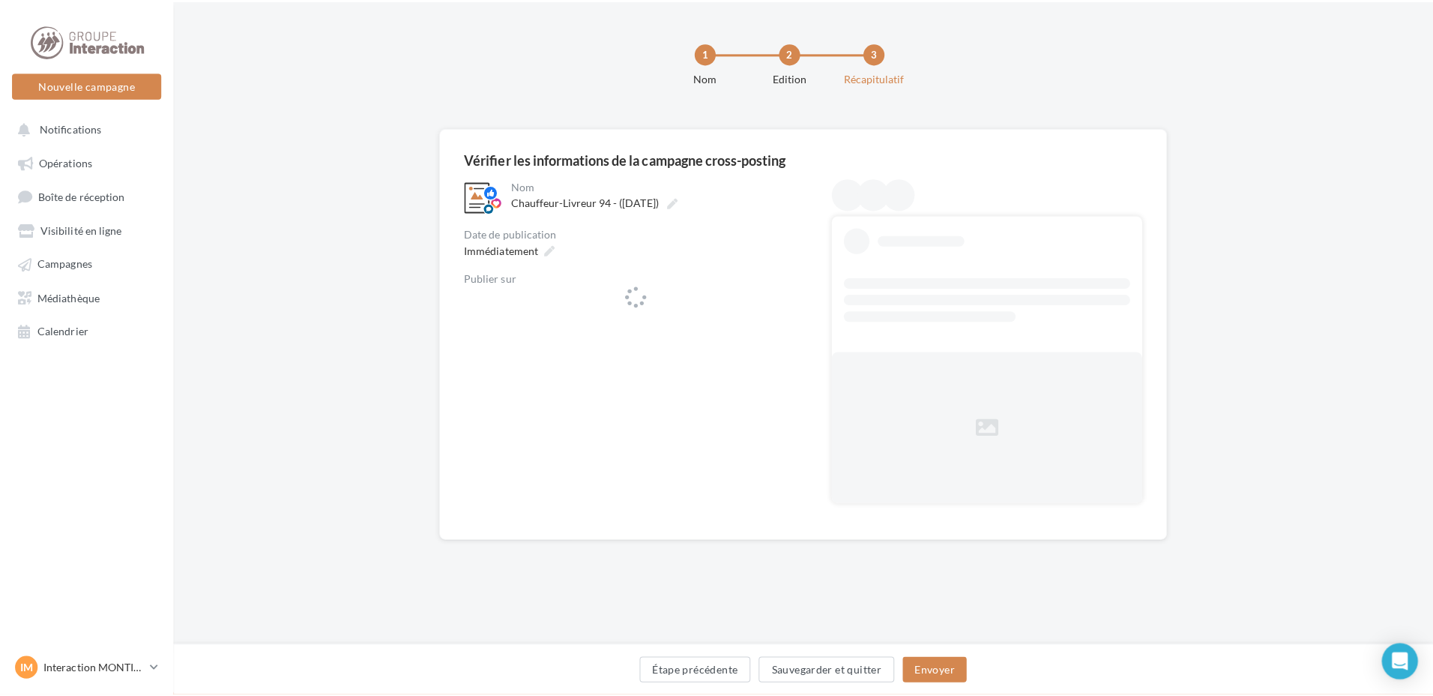
scroll to position [0, 0]
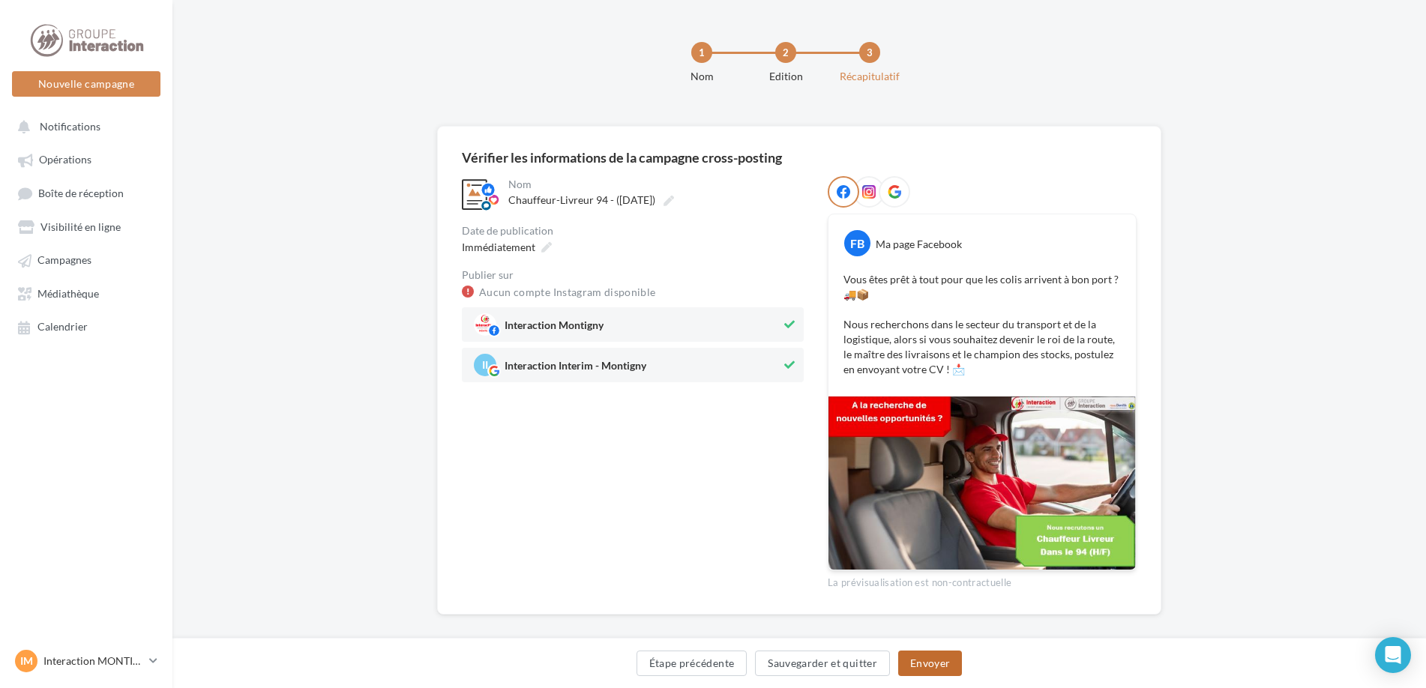
click at [939, 668] on button "Envoyer" at bounding box center [930, 663] width 64 height 25
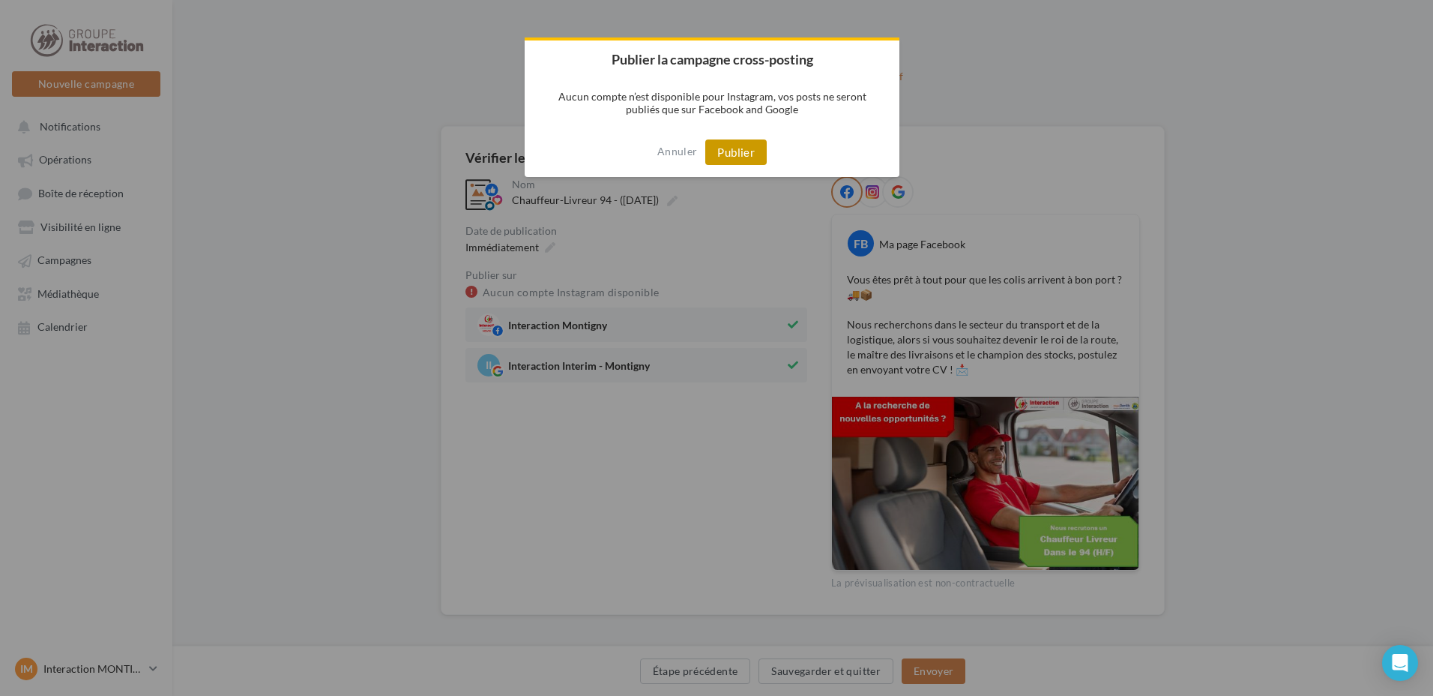
click at [731, 148] on button "Publier" at bounding box center [735, 151] width 61 height 25
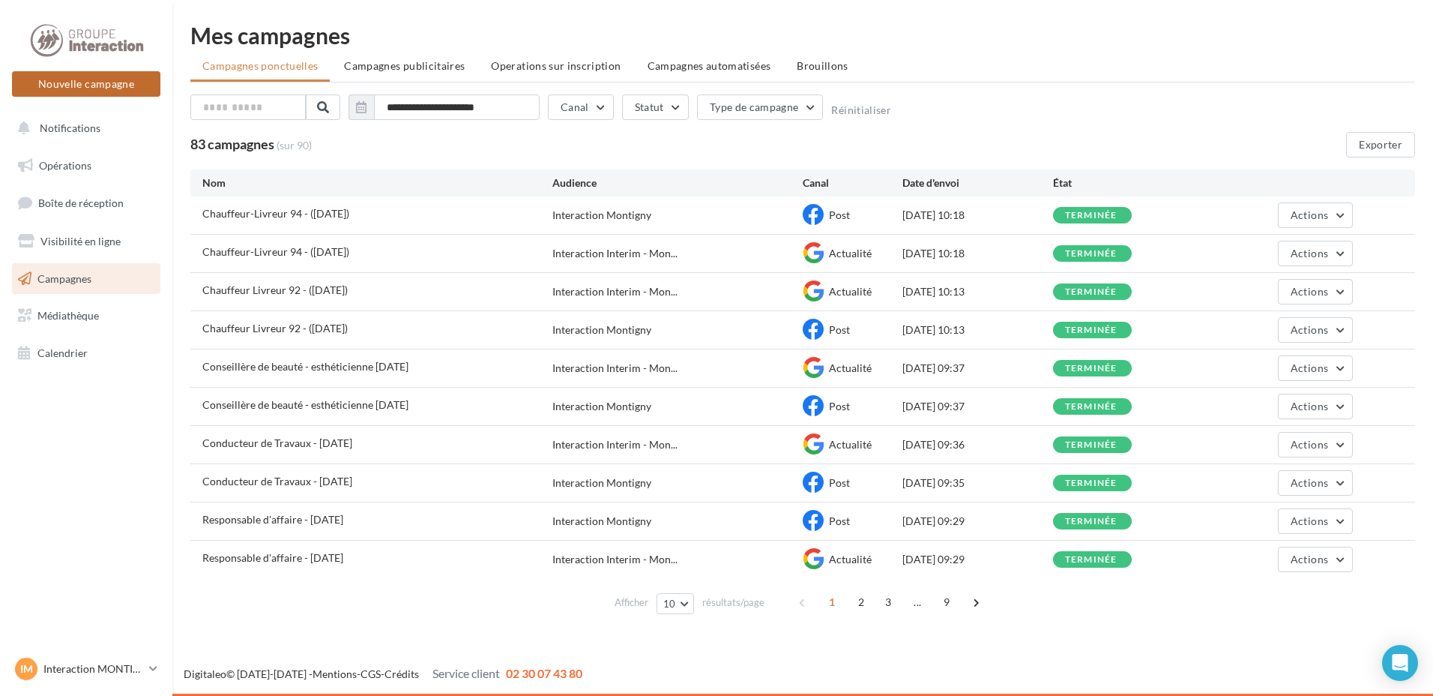
click at [103, 86] on button "Nouvelle campagne" at bounding box center [86, 83] width 148 height 25
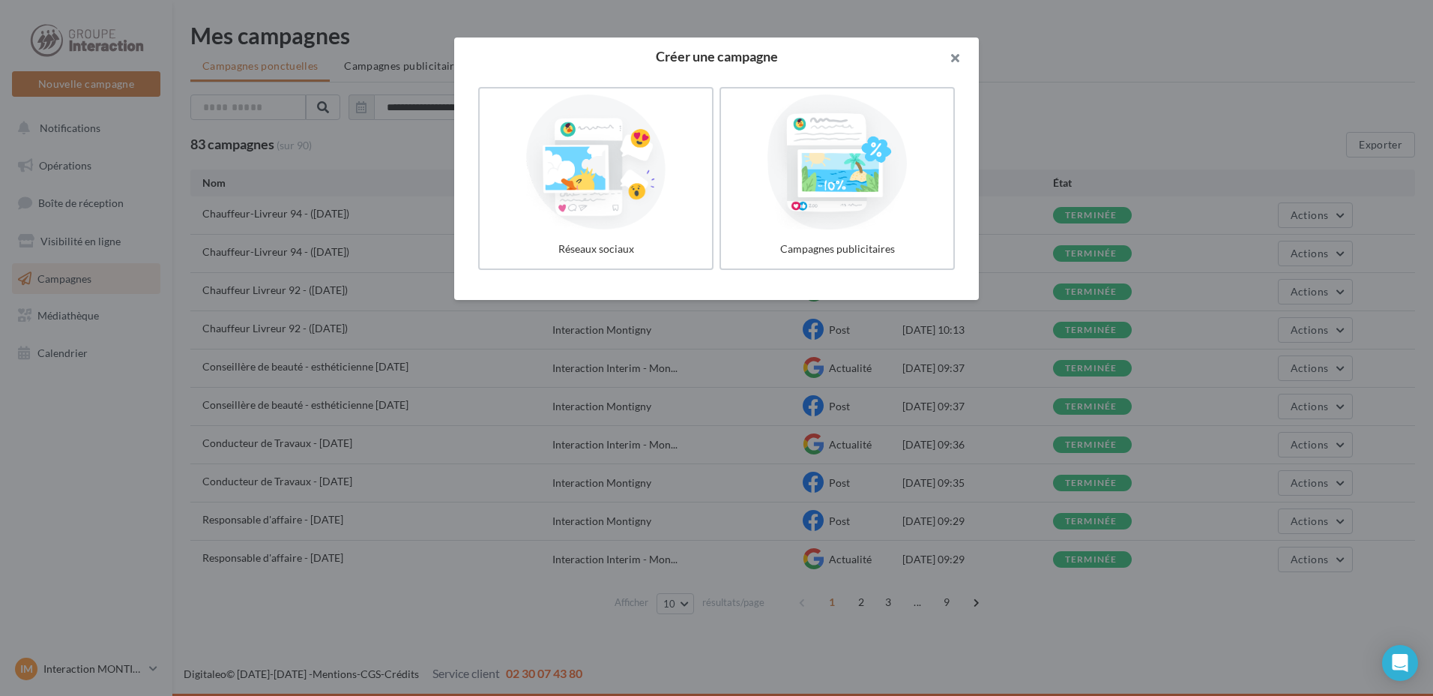
click at [953, 55] on button "button" at bounding box center [949, 59] width 60 height 45
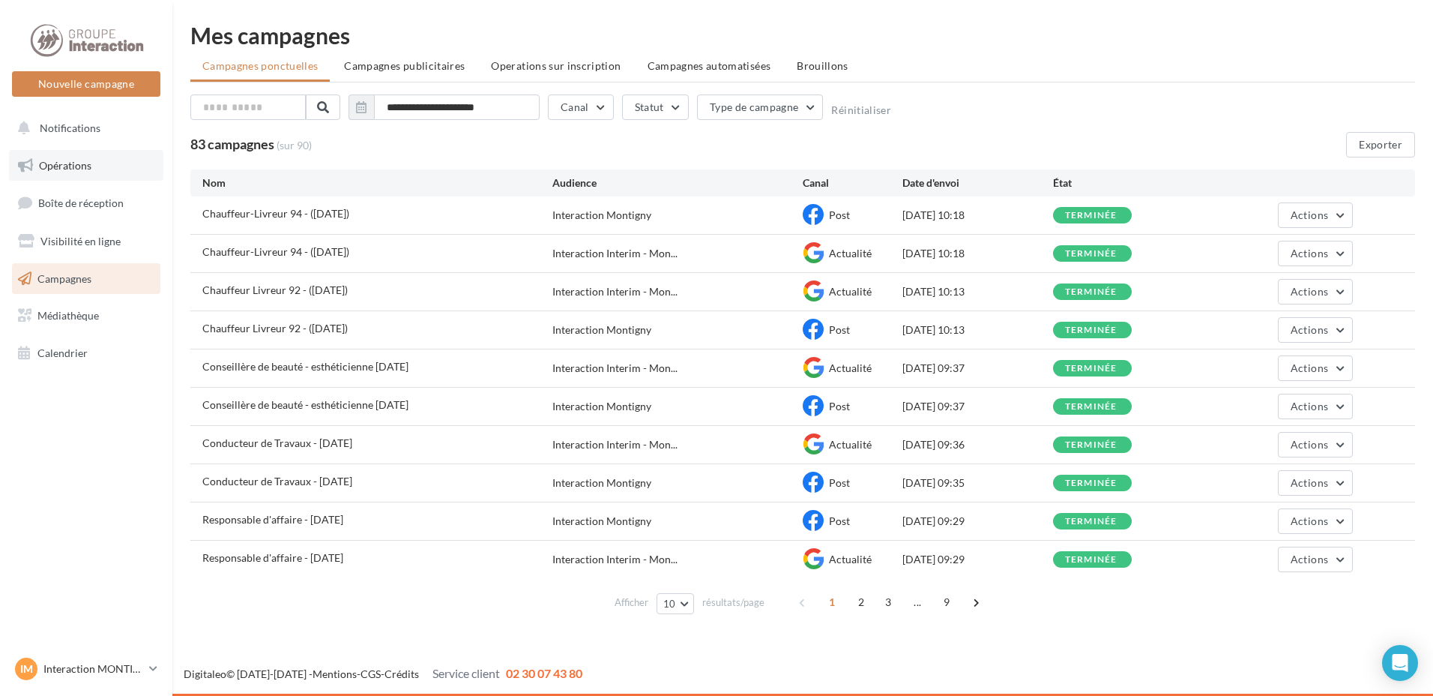
click at [80, 166] on span "Opérations" at bounding box center [65, 165] width 52 height 13
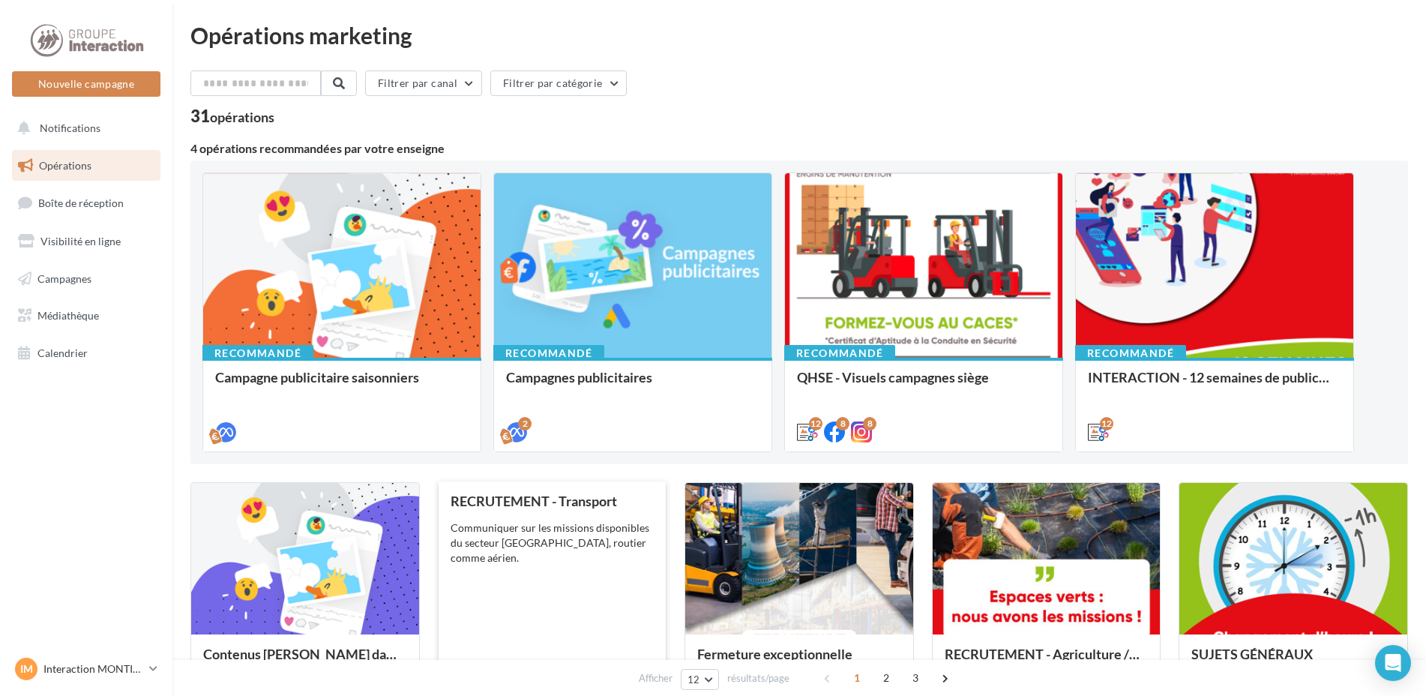
click at [576, 592] on div "RECRUTEMENT - Transport Communiquer sur les missions disponibles du secteur Tra…" at bounding box center [552, 603] width 204 height 221
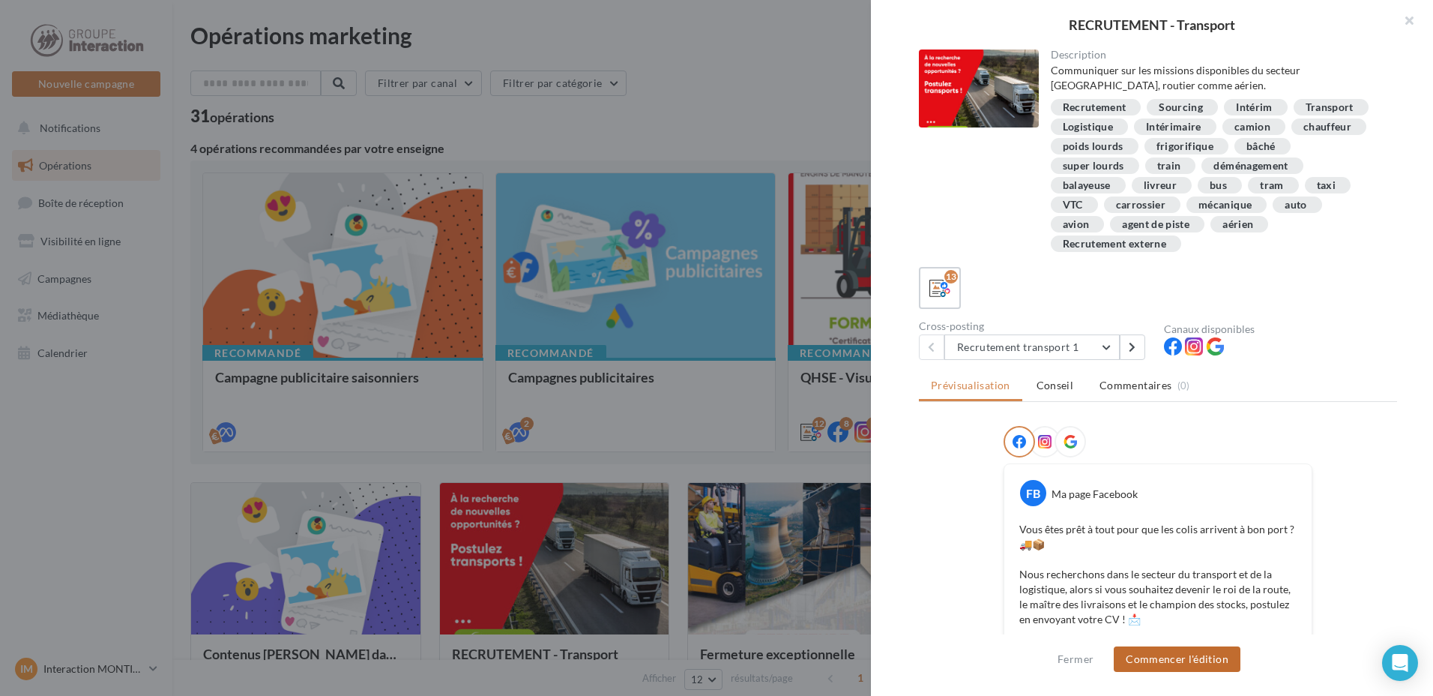
click at [1134, 660] on button "Commencer l'édition" at bounding box center [1177, 658] width 127 height 25
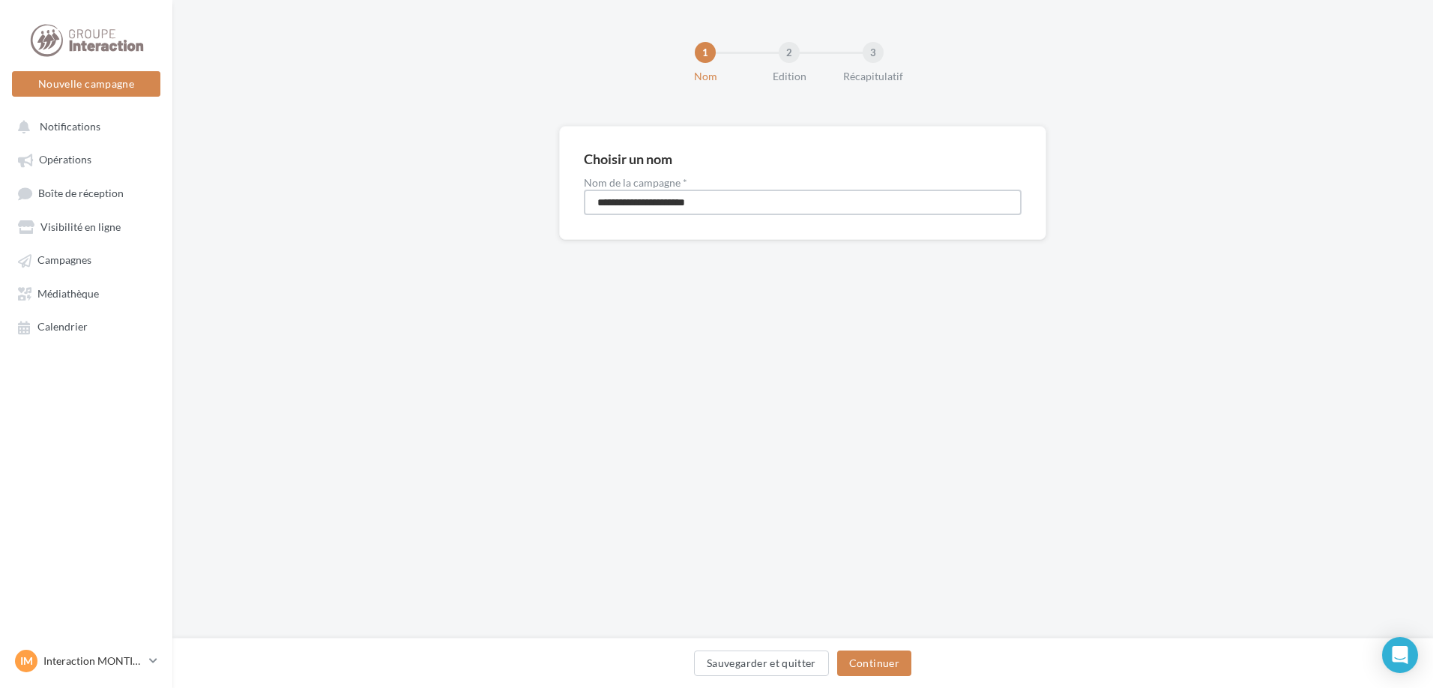
drag, startPoint x: 740, startPoint y: 208, endPoint x: 494, endPoint y: 217, distance: 246.7
click at [494, 217] on div "**********" at bounding box center [802, 207] width 1261 height 162
type input "**********"
click at [881, 659] on button "Continuer" at bounding box center [874, 663] width 74 height 25
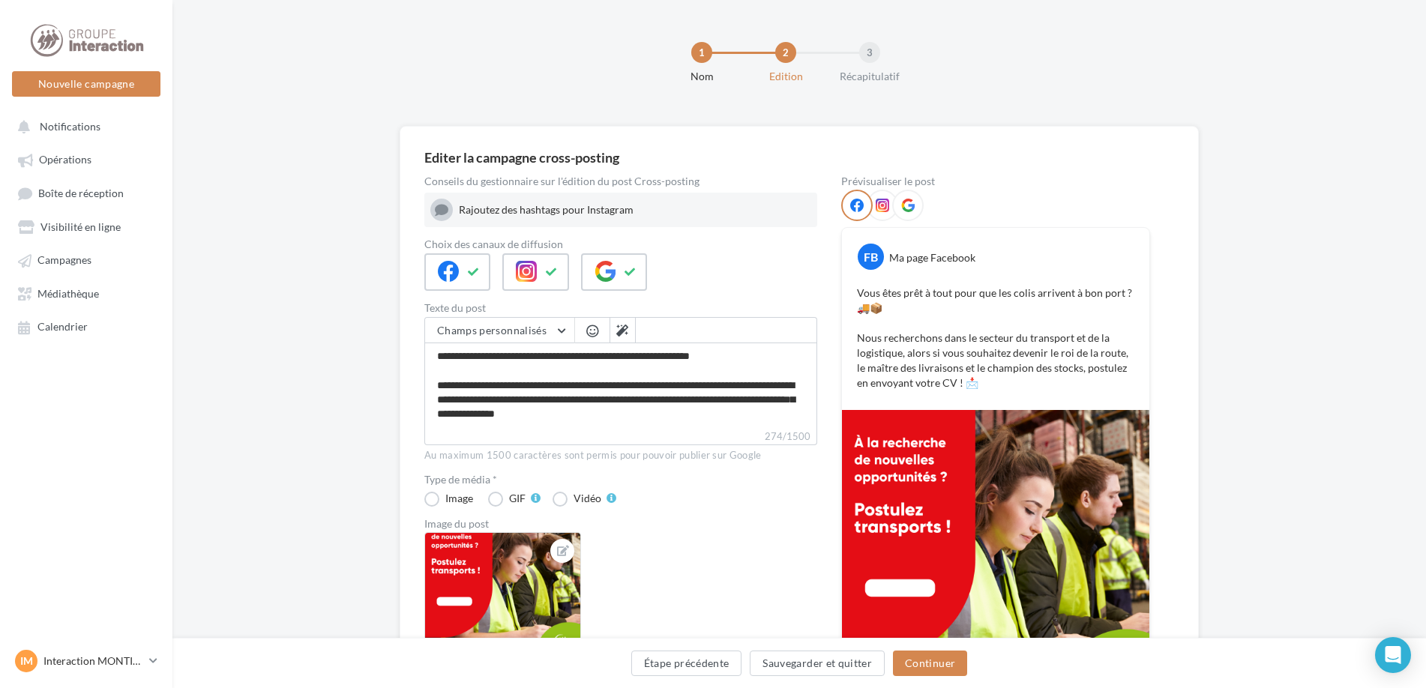
scroll to position [178, 0]
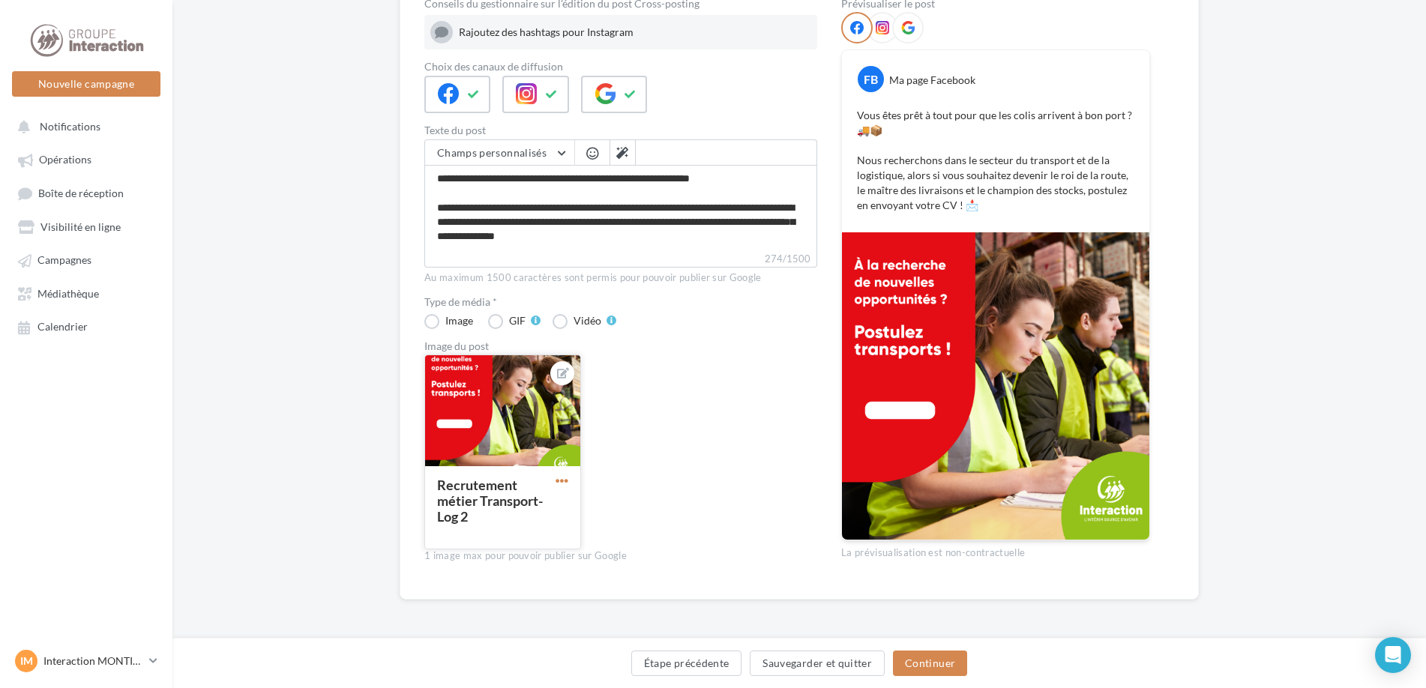
click at [561, 479] on span "button" at bounding box center [561, 480] width 13 height 13
click at [594, 517] on button "Remplacer l'image" at bounding box center [631, 511] width 158 height 39
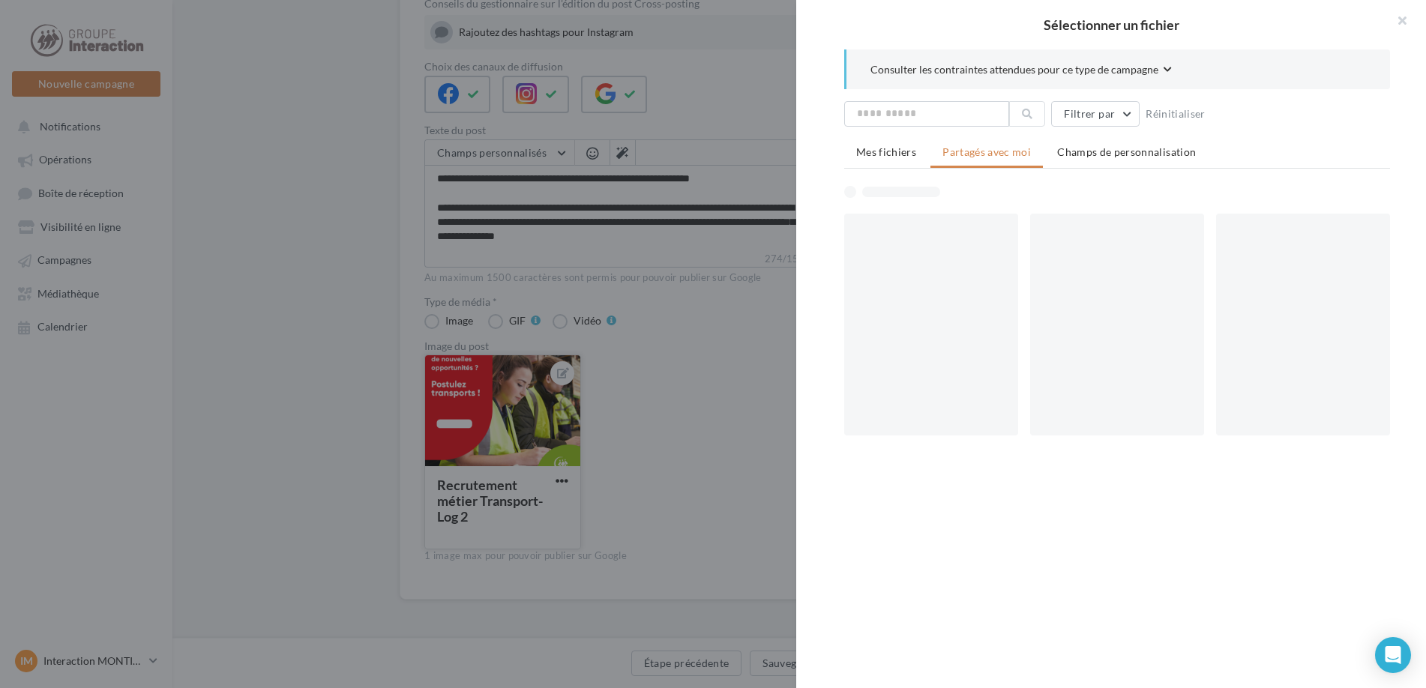
scroll to position [170, 0]
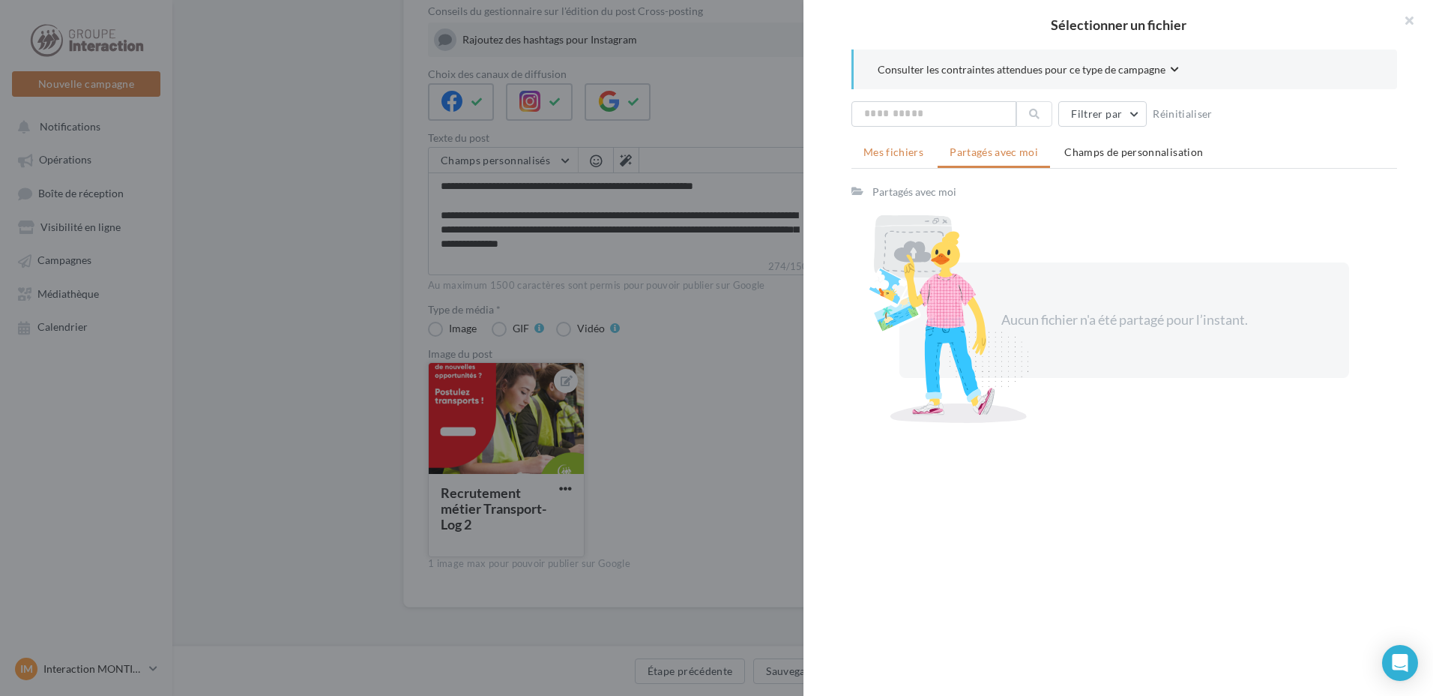
click at [914, 154] on span "Mes fichiers" at bounding box center [893, 151] width 60 height 13
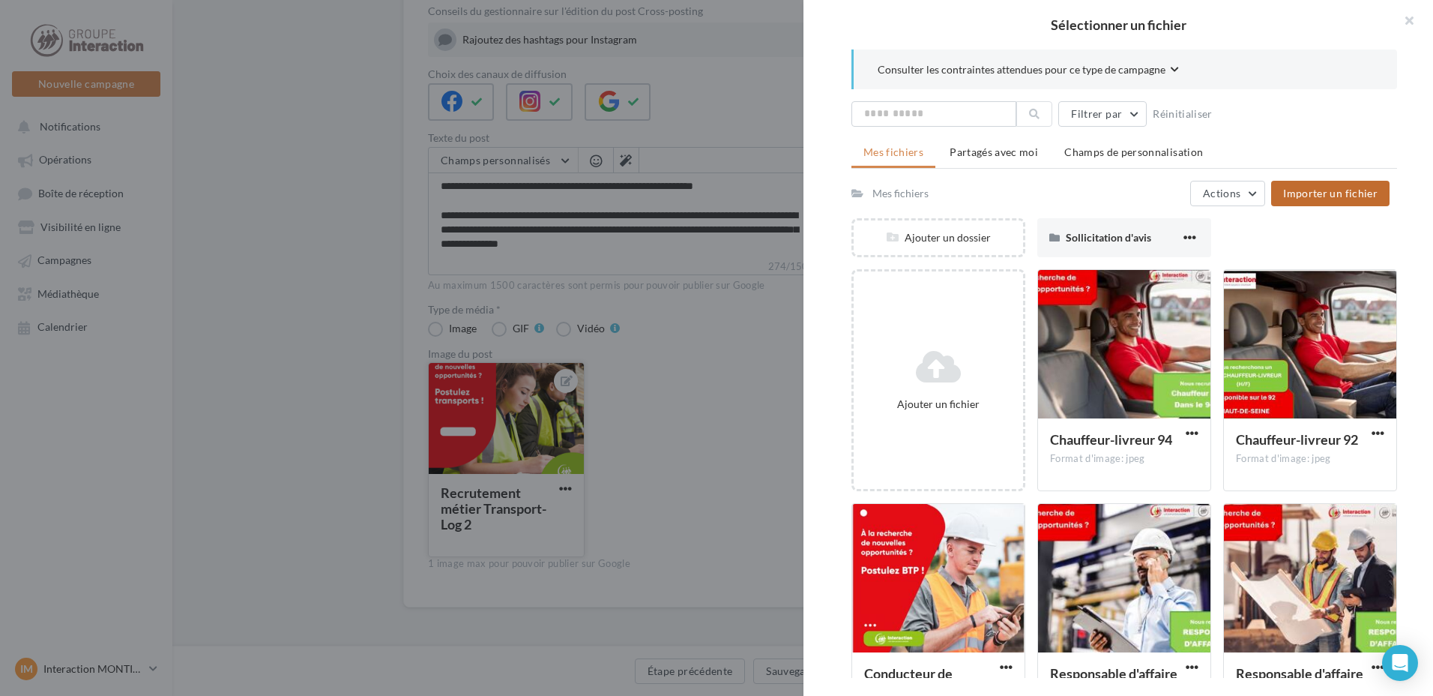
click at [1305, 193] on span "Importer un fichier" at bounding box center [1330, 193] width 94 height 13
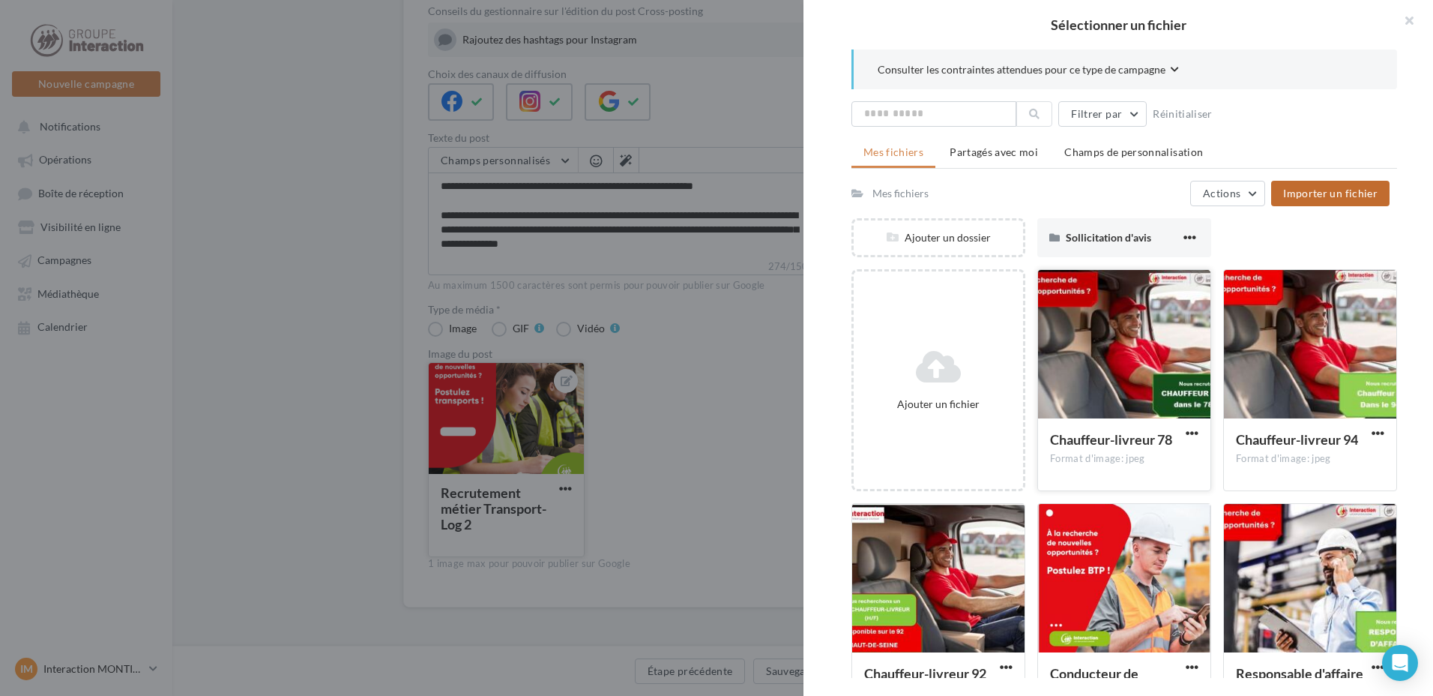
click at [1125, 346] on div at bounding box center [1124, 345] width 172 height 150
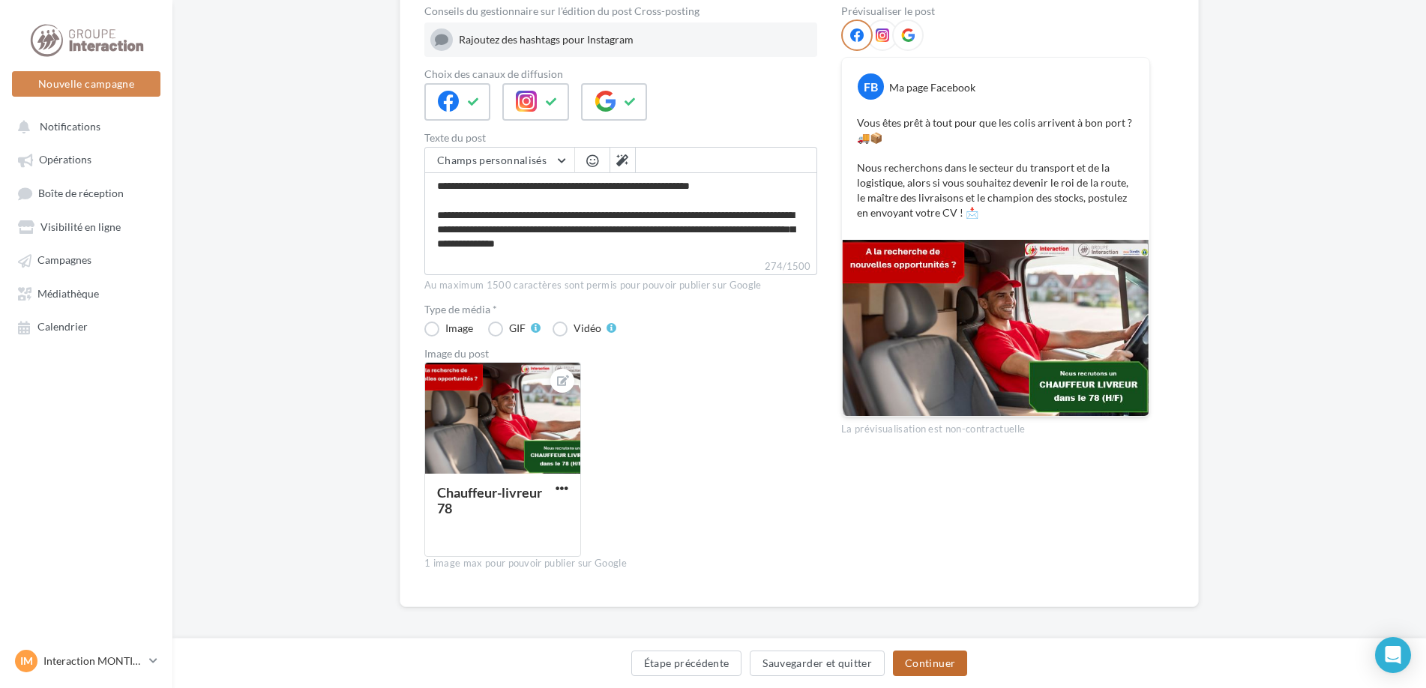
click at [926, 658] on button "Continuer" at bounding box center [930, 663] width 74 height 25
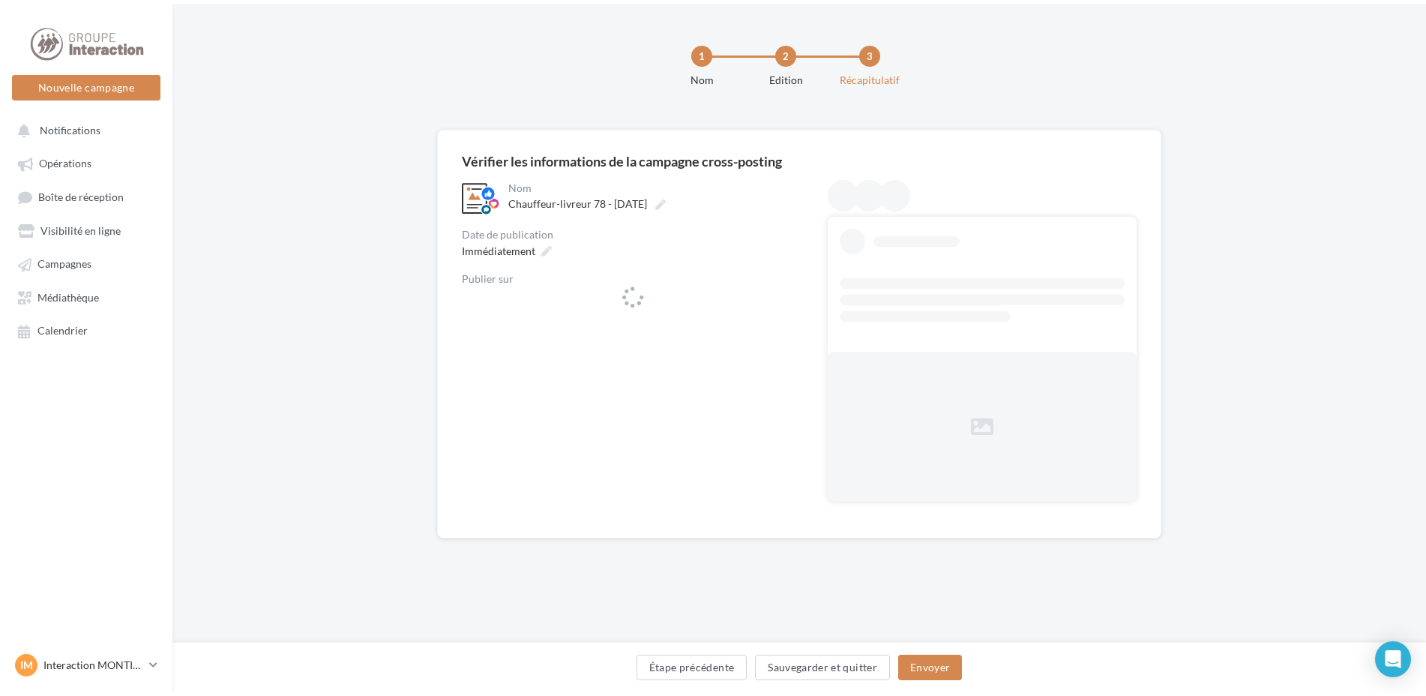
scroll to position [0, 0]
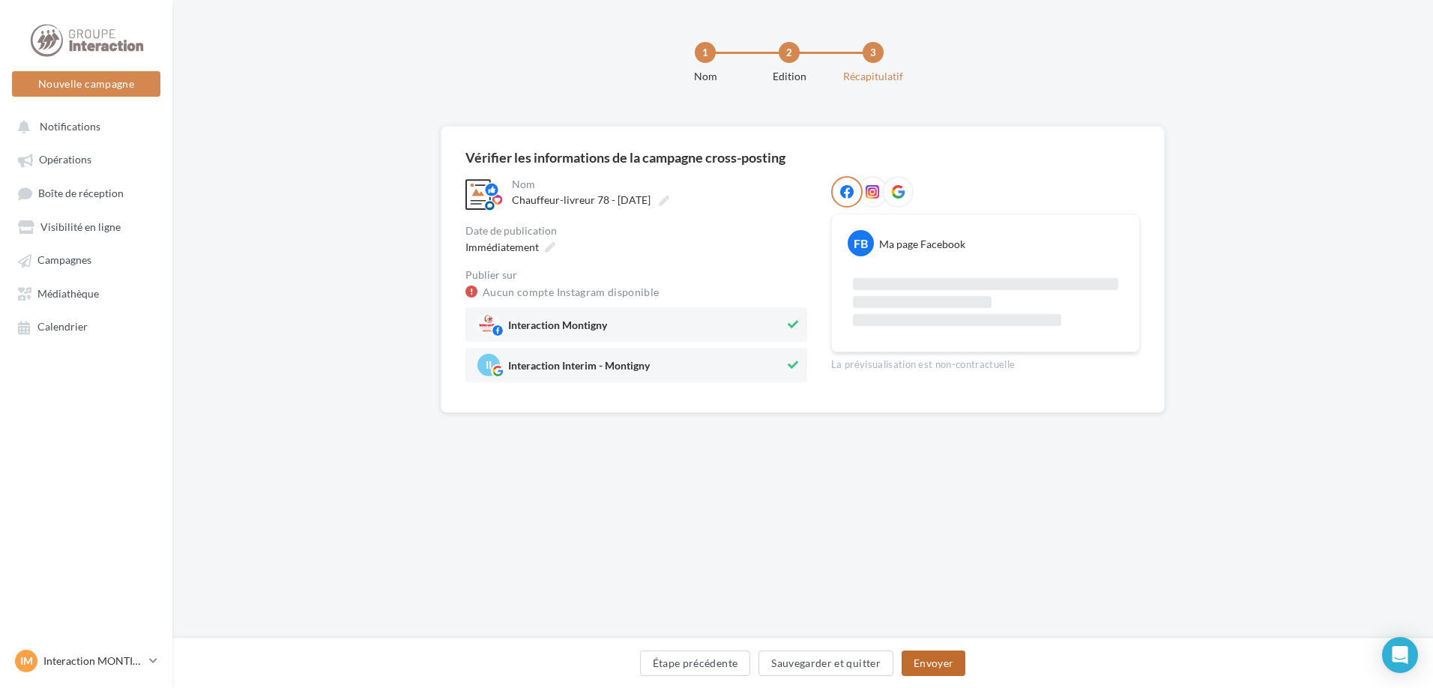
click at [923, 659] on button "Envoyer" at bounding box center [934, 663] width 64 height 25
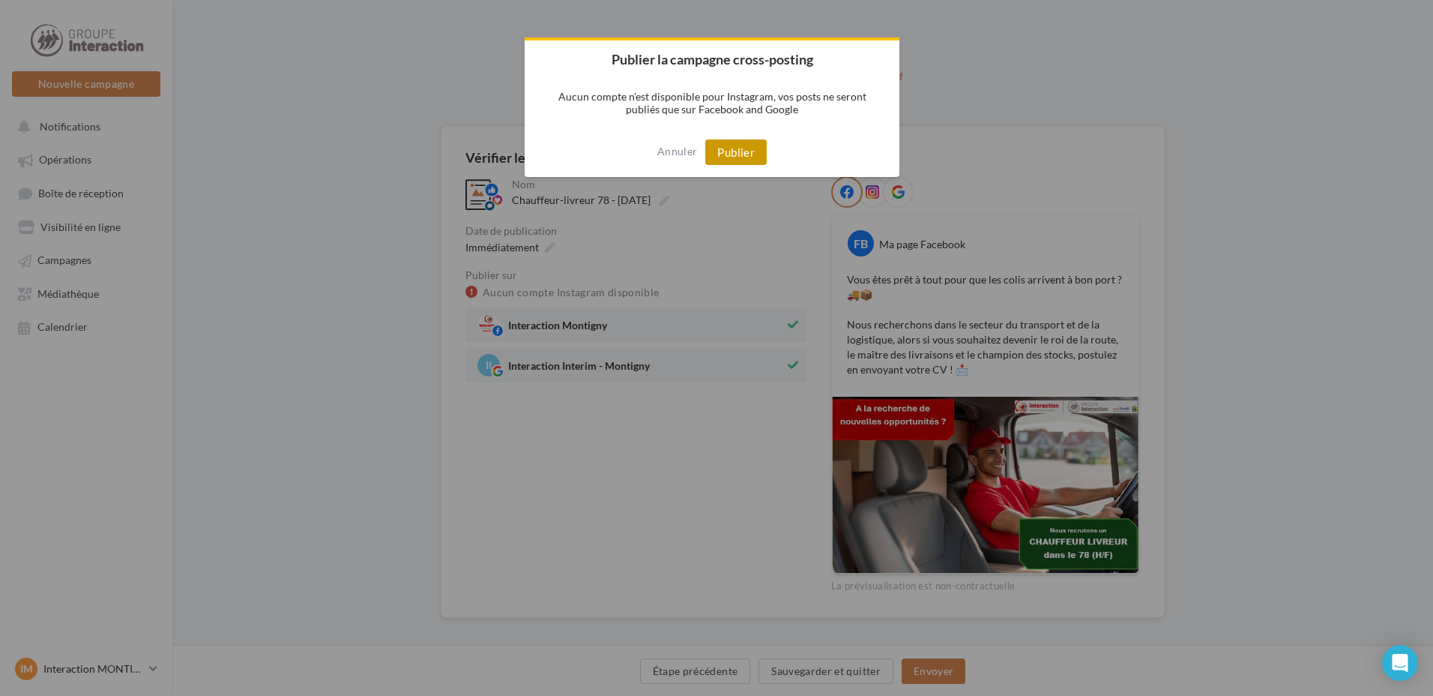
click at [733, 142] on button "Publier" at bounding box center [735, 151] width 61 height 25
